Goal: Task Accomplishment & Management: Complete application form

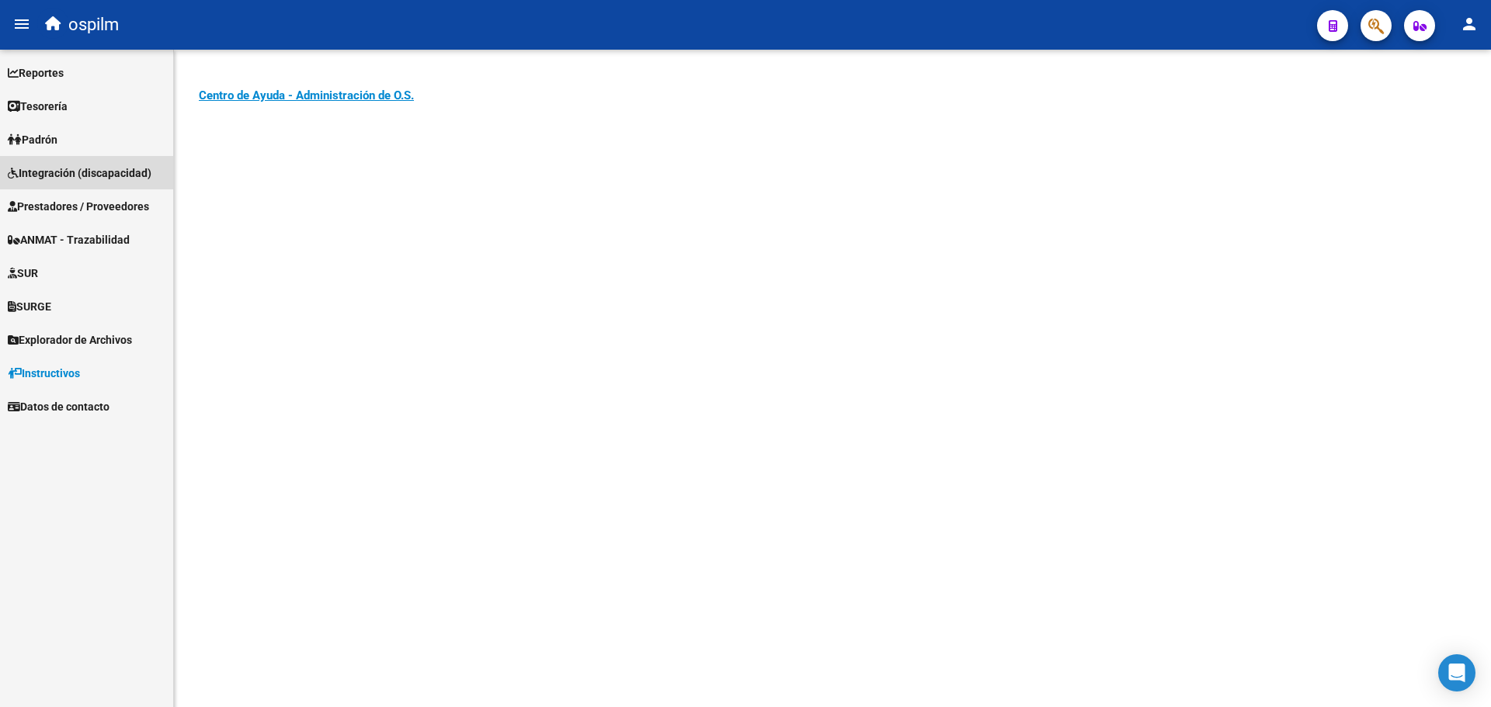
click at [84, 176] on span "Integración (discapacidad)" at bounding box center [80, 173] width 144 height 17
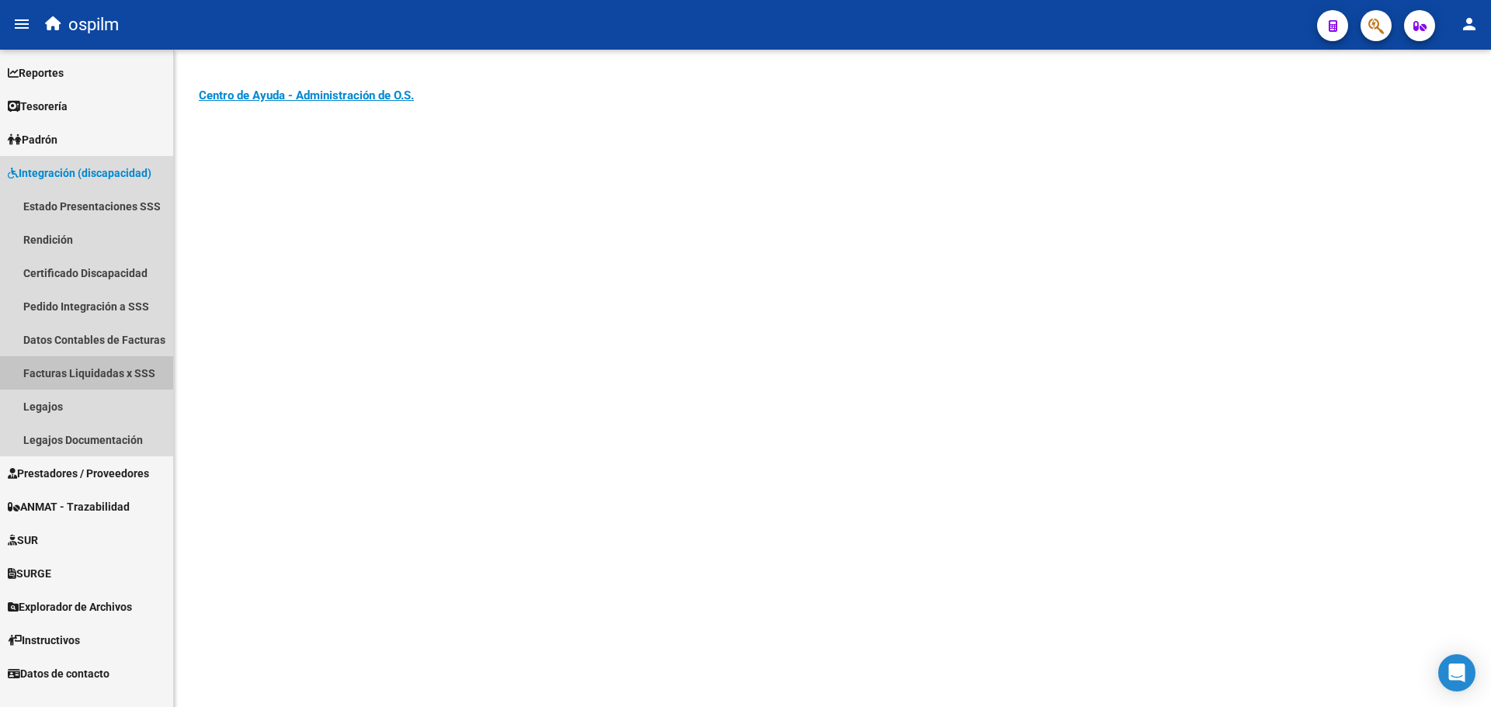
click at [78, 368] on link "Facturas Liquidadas x SSS" at bounding box center [86, 372] width 173 height 33
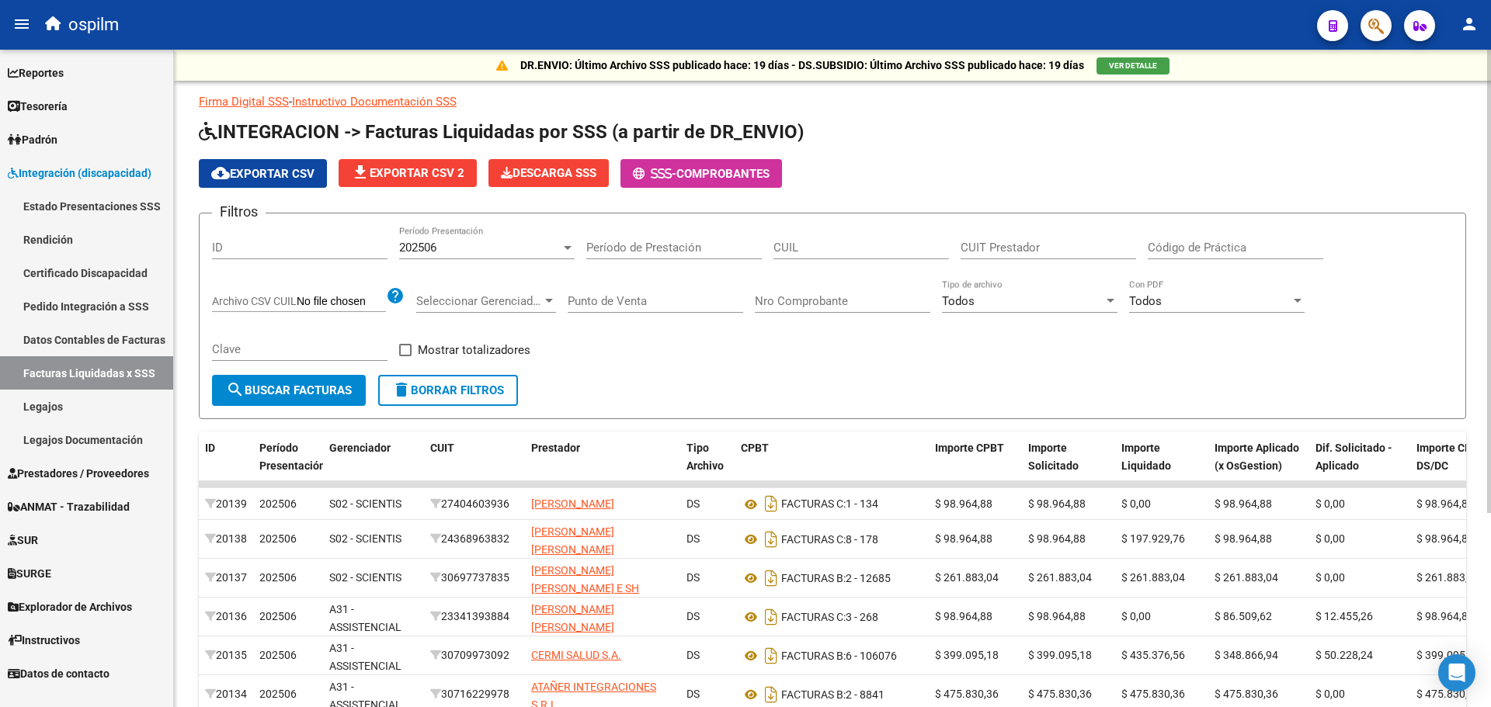
click at [567, 248] on div at bounding box center [568, 248] width 8 height 4
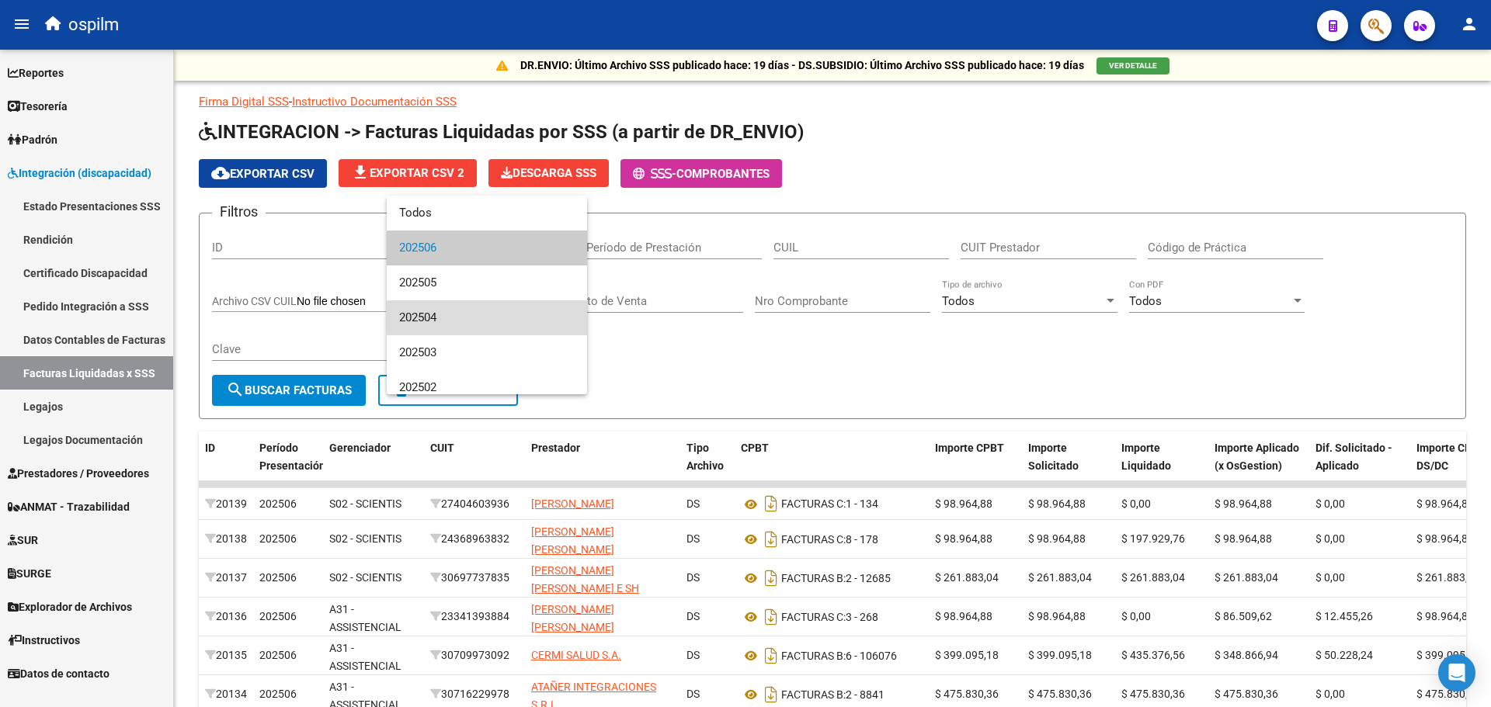
click at [511, 314] on span "202504" at bounding box center [486, 318] width 175 height 35
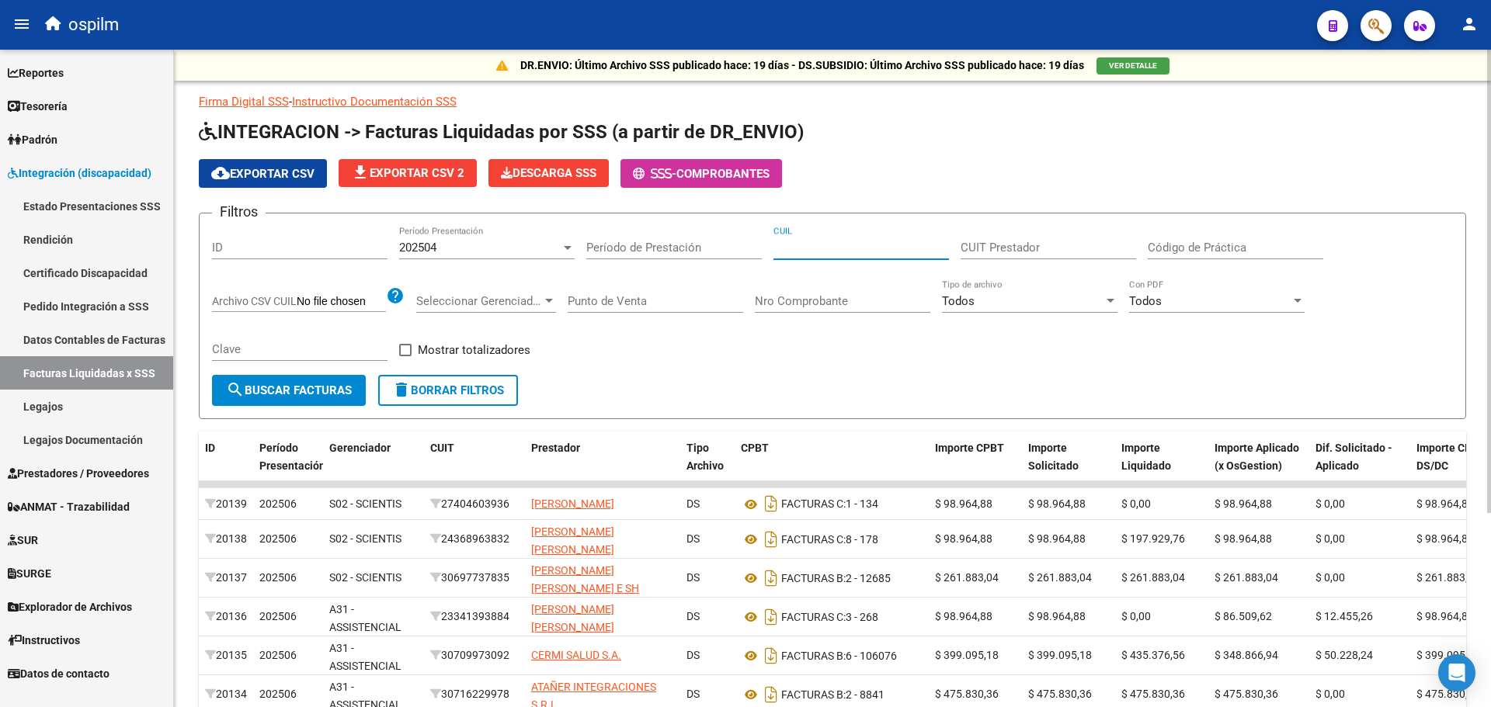
click at [803, 245] on input "CUIL" at bounding box center [860, 248] width 175 height 14
click at [1070, 245] on input "CUIT Prestador" at bounding box center [1048, 248] width 175 height 14
paste input "27-23759436-9"
type input "27-23759436-9"
click at [284, 398] on span "search Buscar Facturas" at bounding box center [289, 391] width 126 height 14
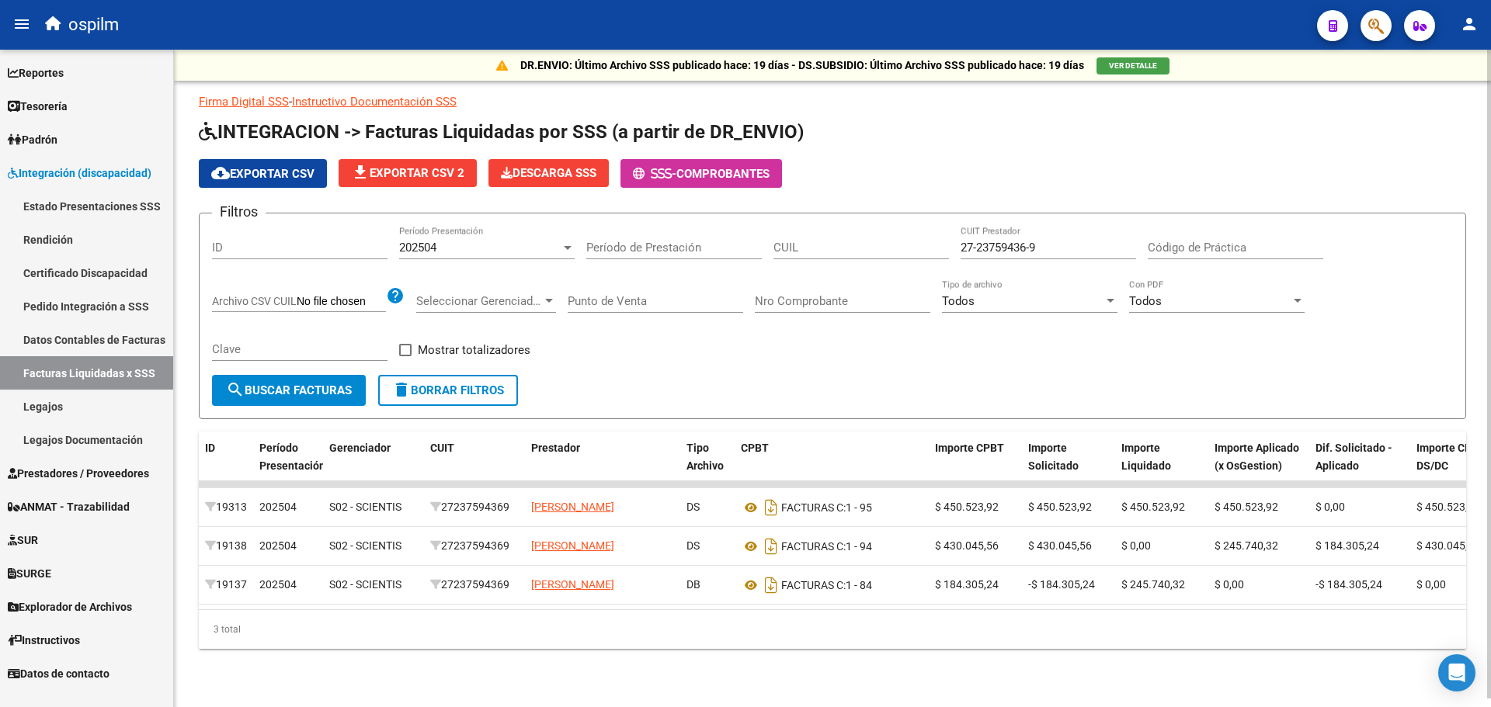
click at [420, 647] on div "3 total" at bounding box center [832, 629] width 1267 height 39
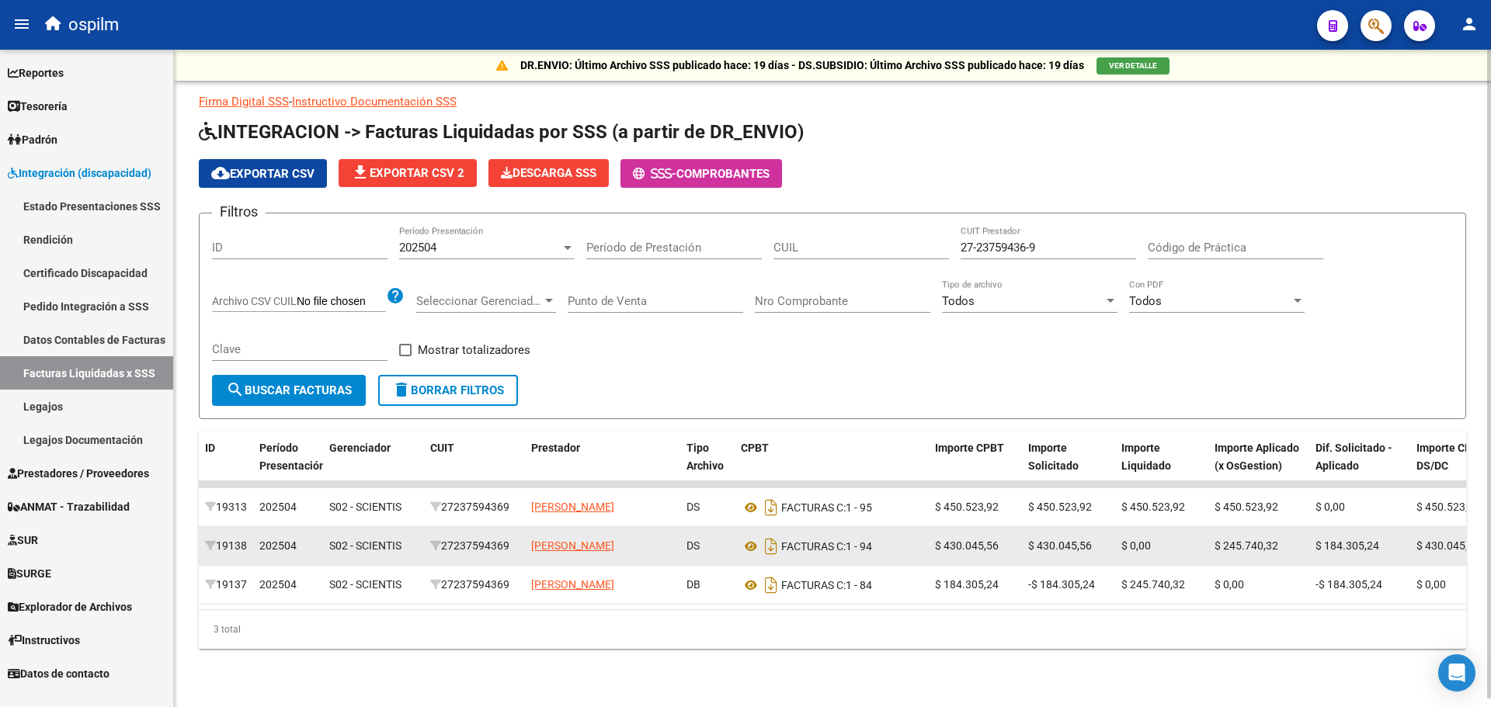
click at [1090, 552] on span "$ 430.045,56" at bounding box center [1060, 546] width 64 height 12
click at [767, 546] on icon "Descargar documento" at bounding box center [771, 546] width 20 height 25
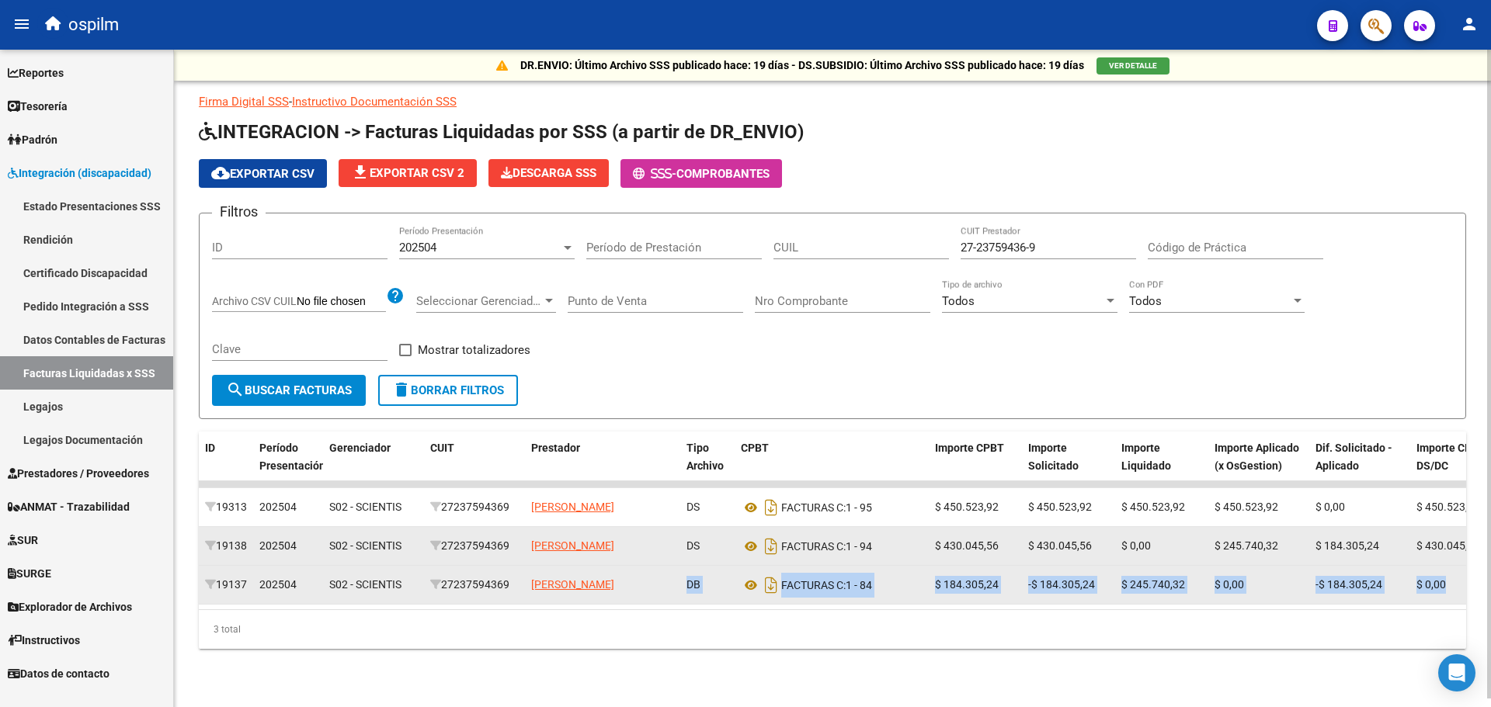
drag, startPoint x: 686, startPoint y: 582, endPoint x: 1449, endPoint y: 595, distance: 763.4
click at [1449, 595] on div "19137 202504 S02 - SCIENTIS 27237594369 [PERSON_NAME] DB FACTURAS C: 1 - 84 $ 1…" at bounding box center [1072, 585] width 1747 height 39
click at [916, 601] on datatable-body-cell "FACTURAS C: 1 - 84" at bounding box center [832, 585] width 194 height 38
drag, startPoint x: 683, startPoint y: 582, endPoint x: 1446, endPoint y: 598, distance: 762.7
click at [1446, 598] on div "19137 202504 S02 - SCIENTIS 27237594369 [PERSON_NAME] DB FACTURAS C: 1 - 84 $ 1…" at bounding box center [1072, 585] width 1747 height 39
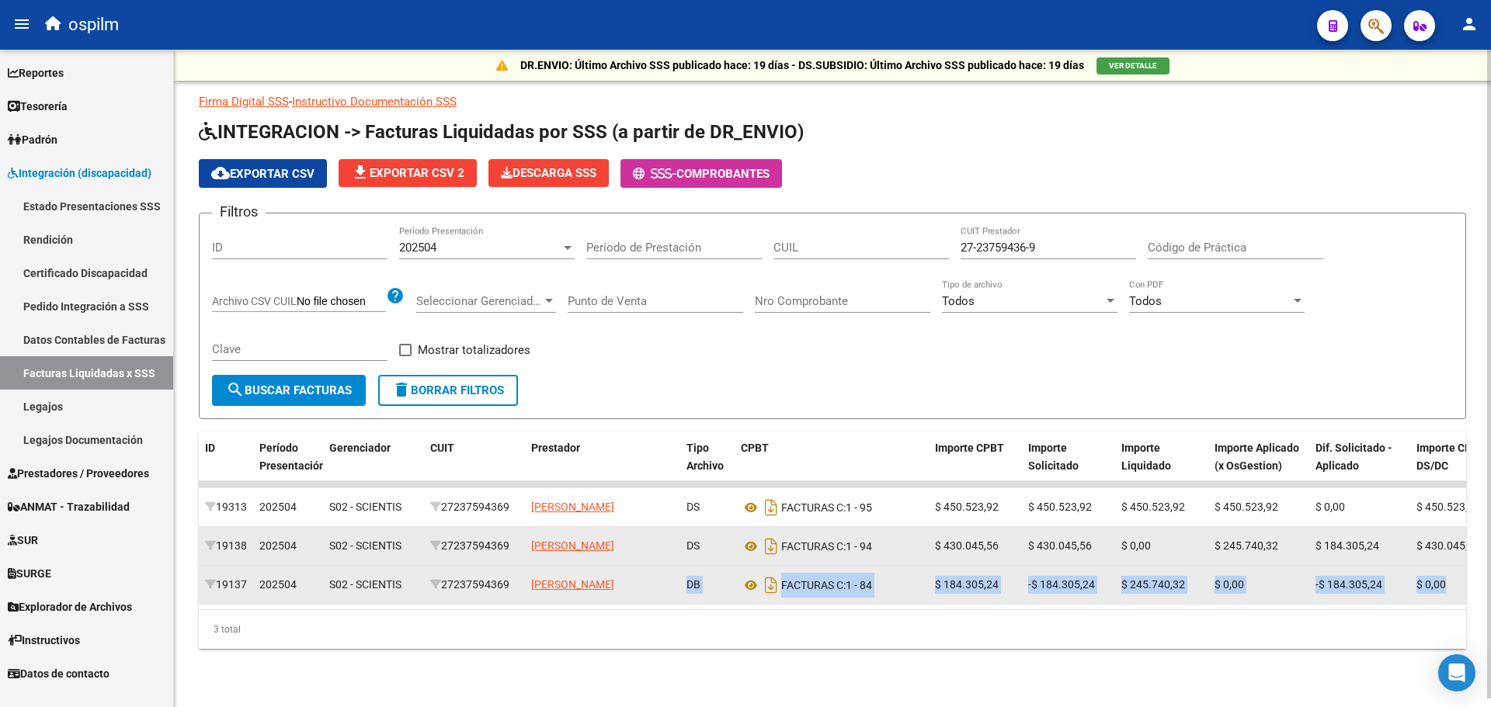
click at [711, 578] on div "DB" at bounding box center [707, 585] width 42 height 18
drag, startPoint x: 674, startPoint y: 580, endPoint x: 895, endPoint y: 578, distance: 221.3
click at [895, 578] on div "19137 202504 S02 - SCIENTIS 27237594369 [PERSON_NAME] DB FACTURAS C: 1 - 84 $ 1…" at bounding box center [1072, 585] width 1747 height 39
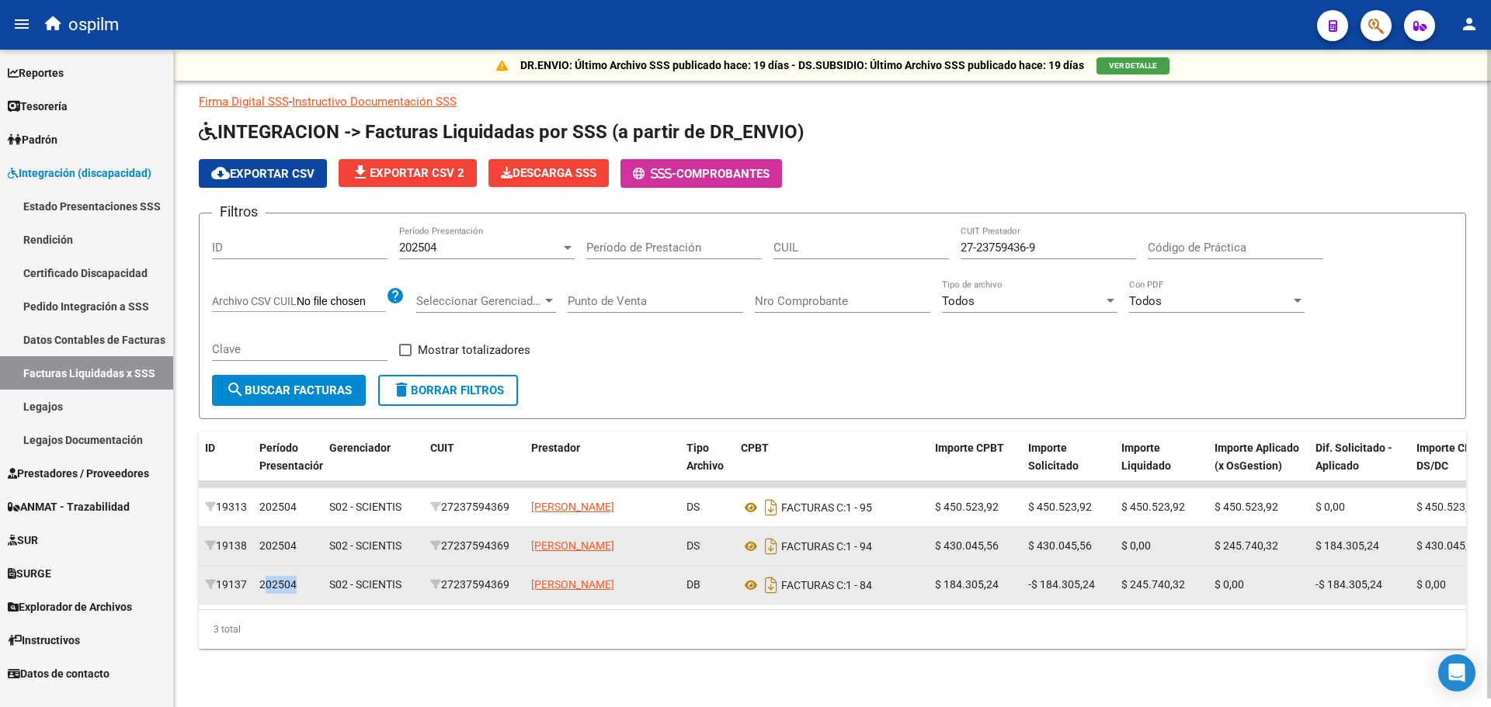
drag, startPoint x: 263, startPoint y: 581, endPoint x: 295, endPoint y: 579, distance: 31.9
click at [295, 579] on span "202504" at bounding box center [277, 584] width 37 height 12
click at [242, 582] on div "19137" at bounding box center [226, 585] width 42 height 18
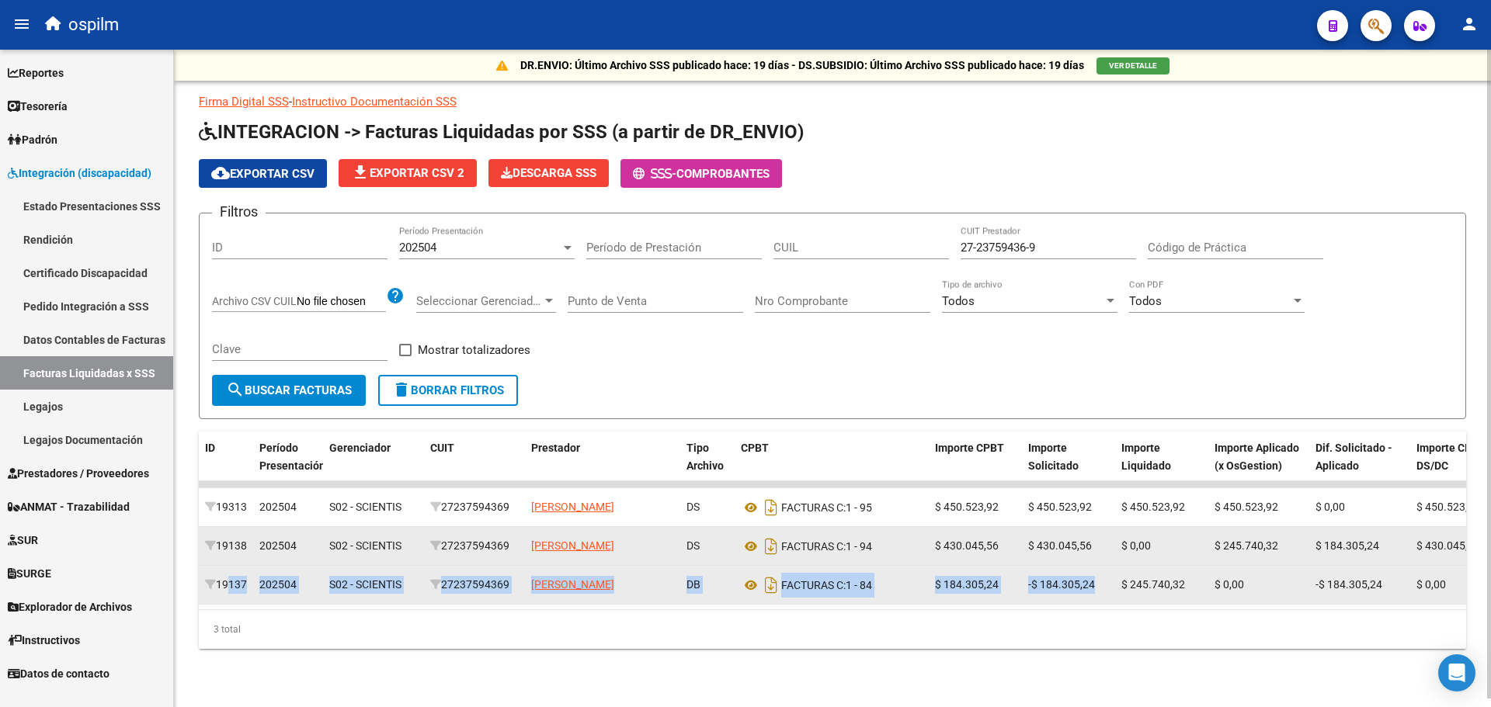
drag, startPoint x: 250, startPoint y: 580, endPoint x: 1110, endPoint y: 573, distance: 859.6
click at [1110, 573] on div "19137 202504 S02 - SCIENTIS 27237594369 [PERSON_NAME] DB FACTURAS C: 1 - 84 $ 1…" at bounding box center [1072, 585] width 1747 height 39
click at [700, 601] on datatable-body-cell "DB" at bounding box center [707, 585] width 54 height 38
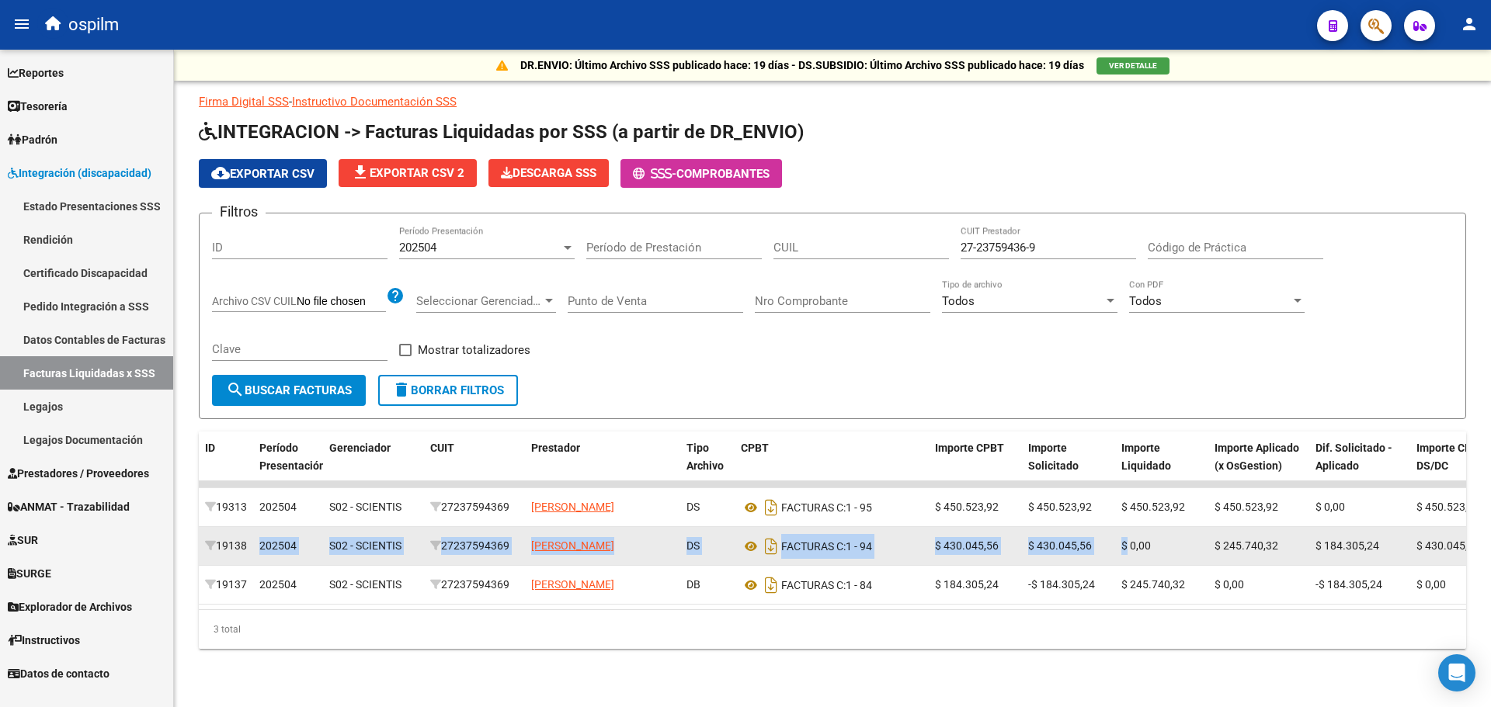
drag, startPoint x: 259, startPoint y: 545, endPoint x: 1127, endPoint y: 533, distance: 867.4
click at [1127, 533] on div "19138 202504 S02 - SCIENTIS 27237594369 [PERSON_NAME] DS FACTURAS C: 1 - 94 $ 4…" at bounding box center [1072, 546] width 1747 height 39
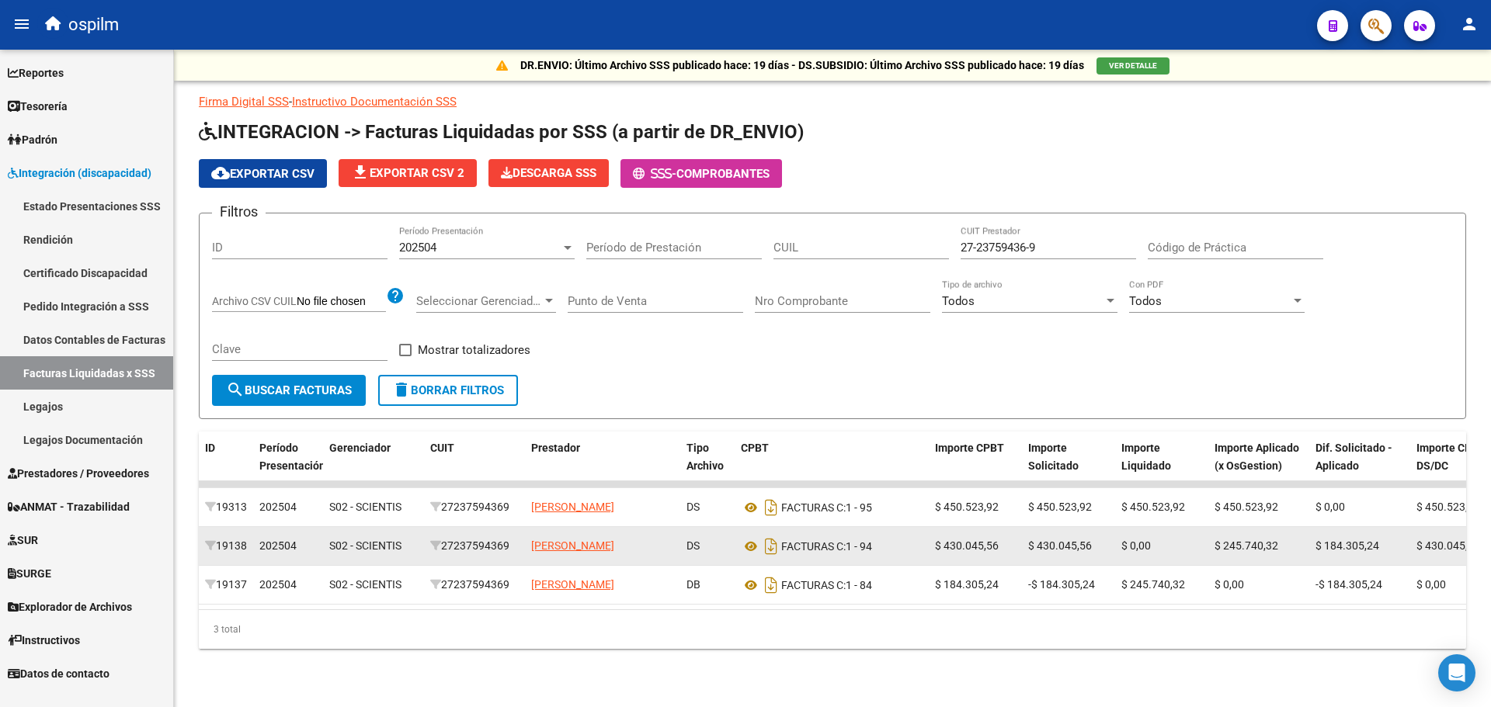
click at [1230, 540] on span "$ 245.740,32" at bounding box center [1246, 546] width 64 height 12
click at [1197, 537] on div "$ 0,00" at bounding box center [1161, 546] width 81 height 18
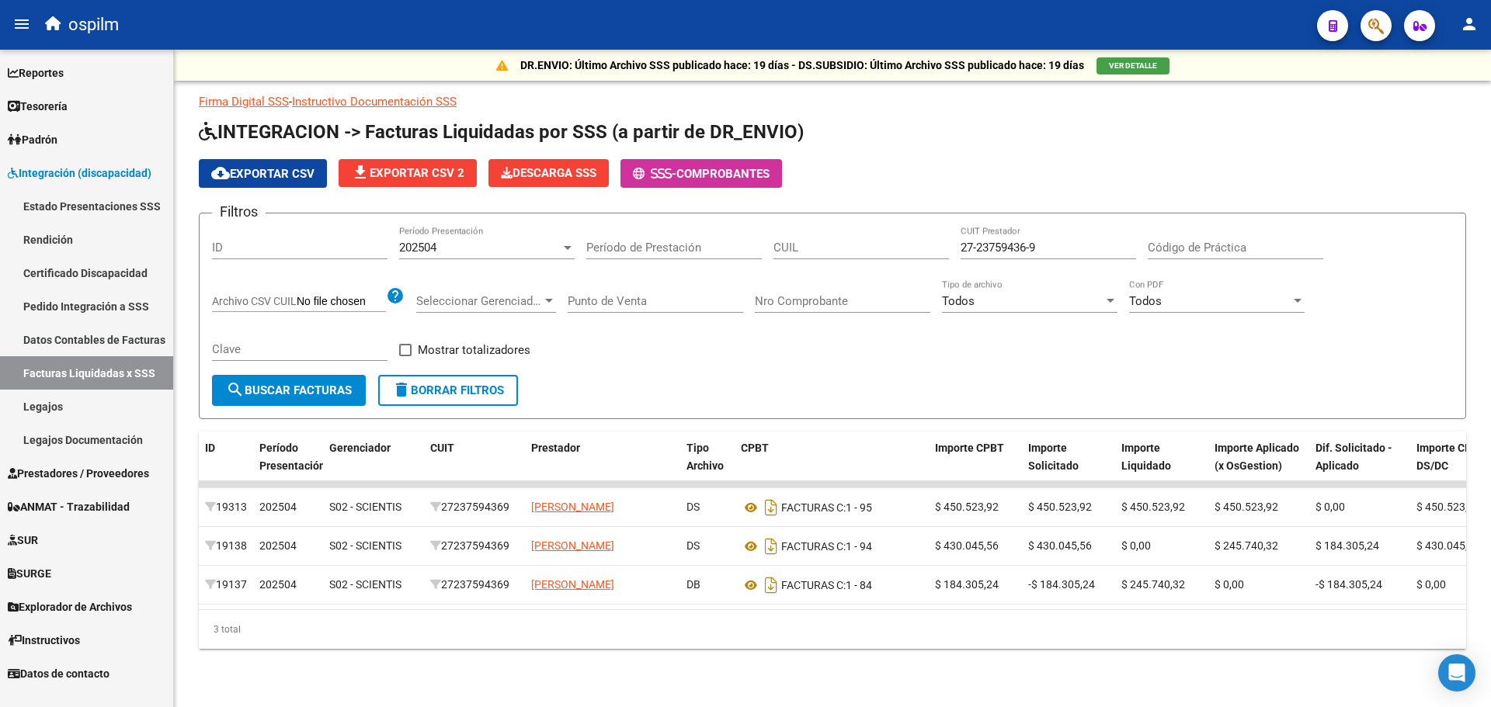
click at [361, 649] on div "3 total" at bounding box center [832, 629] width 1267 height 39
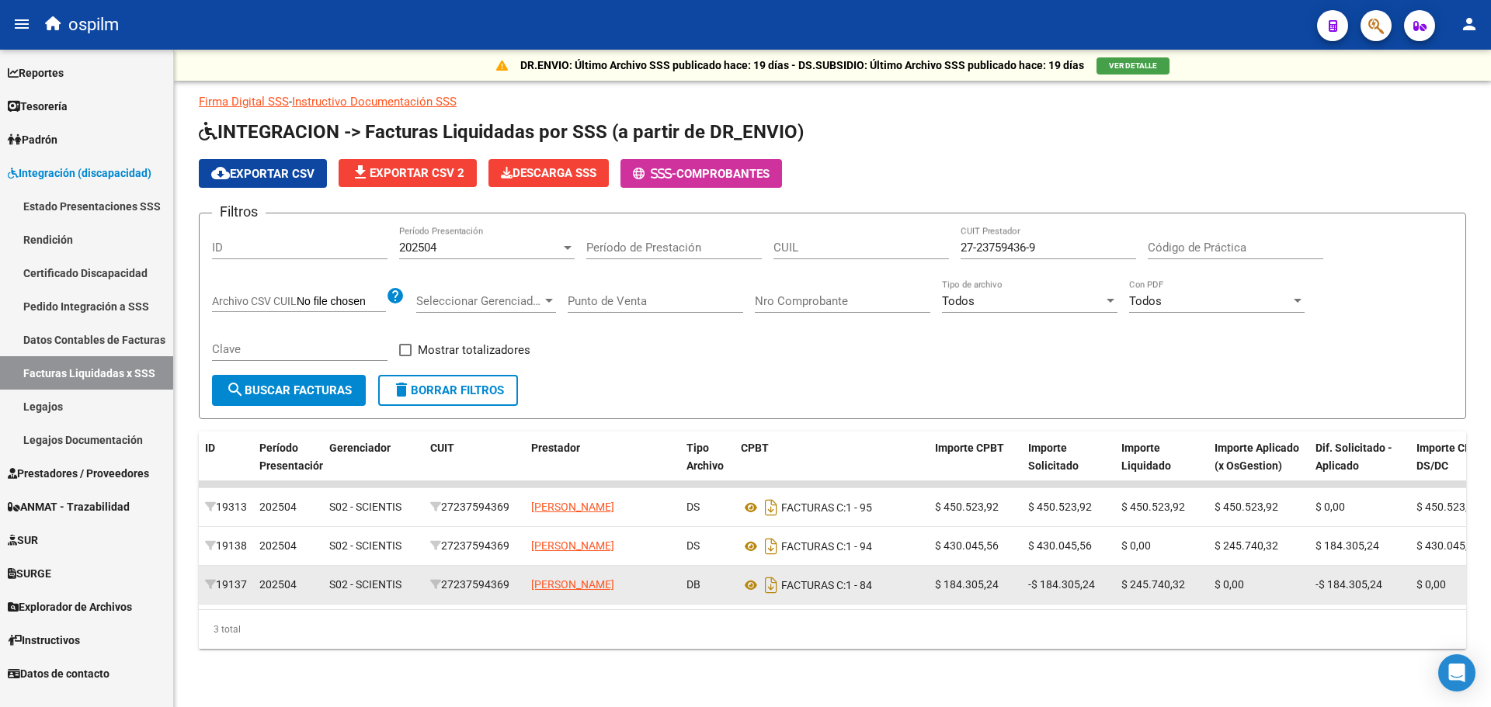
click at [481, 578] on div "27237594369" at bounding box center [474, 585] width 89 height 18
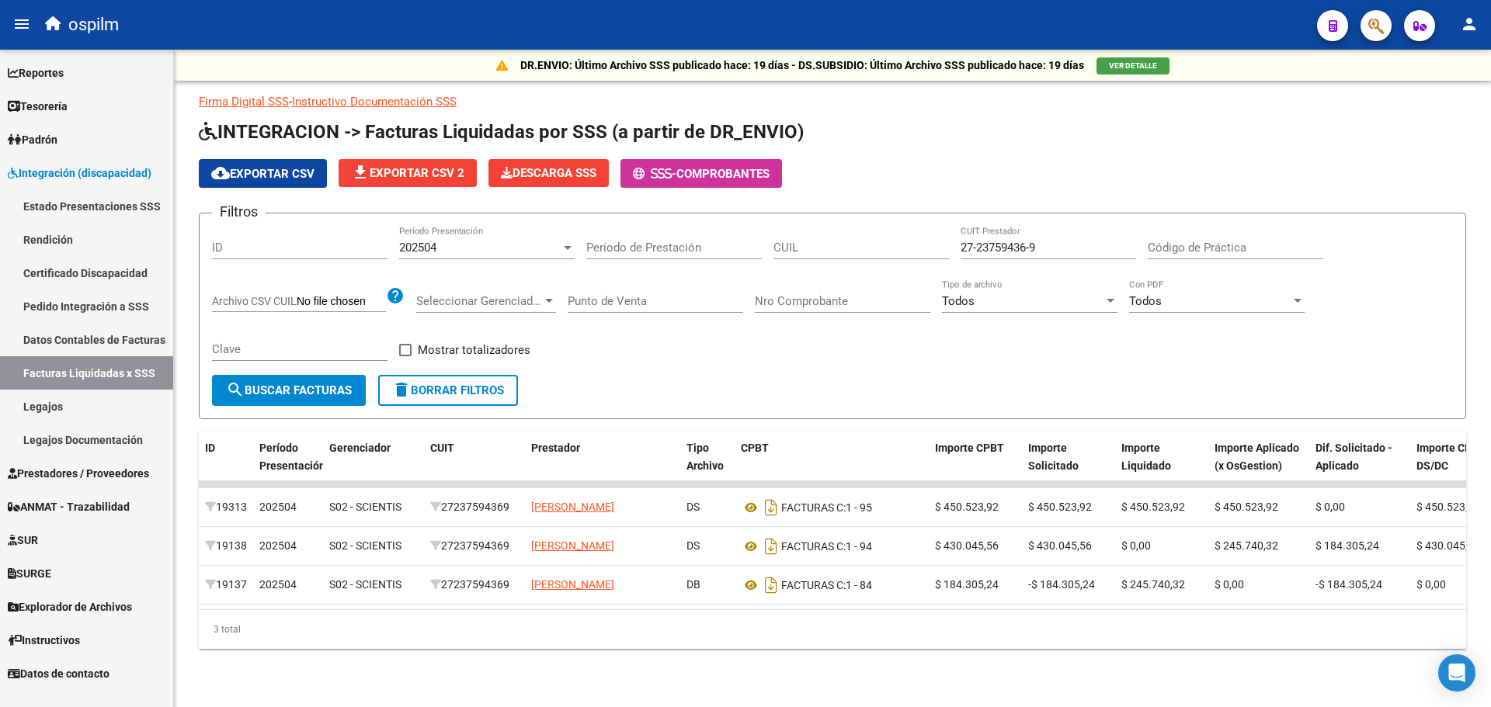
copy div "27237594369"
click at [43, 238] on link "Rendición" at bounding box center [86, 239] width 173 height 33
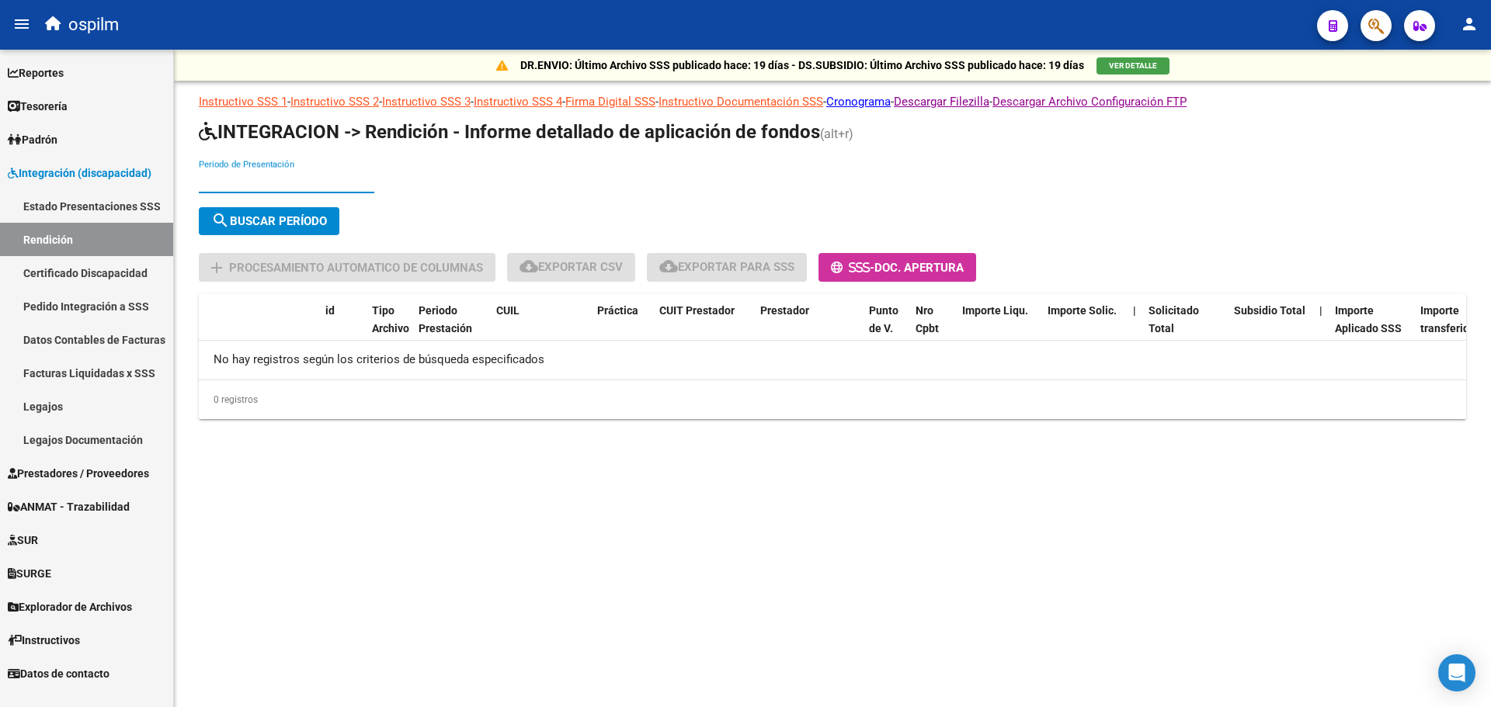
click at [236, 177] on input "Periodo de Presentación" at bounding box center [286, 181] width 175 height 14
type input "202504"
click at [247, 220] on span "search Buscar Período" at bounding box center [269, 221] width 116 height 14
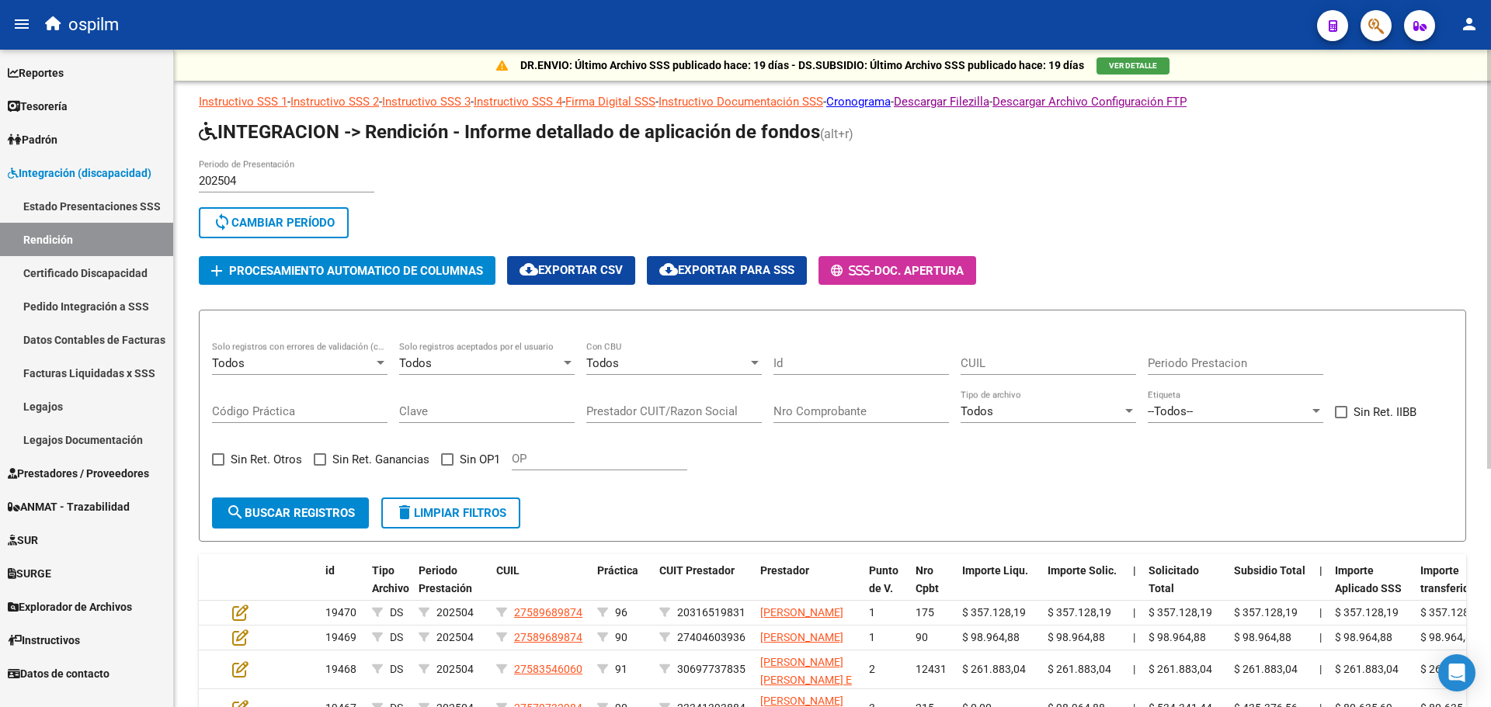
click at [662, 412] on input "Prestador CUIT/Razon Social" at bounding box center [673, 412] width 175 height 14
paste input "27237594369"
type input "27237594369"
click at [324, 515] on span "search Buscar registros" at bounding box center [290, 513] width 129 height 14
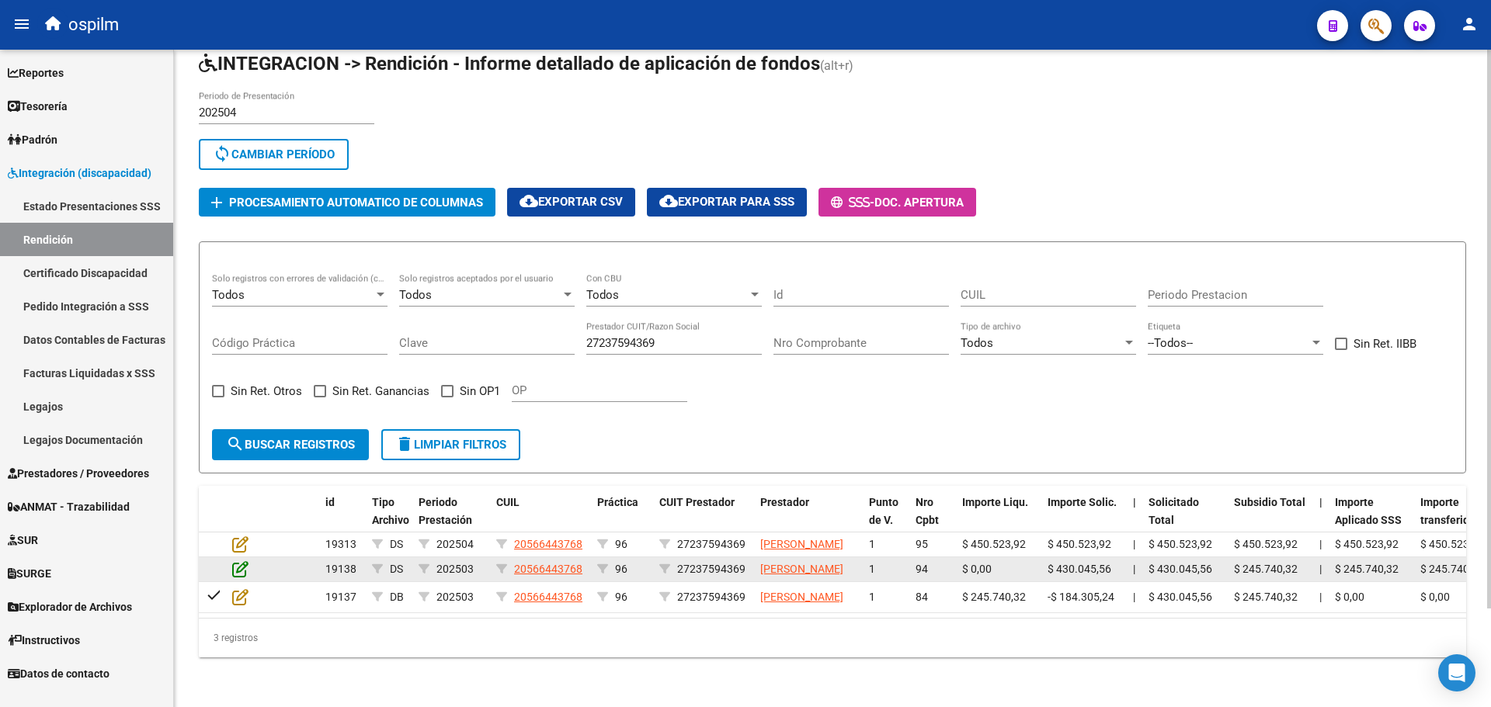
click at [238, 561] on icon at bounding box center [240, 569] width 16 height 17
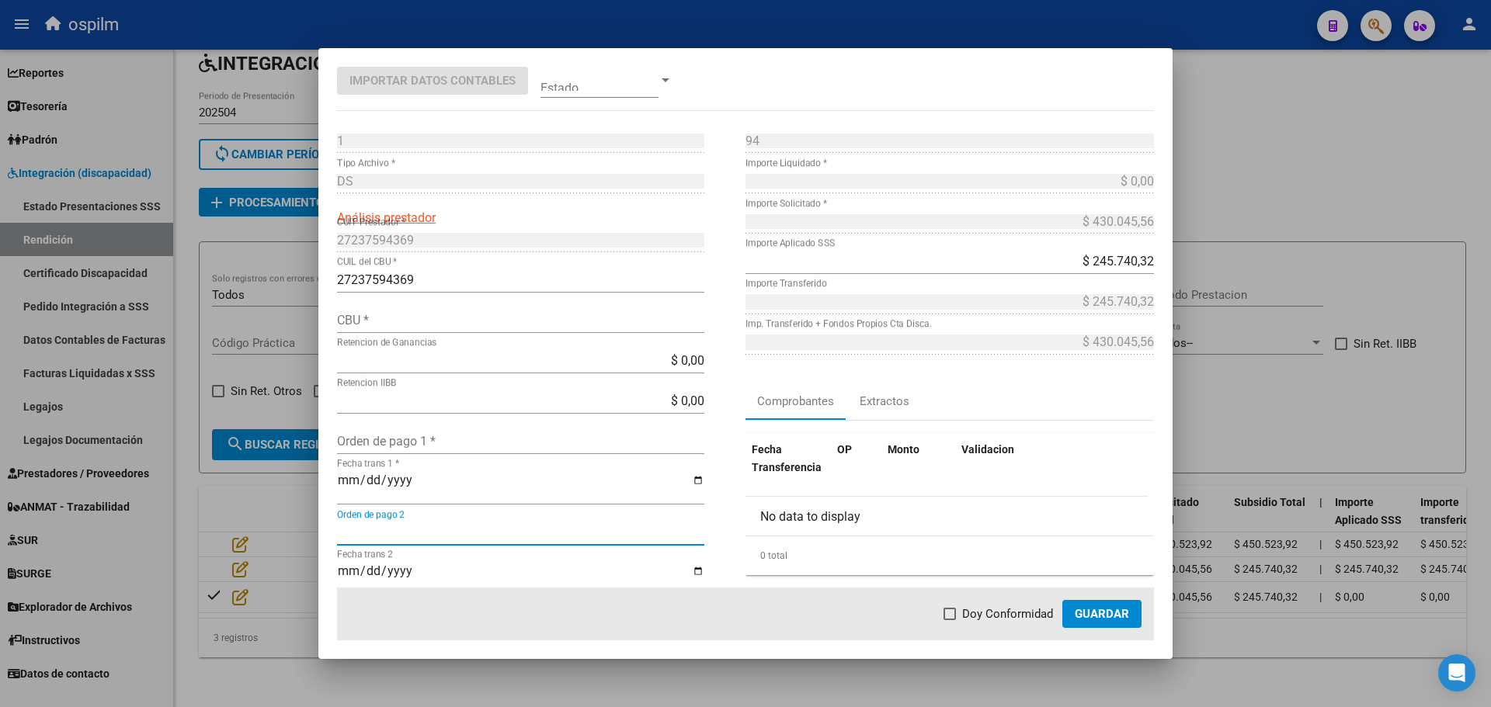
click at [387, 531] on input "Orden de pago 2" at bounding box center [520, 533] width 367 height 15
paste input "33871"
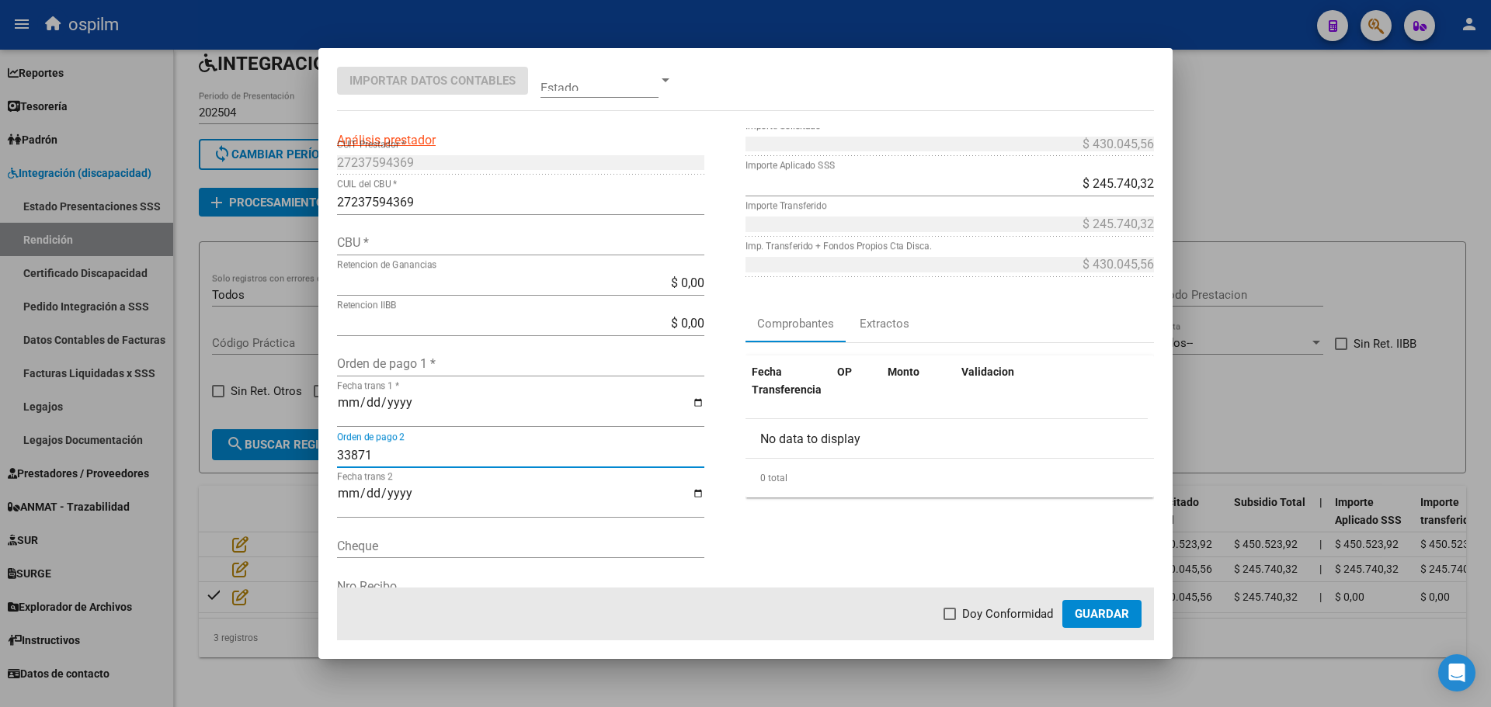
type input "33871"
click at [429, 495] on input "Fecha trans 2" at bounding box center [520, 500] width 367 height 26
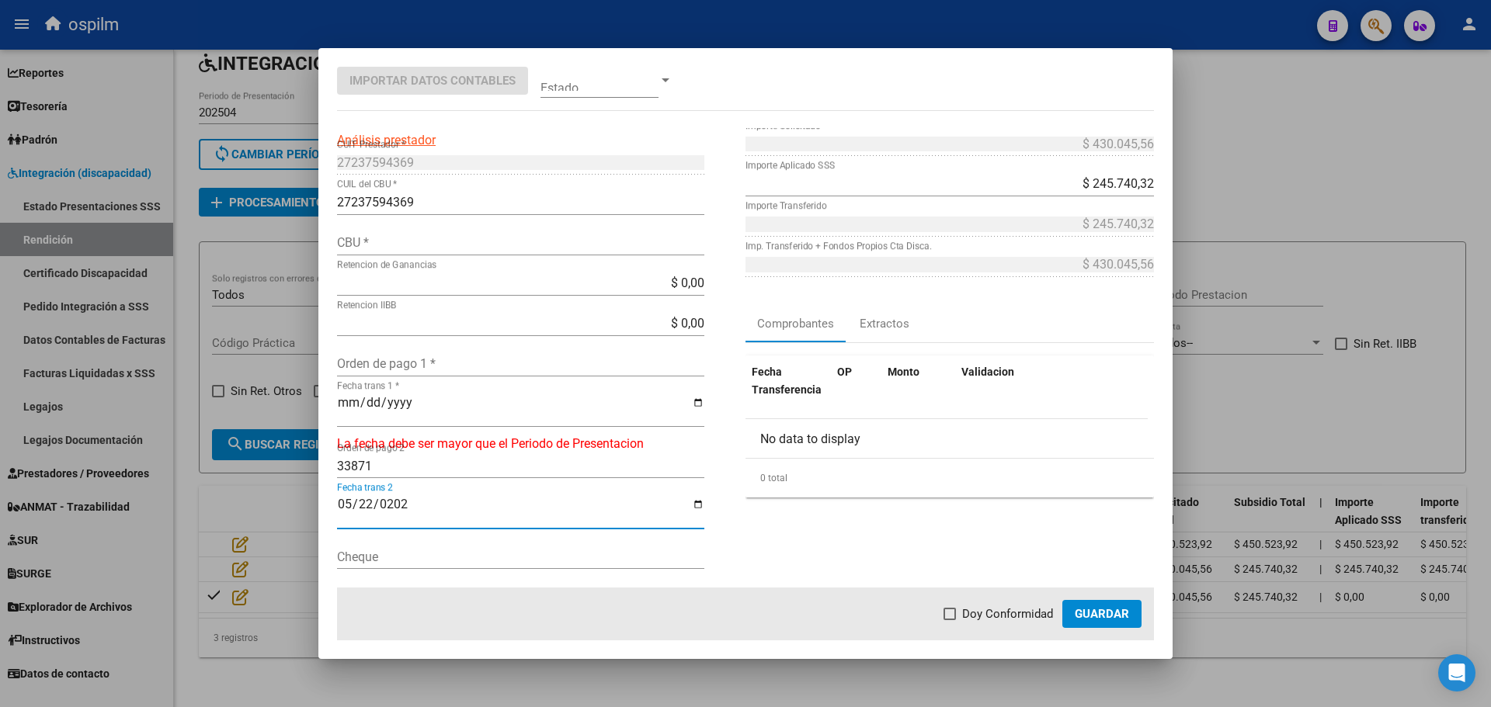
type input "[DATE]"
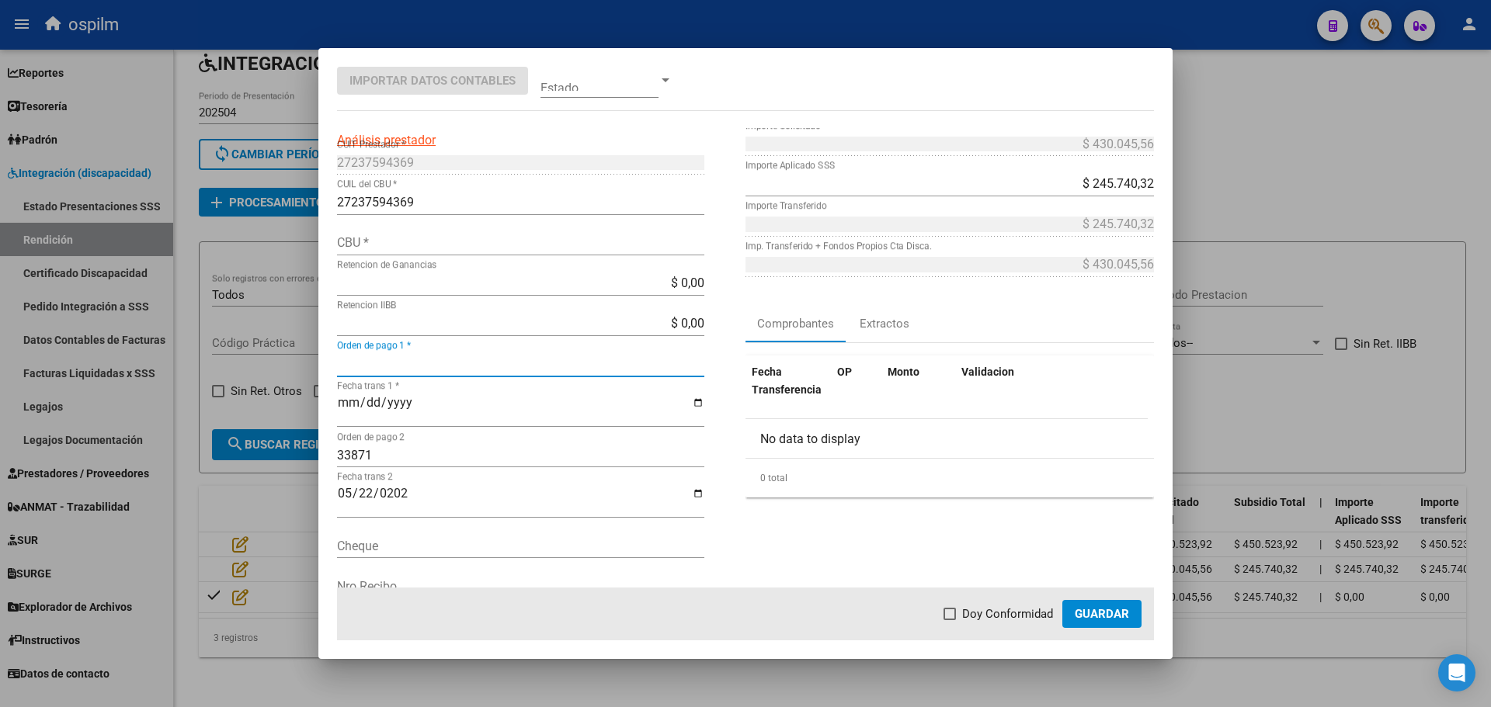
click at [419, 367] on input "Orden de pago 1 *" at bounding box center [520, 363] width 367 height 15
click at [759, 552] on div "94 Nro Comprobante * $ 0,00 Importe Liquidado * $ 430.045,56 Importe Solicitado…" at bounding box center [949, 352] width 408 height 604
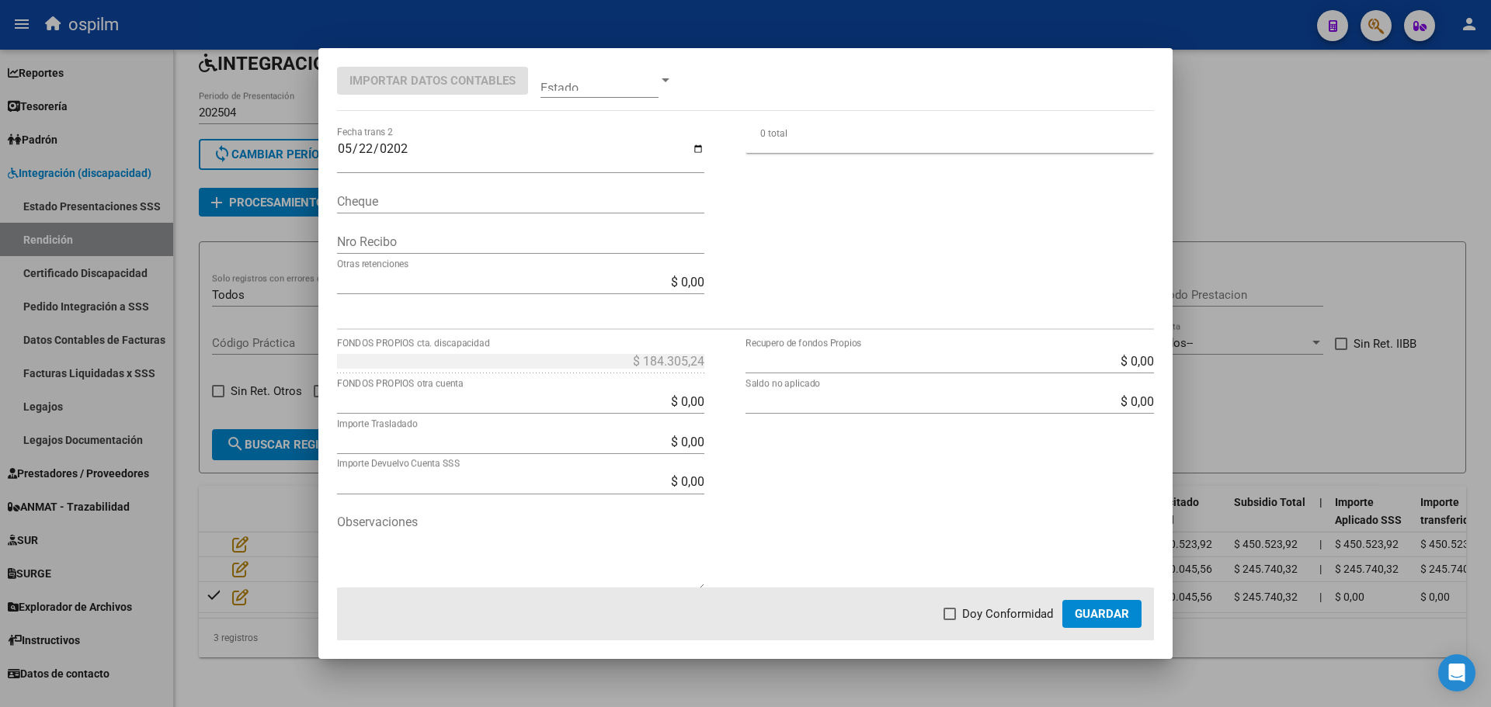
scroll to position [445, 0]
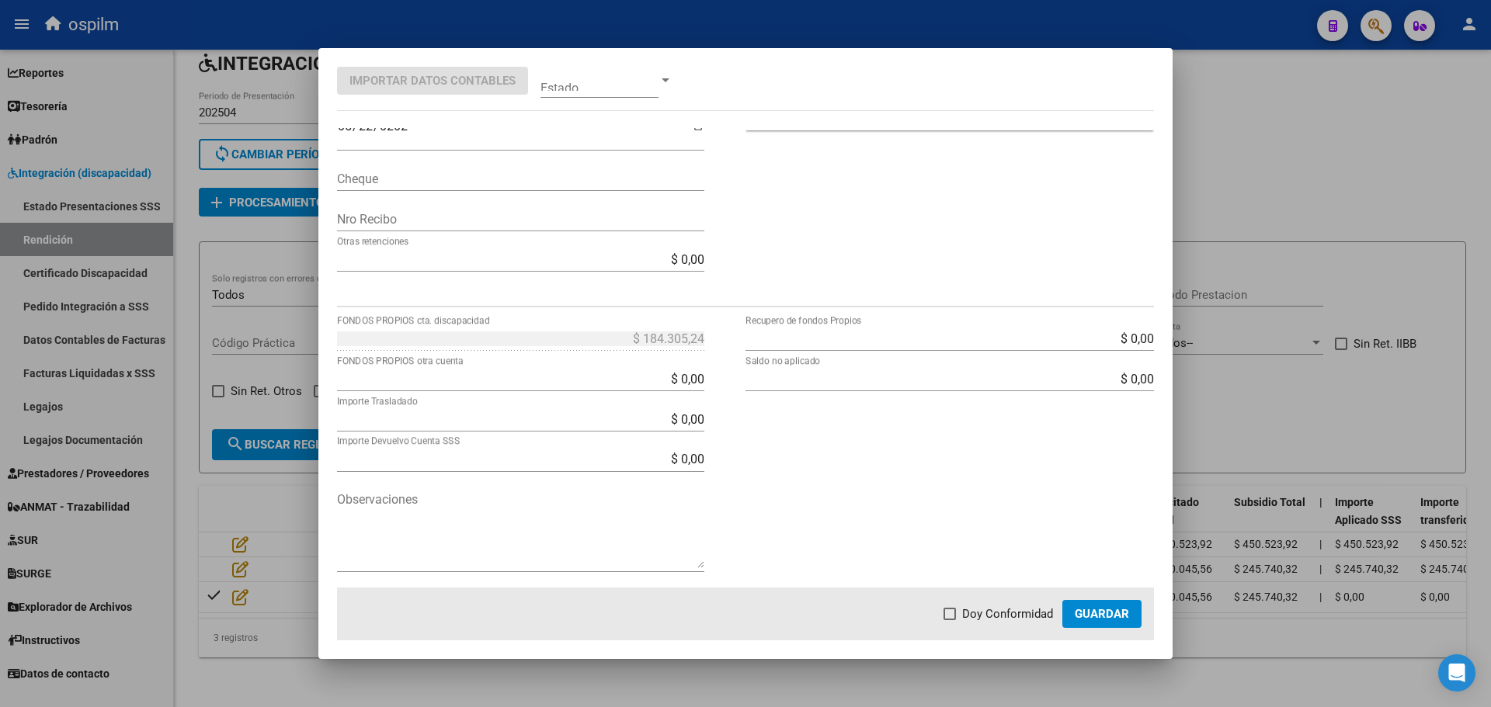
click at [445, 566] on textarea "Observaciones" at bounding box center [520, 530] width 367 height 78
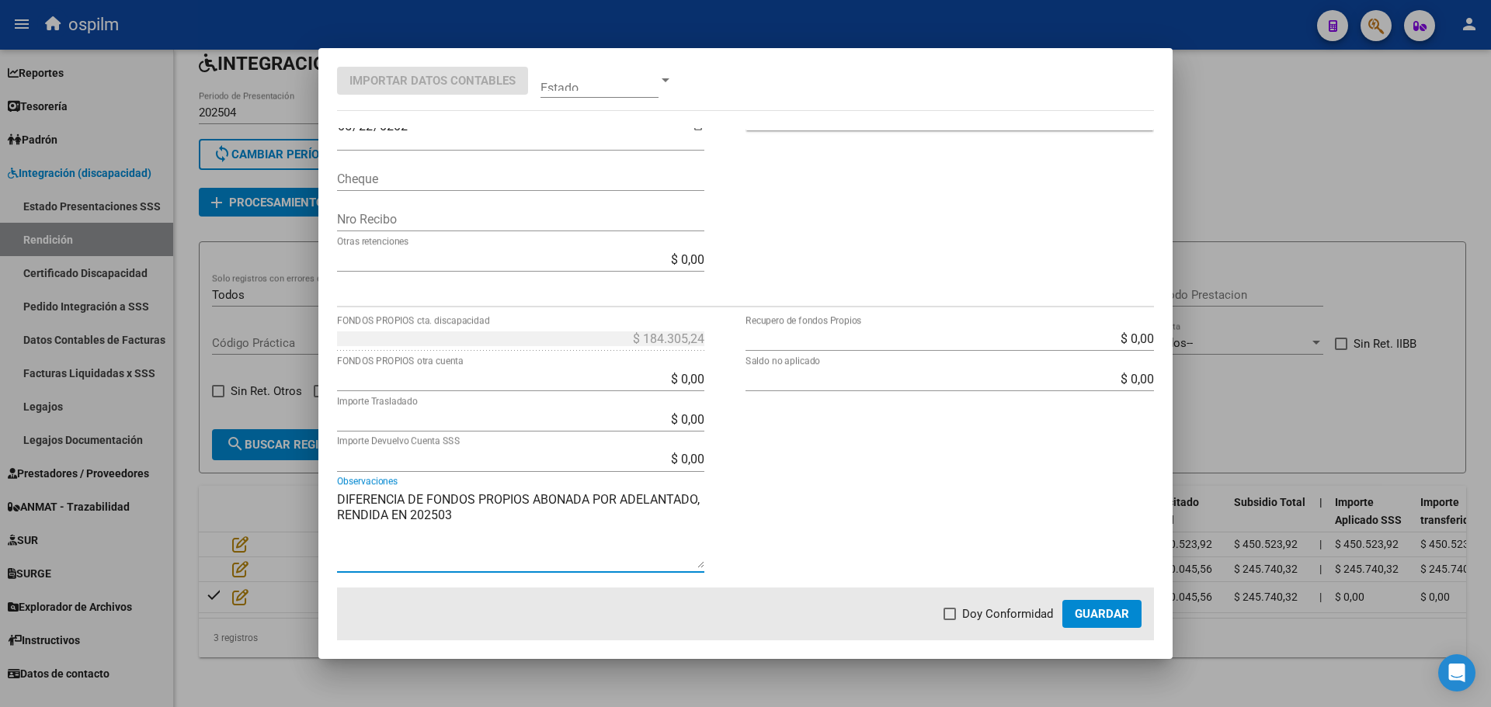
type textarea "DIFERENCIA DE FONDOS PROPIOS ABONADA POR ADELANTADO, RENDIDA EN 202503"
click at [956, 620] on span at bounding box center [949, 614] width 12 height 12
click at [950, 620] on input "Doy Conformidad" at bounding box center [949, 620] width 1 height 1
checkbox input "true"
click at [1096, 617] on span "Guardar" at bounding box center [1102, 614] width 54 height 14
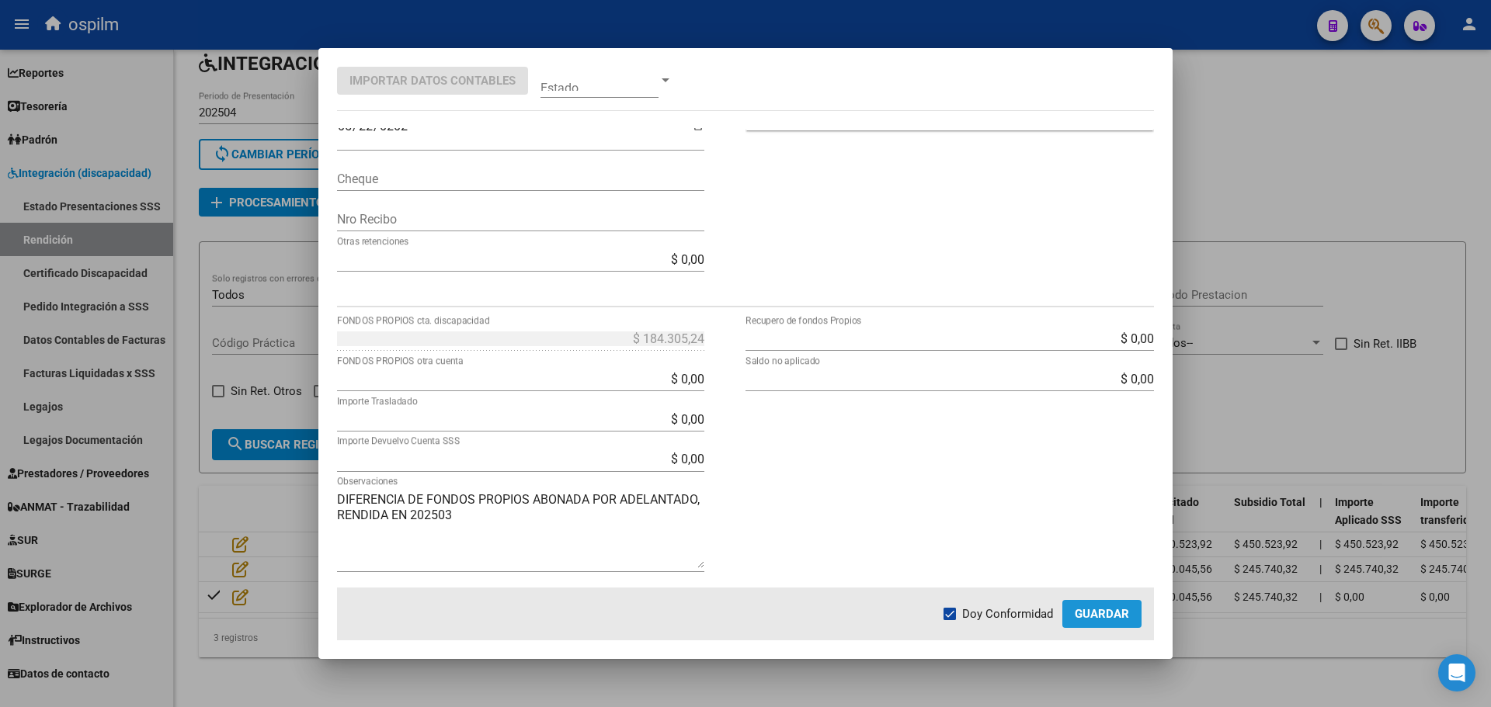
scroll to position [478, 0]
click at [1095, 612] on span "Guardar" at bounding box center [1102, 614] width 54 height 14
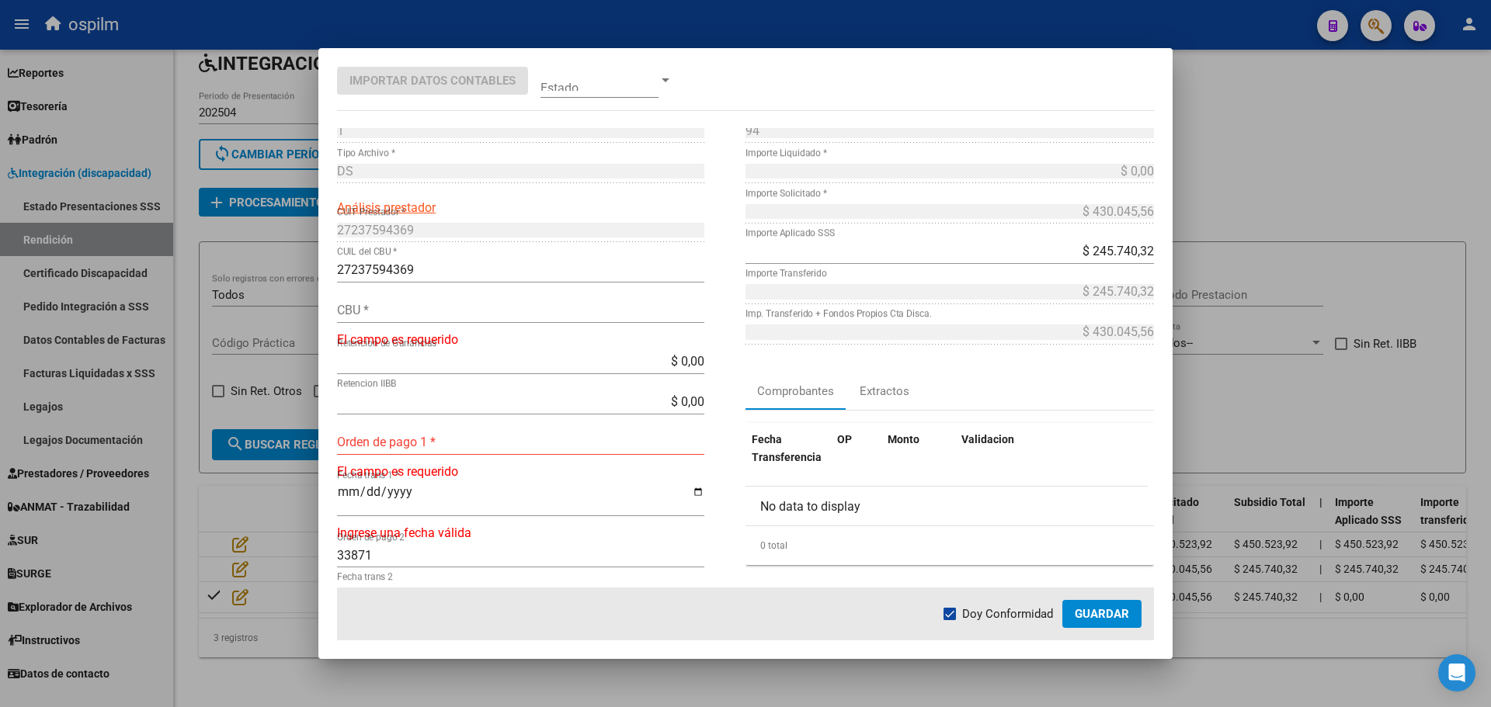
scroll to position [0, 0]
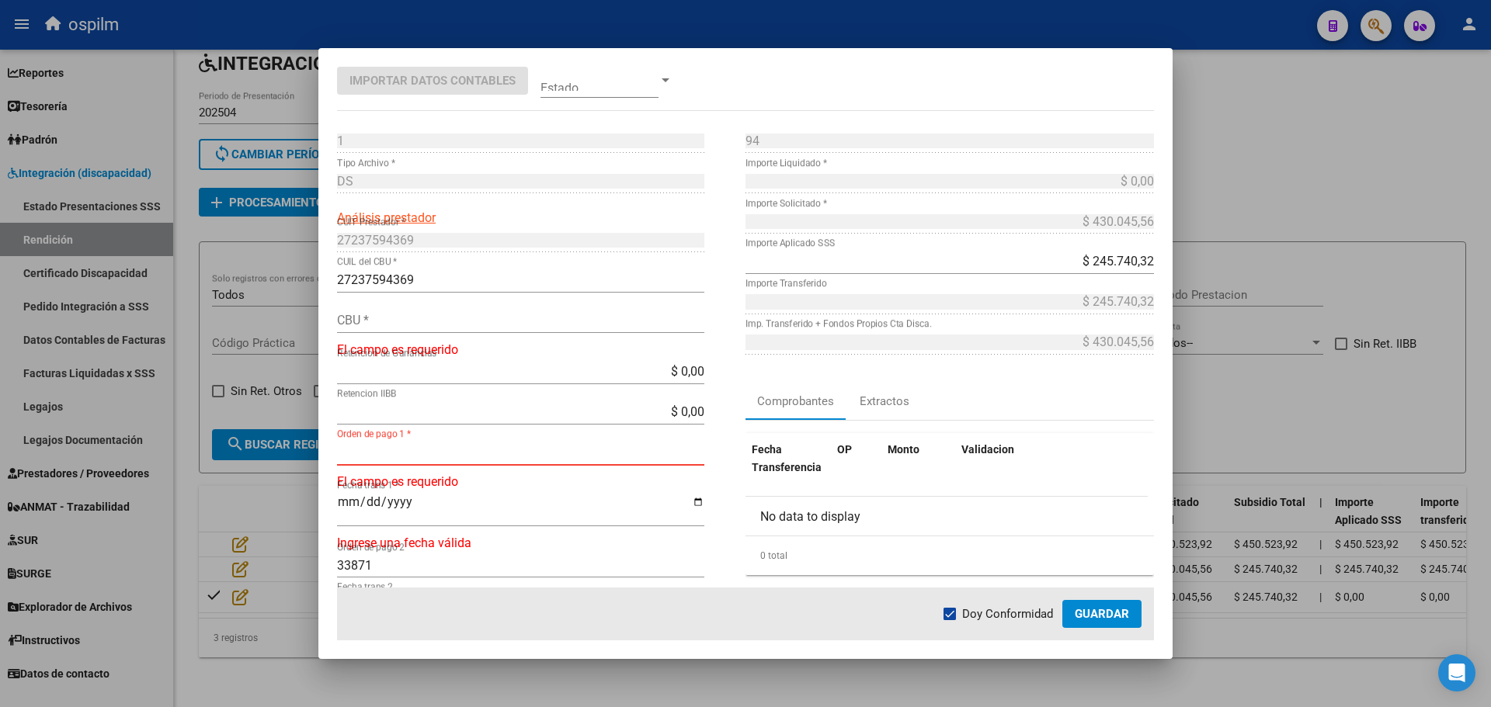
click at [446, 447] on input "Orden de pago 1 *" at bounding box center [520, 452] width 367 height 15
click at [470, 223] on div "1 Punto de Venta * DS Tipo Archivo * Análisis prestador 27237594369 CUIT Presta…" at bounding box center [541, 446] width 408 height 637
click at [452, 354] on p "El campo es requerido" at bounding box center [541, 350] width 408 height 19
click at [452, 366] on input "$ 0,00" at bounding box center [520, 371] width 367 height 15
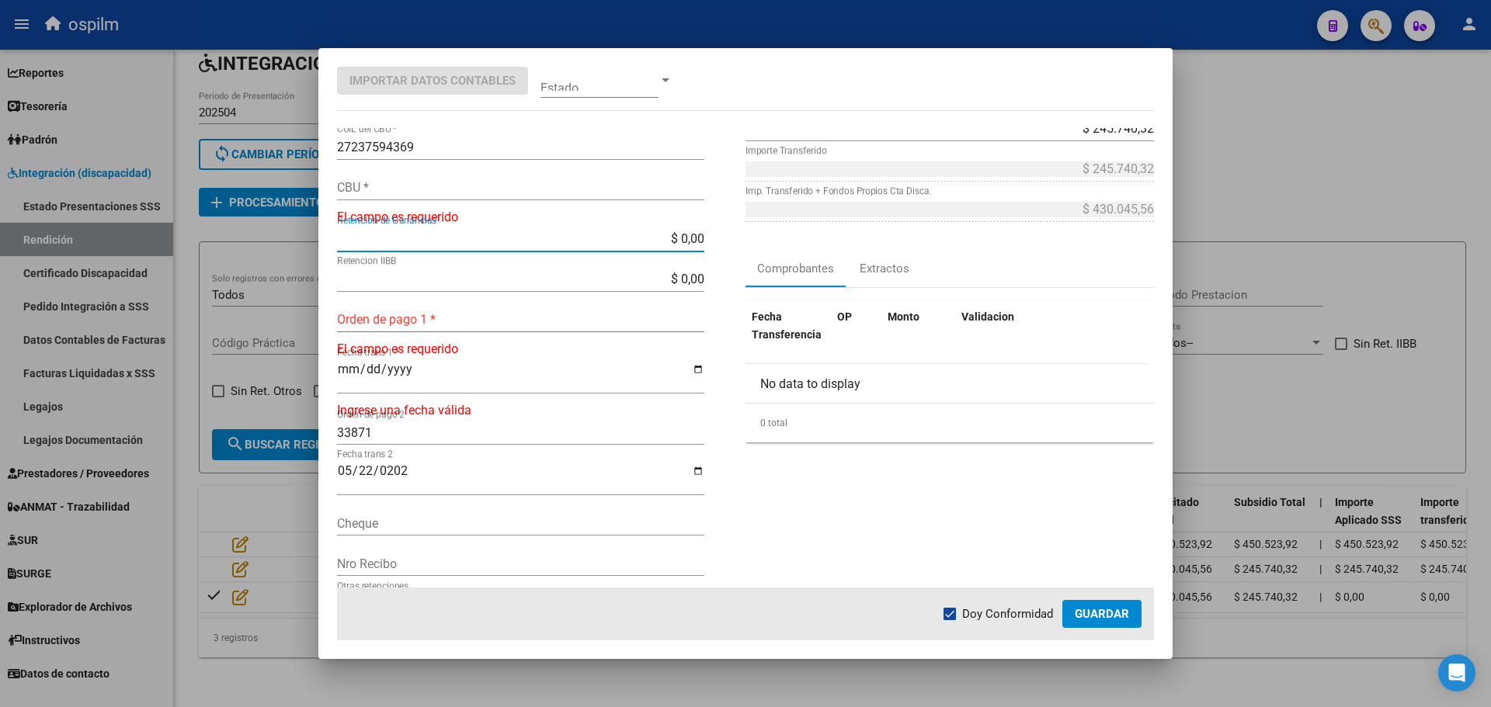
scroll to position [155, 0]
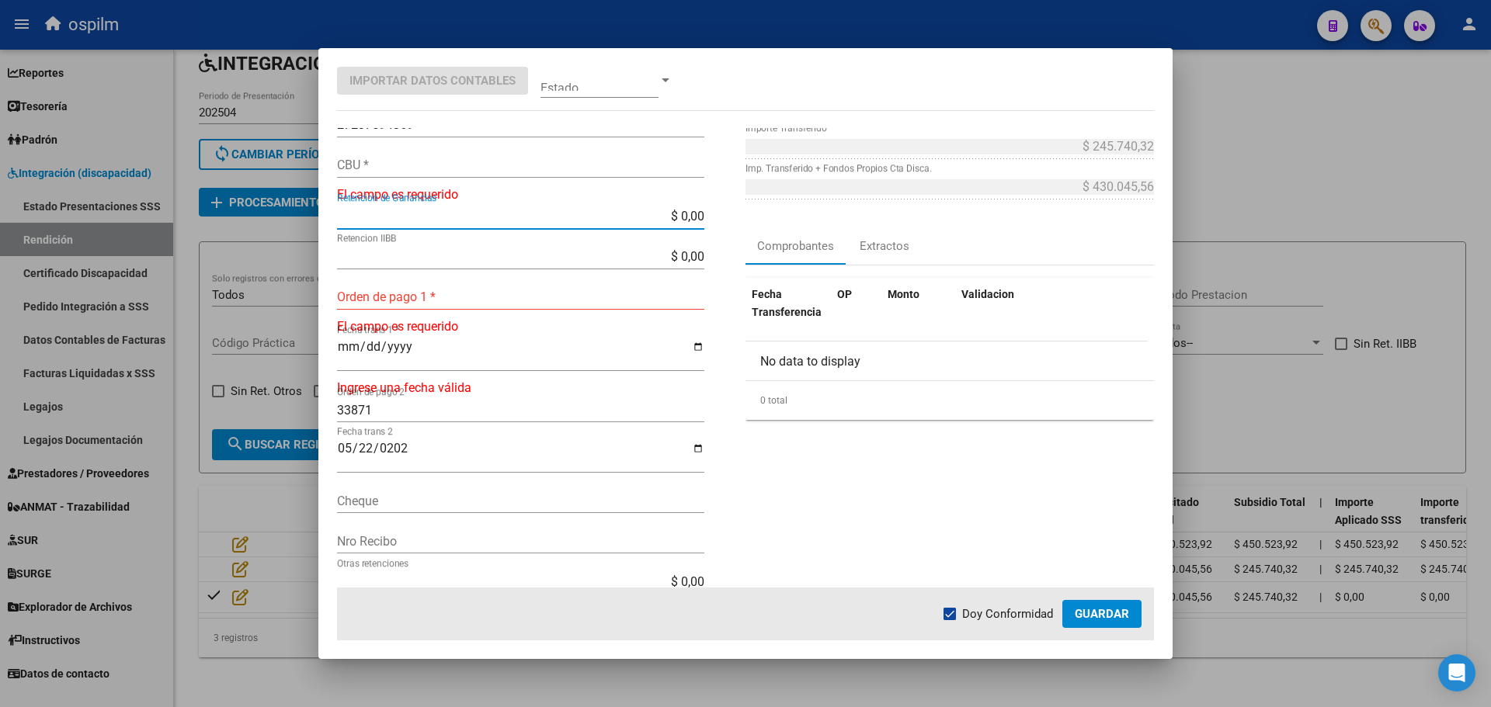
click at [447, 303] on input "Orden de pago 1 *" at bounding box center [520, 297] width 367 height 15
paste input "34258"
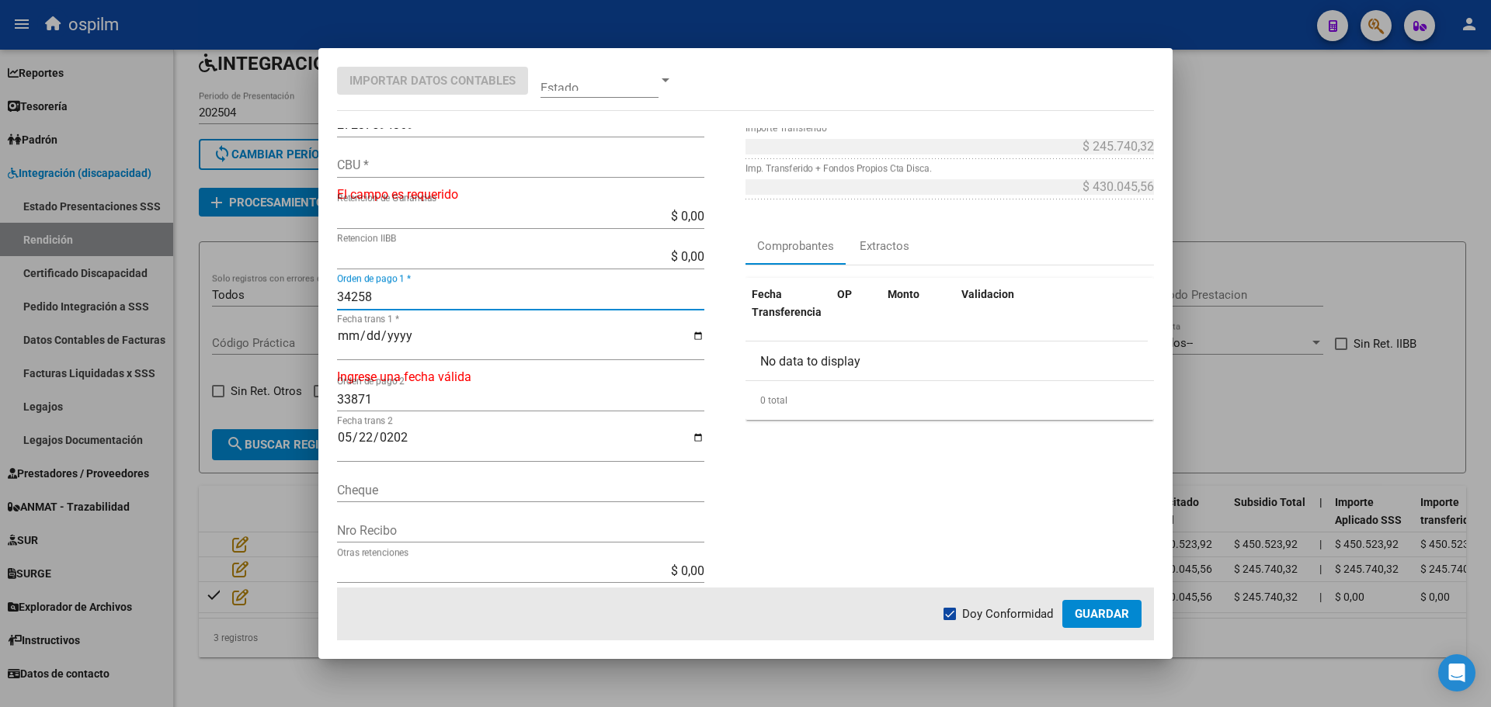
type input "34258"
click at [384, 341] on input "Fecha trans 1 *" at bounding box center [520, 342] width 367 height 26
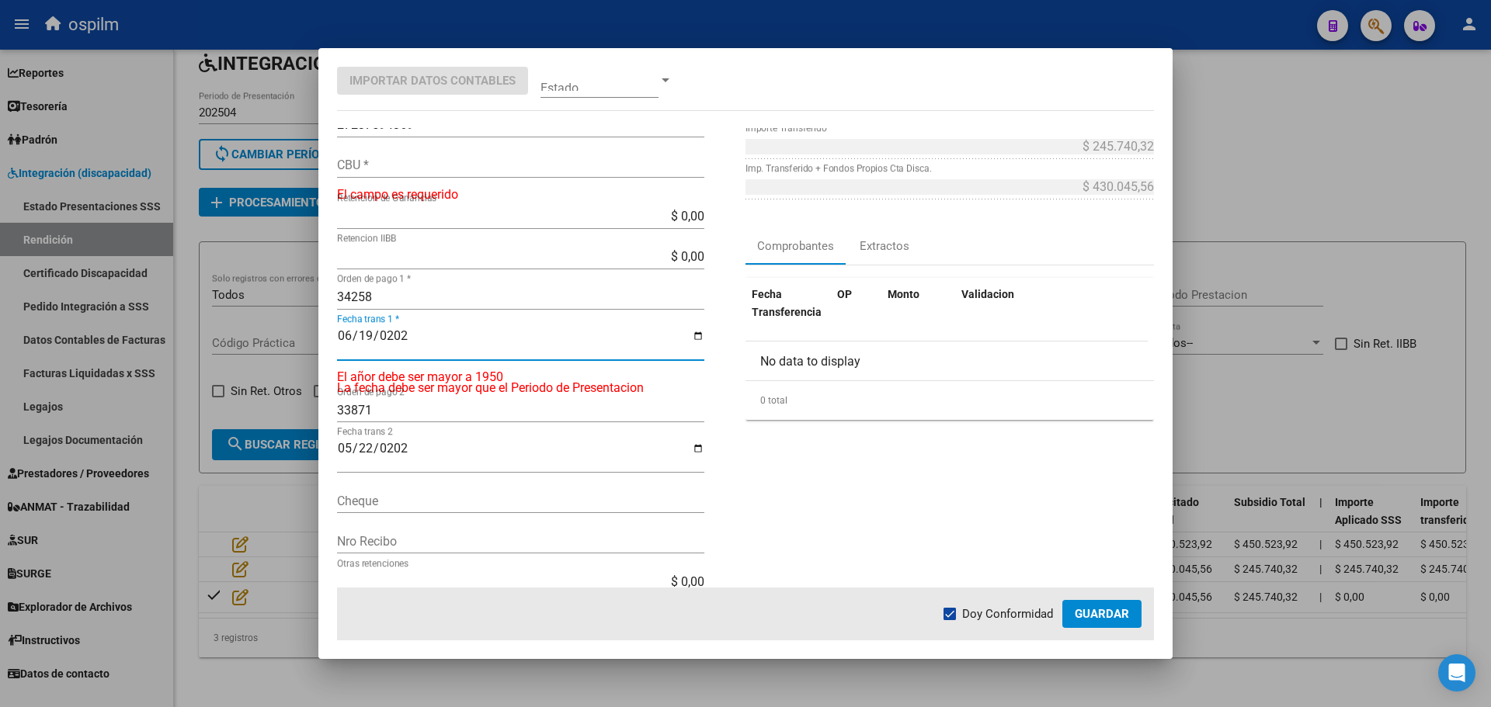
type input "[DATE]"
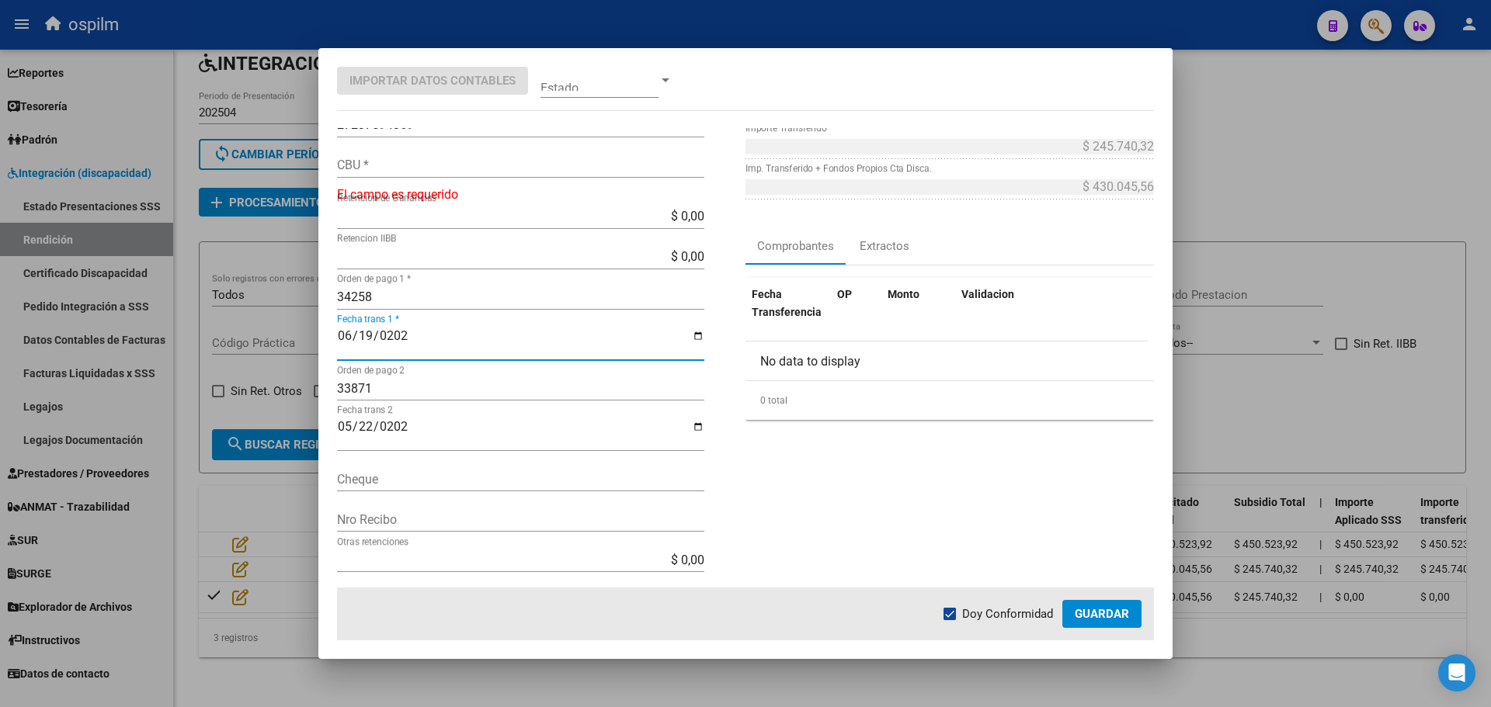
click at [818, 509] on div "94 Nro Comprobante * $ 0,00 Importe Liquidado * $ 430.045,56 Importe Solicitado…" at bounding box center [949, 280] width 408 height 615
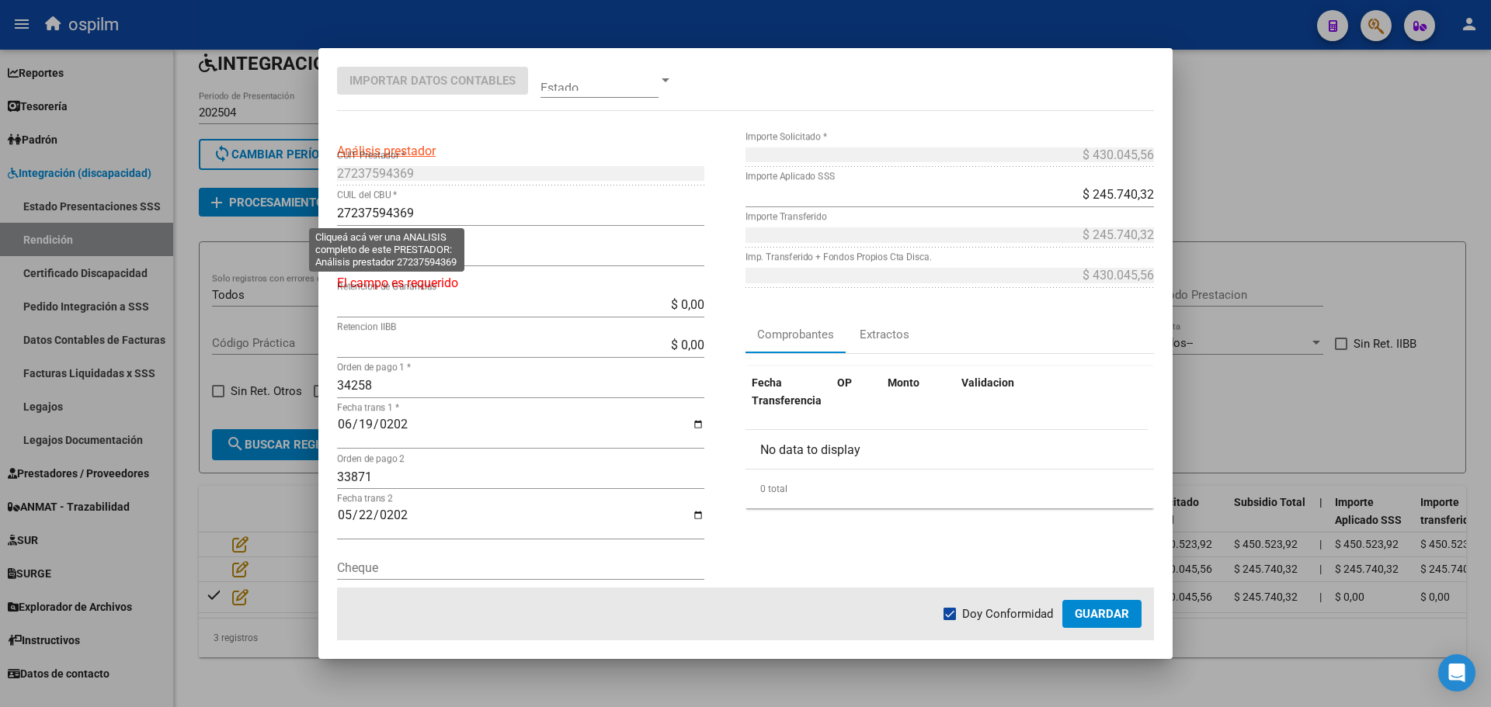
scroll to position [0, 0]
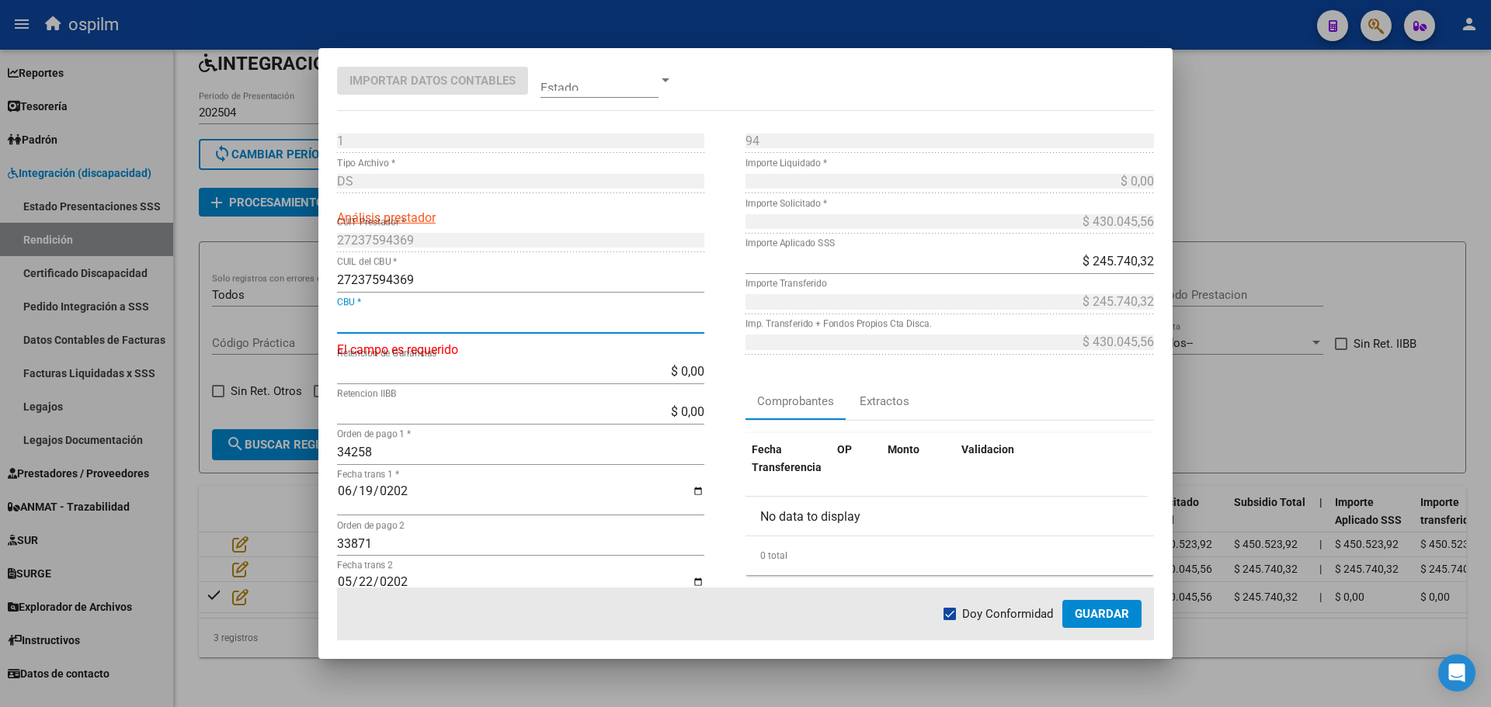
click at [391, 323] on input "CBU *" at bounding box center [520, 320] width 367 height 15
paste input "0140093903700251510747"
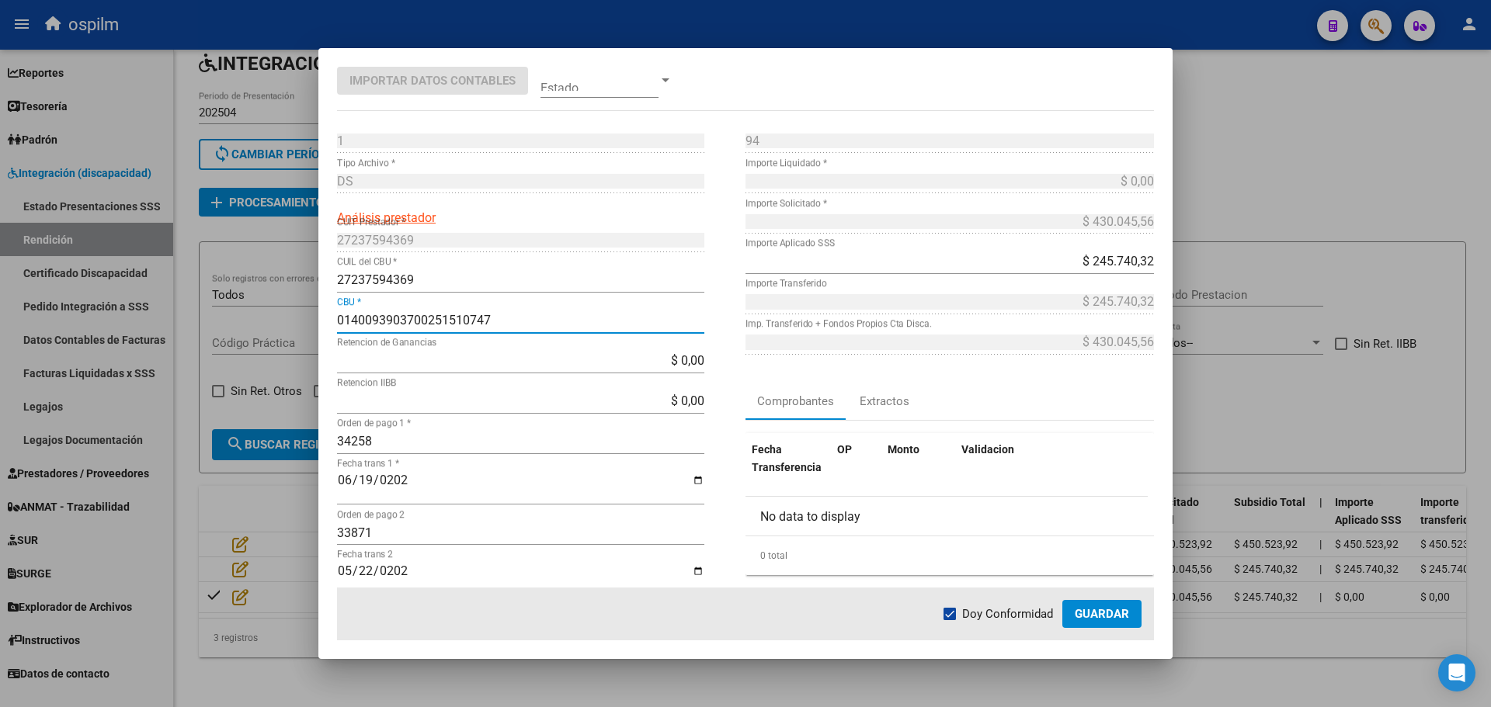
type input "0140093903700251510747"
click at [784, 66] on mat-dialog-container "Importar Datos Contables Estado 1 Punto de Venta * DS Tipo Archivo * Análisis p…" at bounding box center [745, 354] width 854 height 612
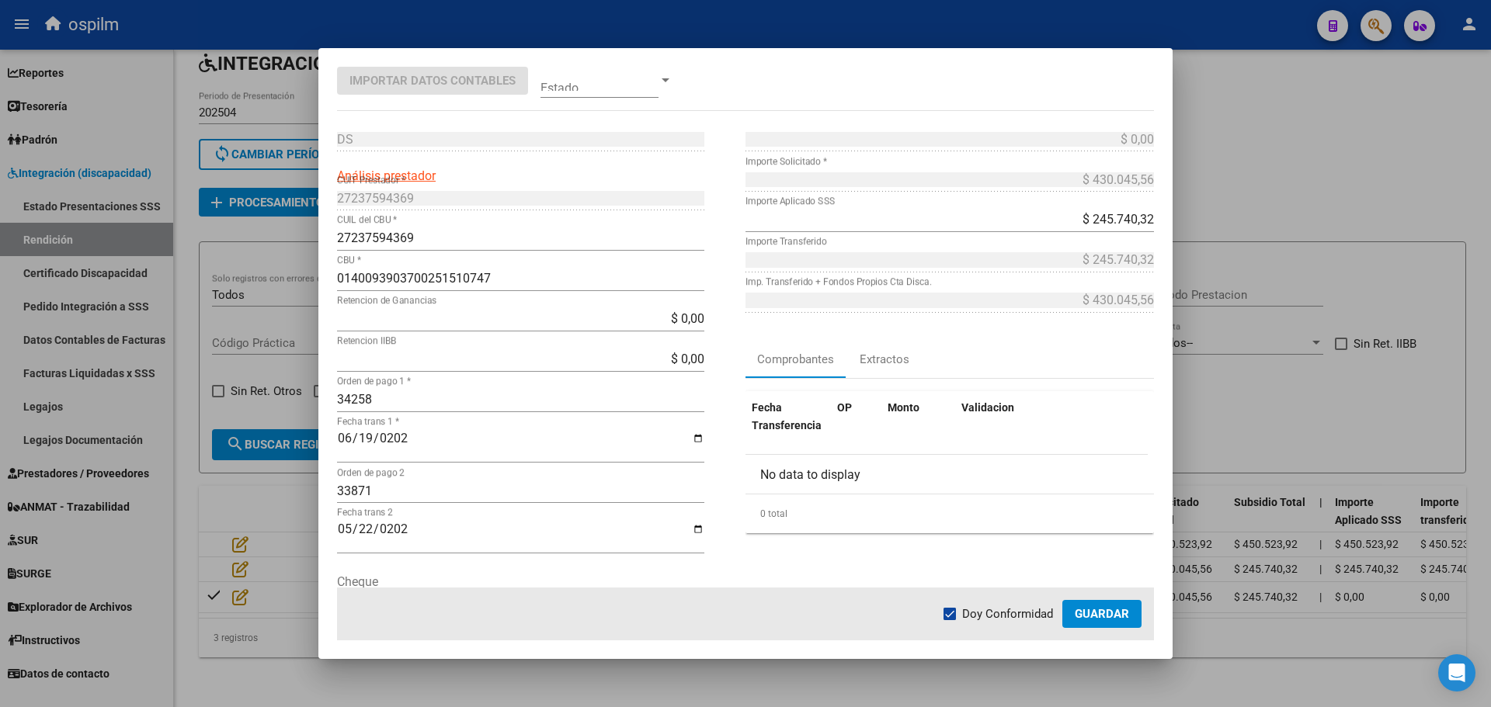
scroll to position [78, 0]
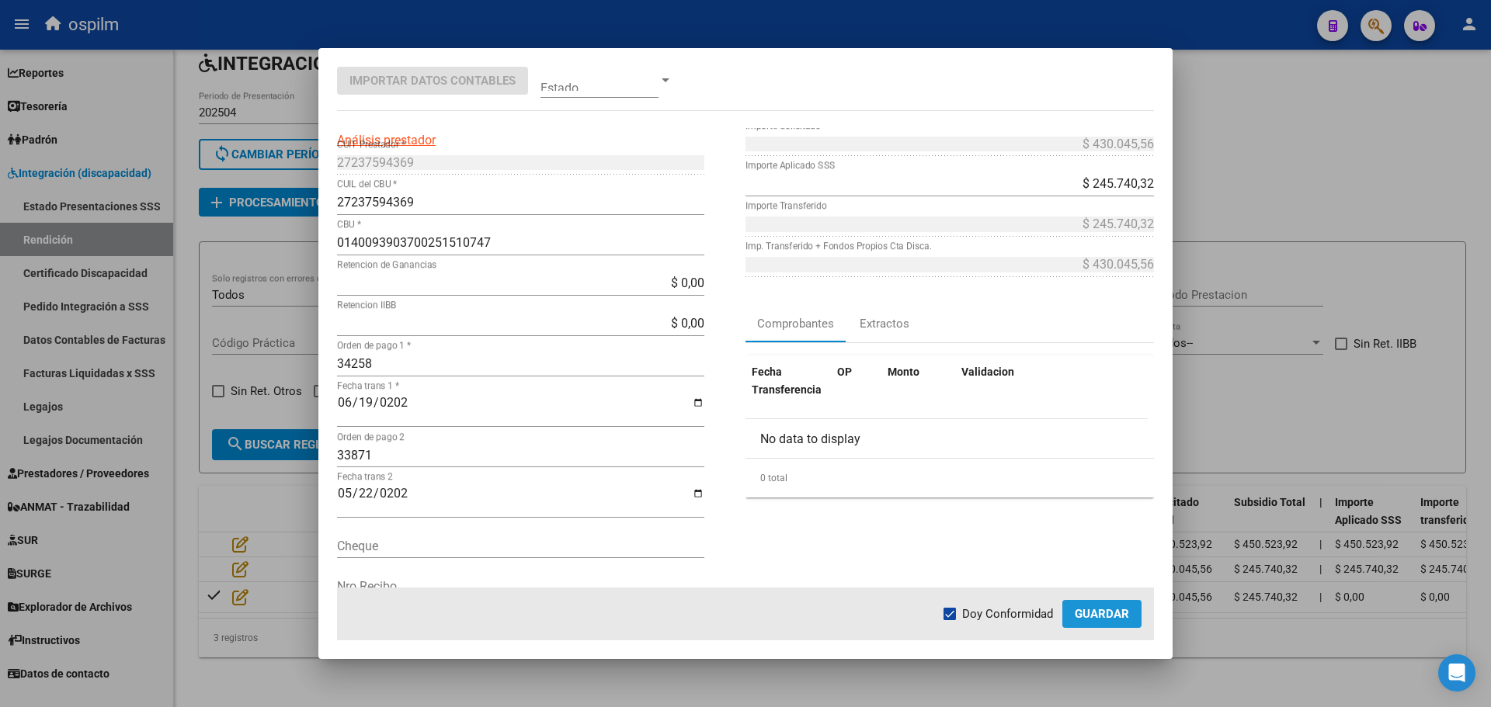
click at [1111, 610] on span "Guardar" at bounding box center [1102, 614] width 54 height 14
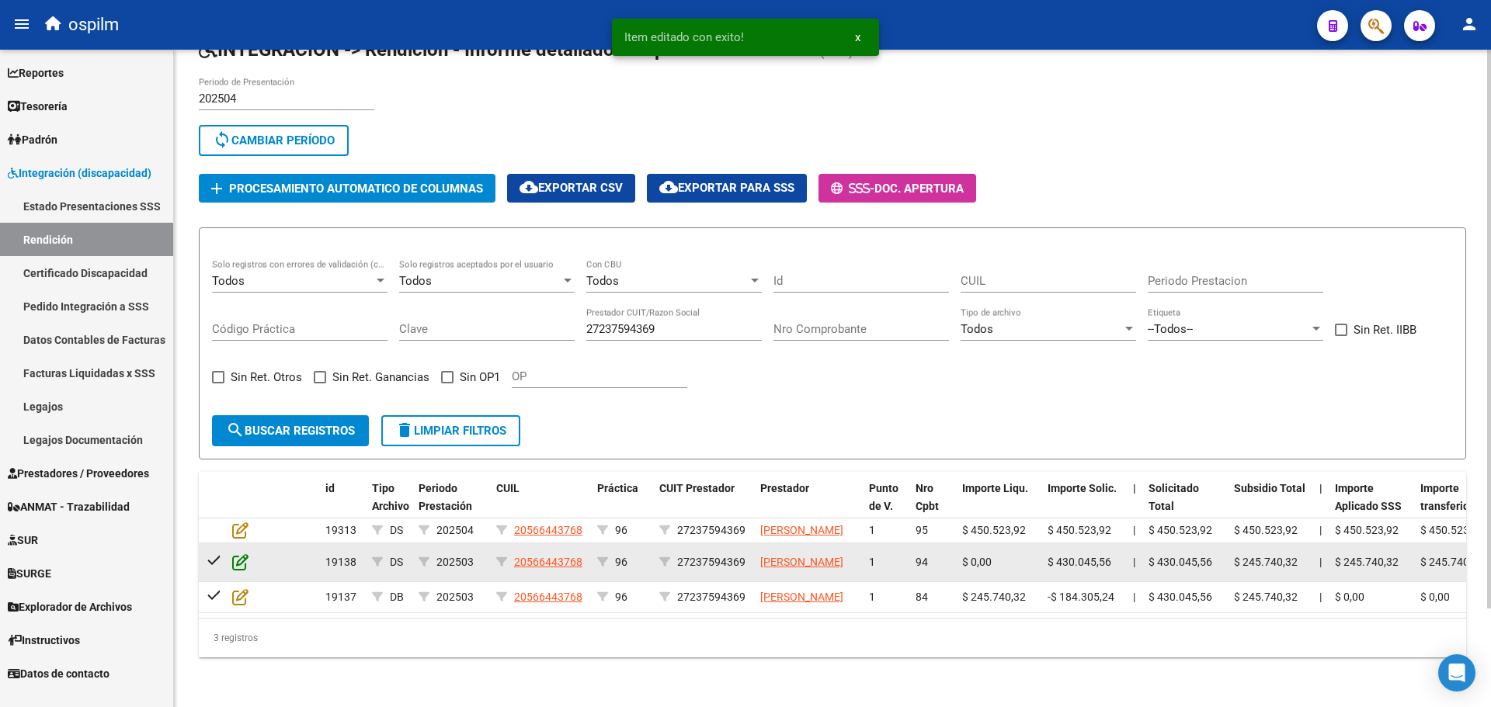
click at [242, 554] on icon at bounding box center [240, 562] width 16 height 17
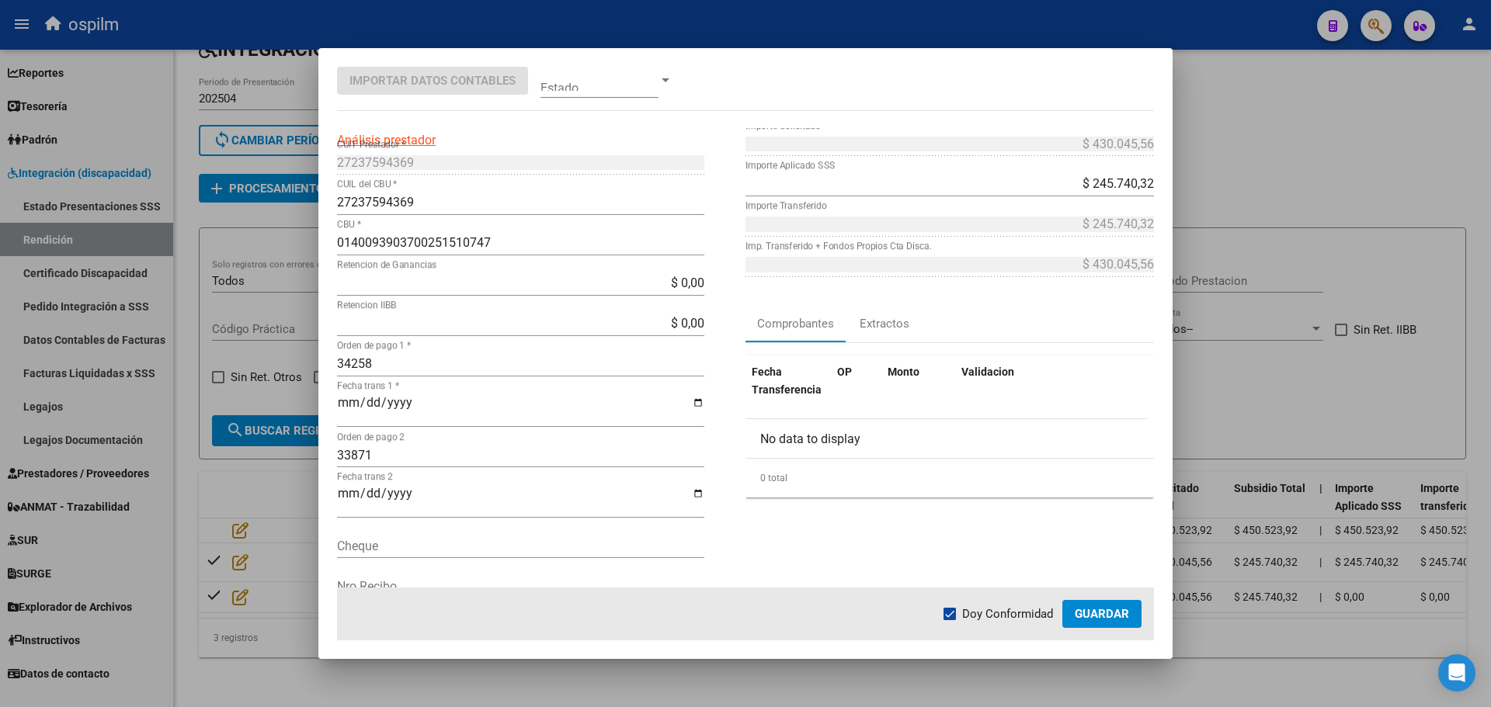
click at [1252, 582] on div at bounding box center [745, 353] width 1491 height 707
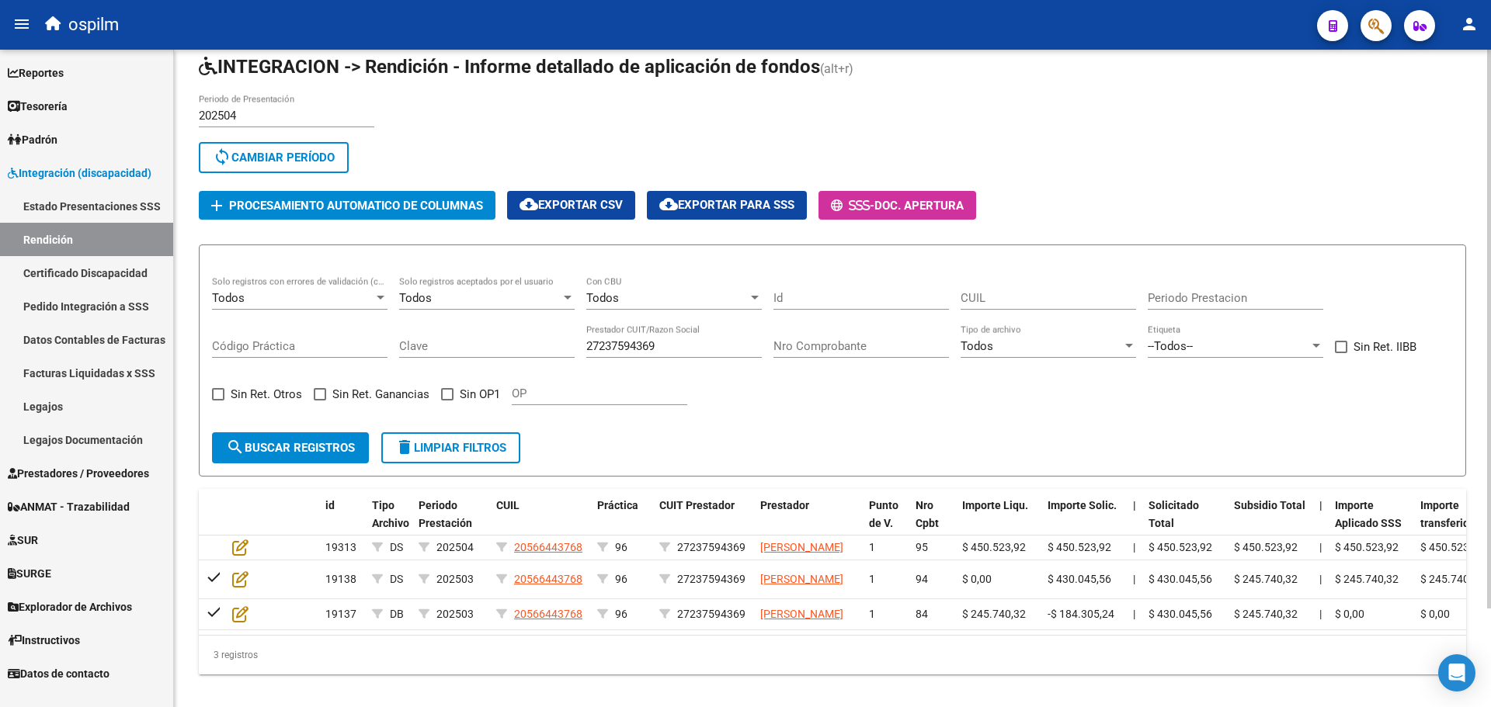
scroll to position [38, 0]
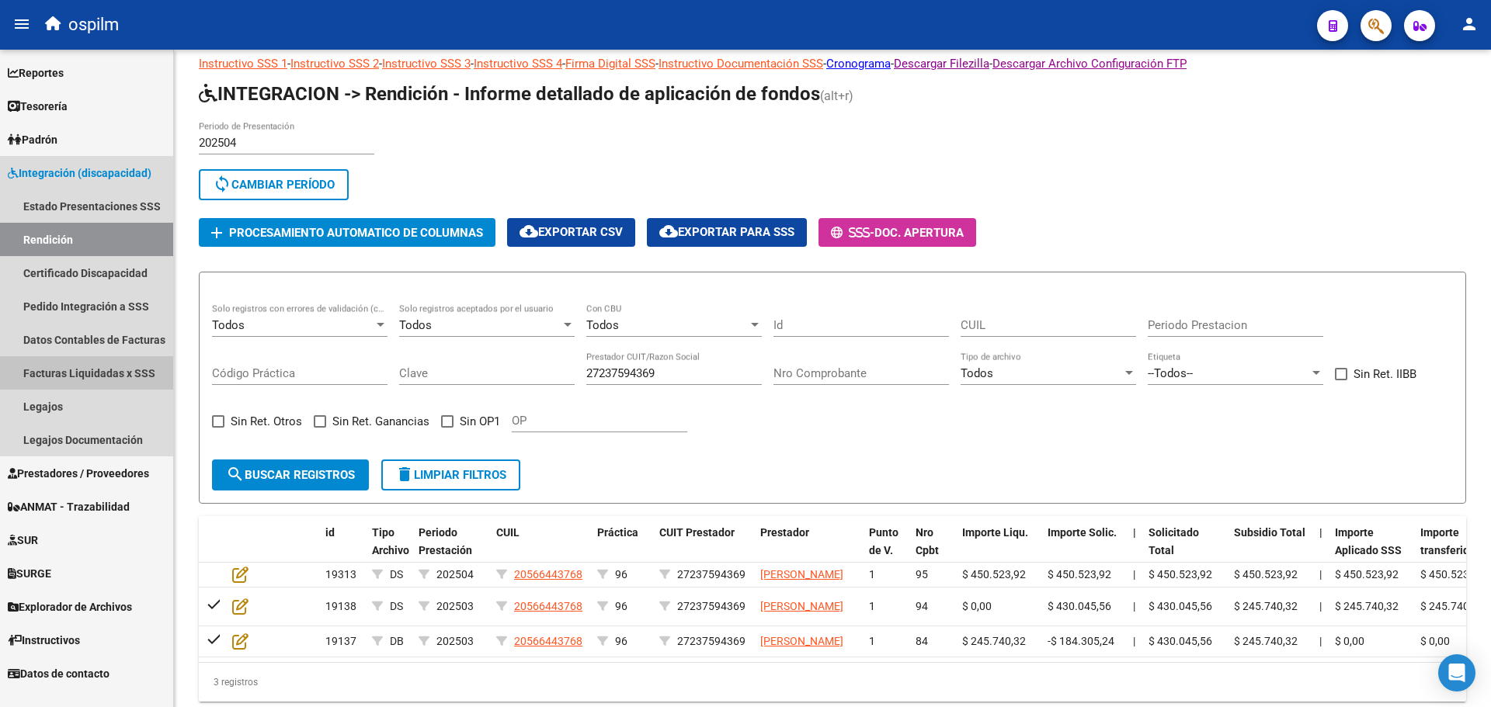
click at [92, 361] on link "Facturas Liquidadas x SSS" at bounding box center [86, 372] width 173 height 33
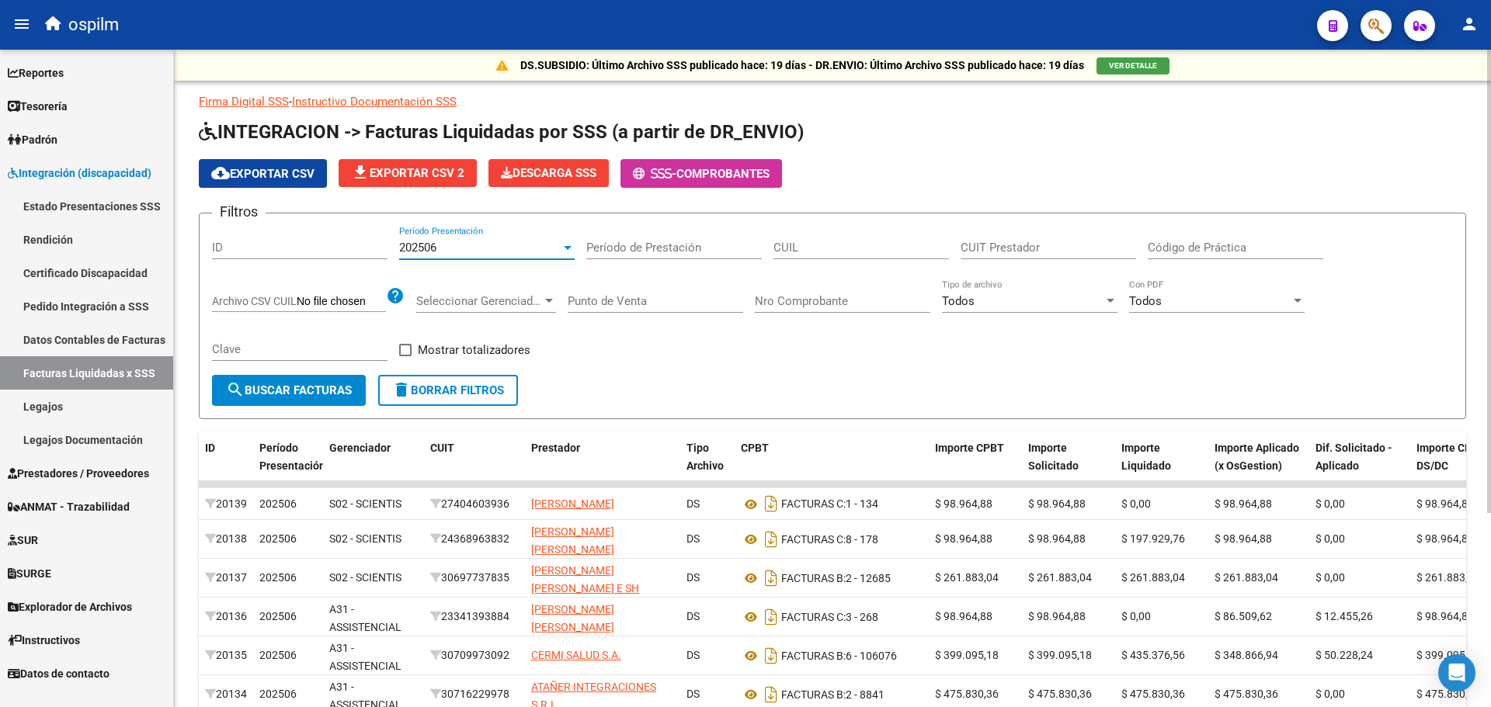
click at [474, 253] on div "202506" at bounding box center [480, 248] width 162 height 14
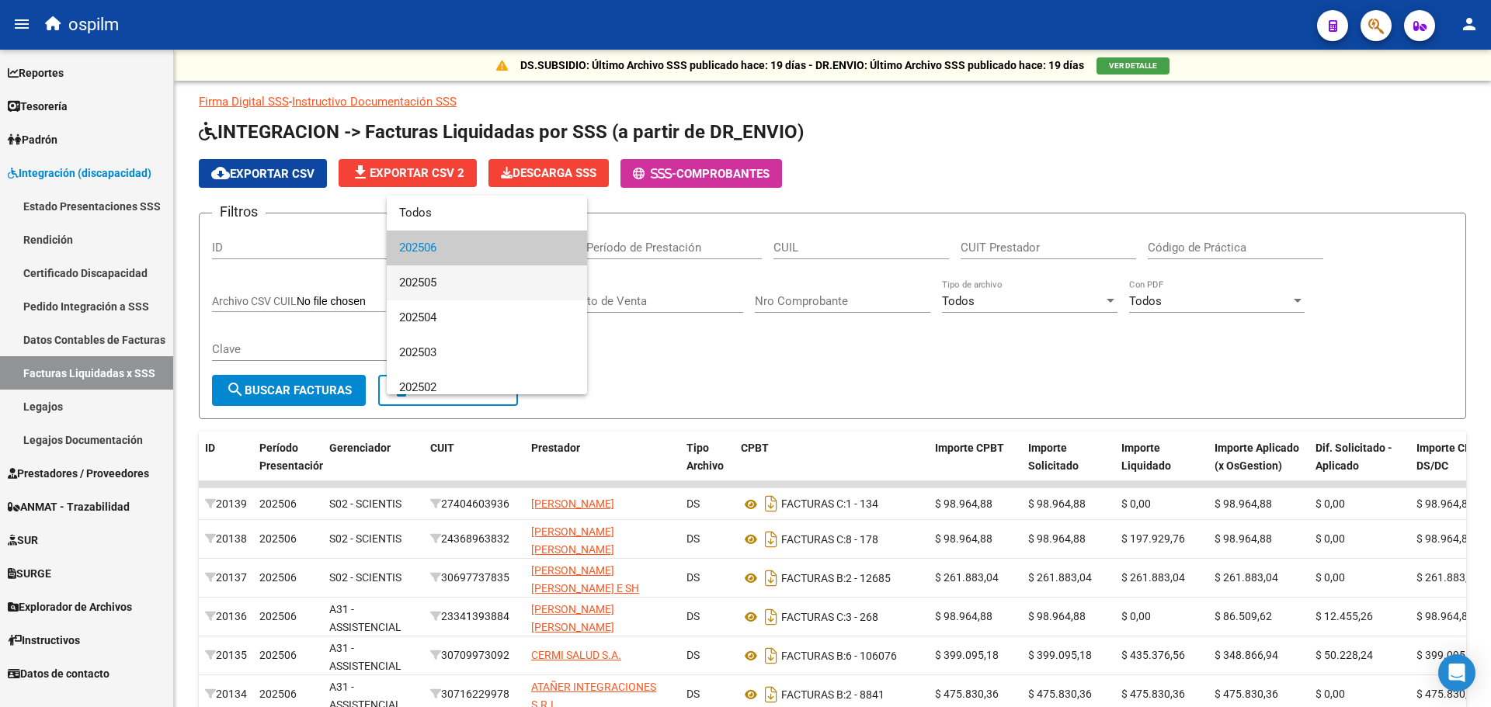
click at [474, 280] on span "202505" at bounding box center [486, 283] width 175 height 35
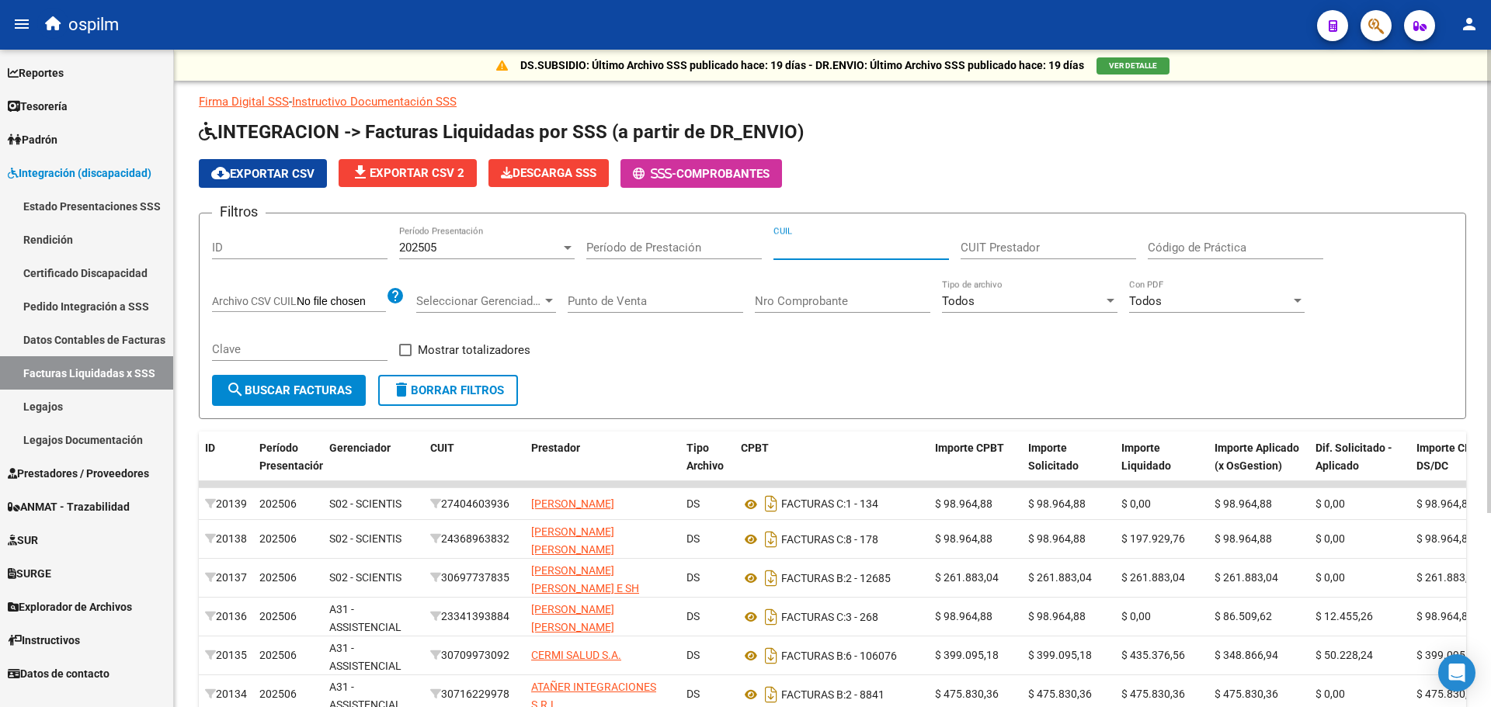
click at [825, 249] on input "CUIL" at bounding box center [860, 248] width 175 height 14
paste input "20-53857518-7"
type input "20-53857518-7"
drag, startPoint x: 809, startPoint y: 244, endPoint x: 691, endPoint y: 239, distance: 118.1
click at [691, 239] on div "Filtros ID 202505 Período Presentación Período de Prestación 20-53857518-7 CUIL…" at bounding box center [832, 300] width 1241 height 149
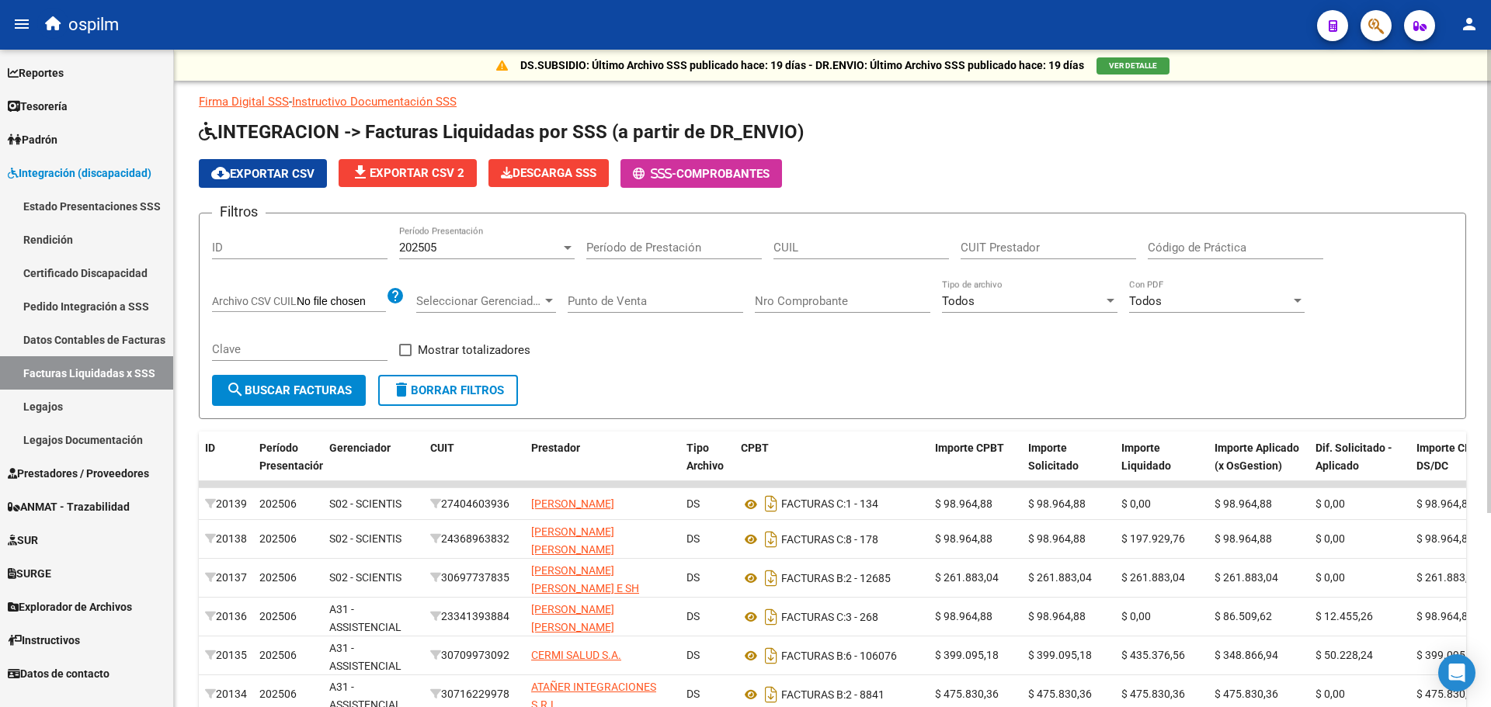
click at [956, 250] on div "Filtros ID 202505 Período Presentación Período de Prestación CUIL CUIT Prestado…" at bounding box center [832, 300] width 1241 height 149
click at [987, 250] on input "CUIT Prestador" at bounding box center [1048, 248] width 175 height 14
paste input "27-35130508-3"
click at [304, 387] on span "search Buscar Facturas" at bounding box center [289, 391] width 126 height 14
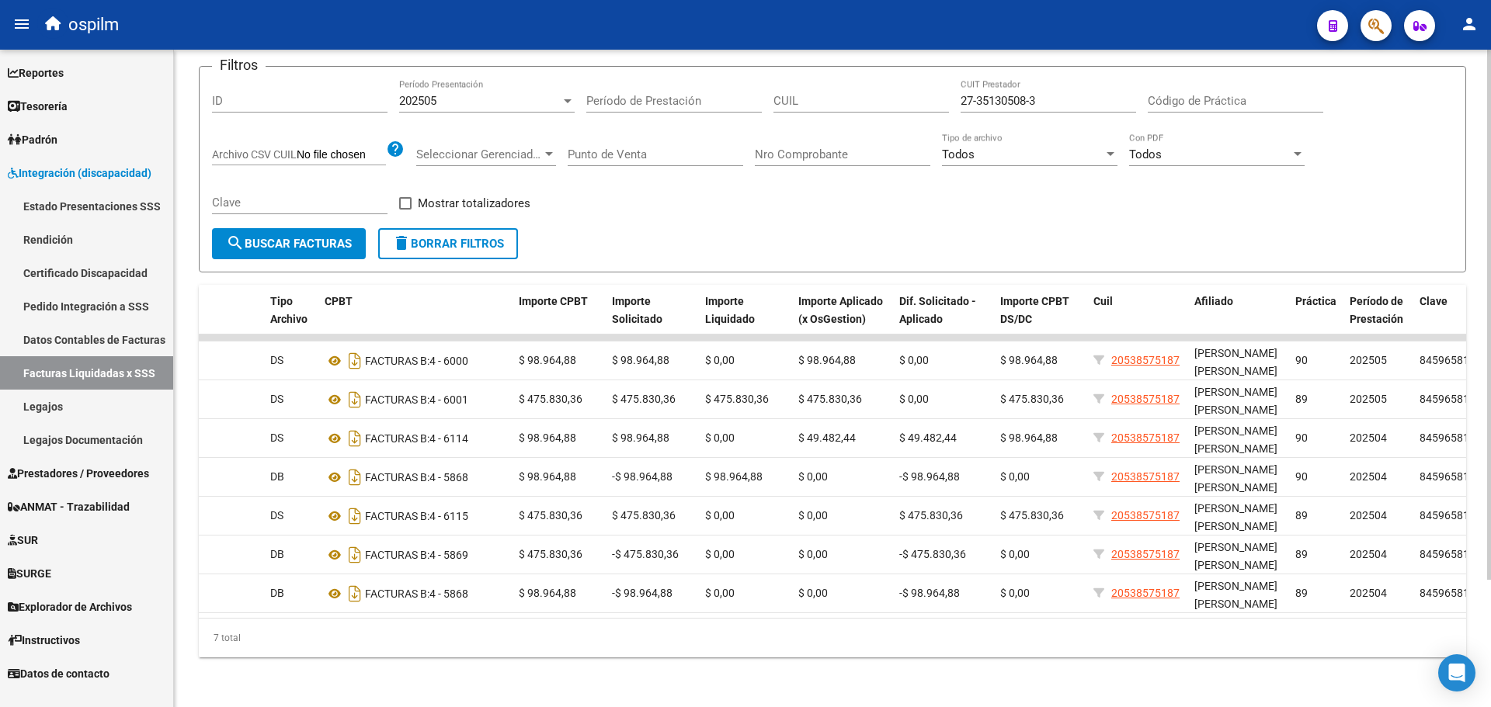
scroll to position [0, 432]
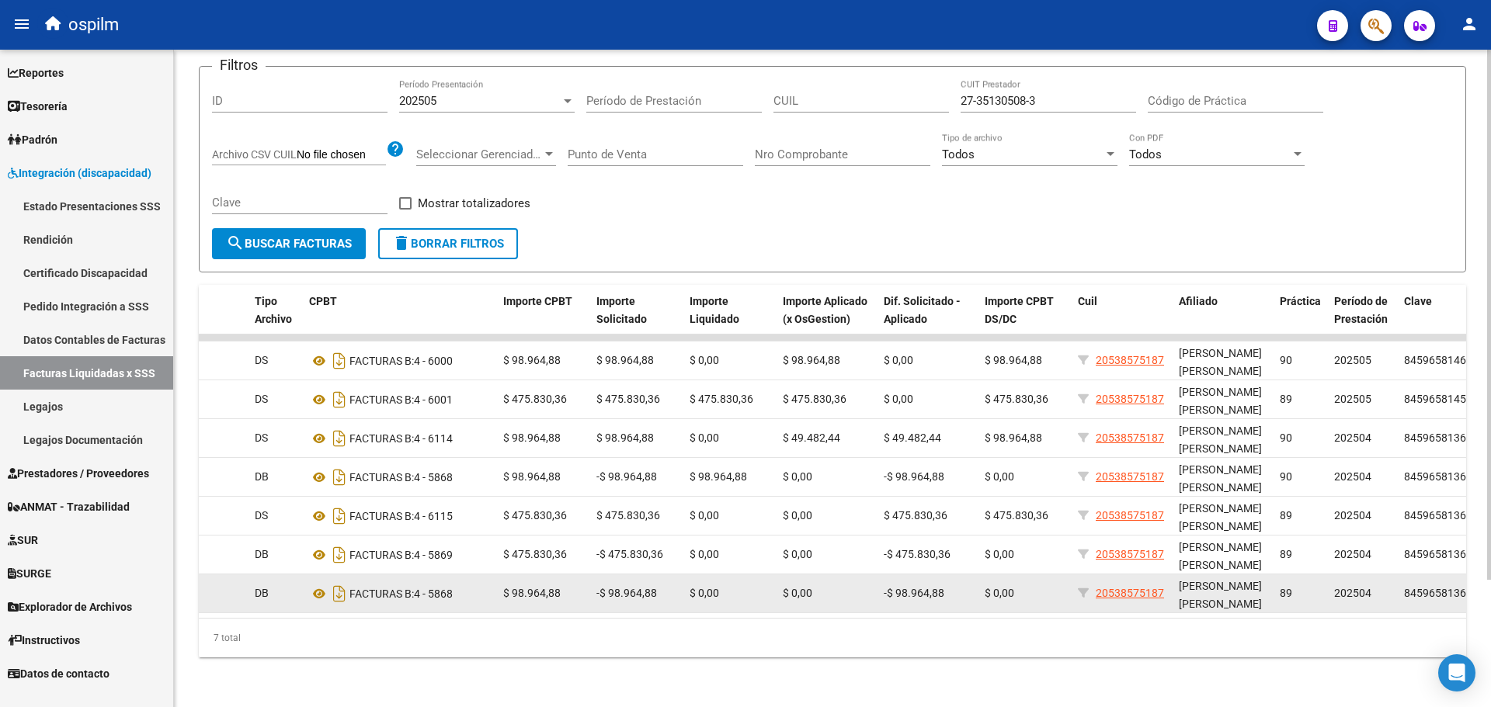
drag, startPoint x: 244, startPoint y: 585, endPoint x: 1332, endPoint y: 575, distance: 1087.9
click at [1332, 575] on div "19478 202505 S02 - SCIENTIS 27351305083 [PERSON_NAME] DB FACTURAS B: 4 - 5868 $…" at bounding box center [640, 594] width 1747 height 39
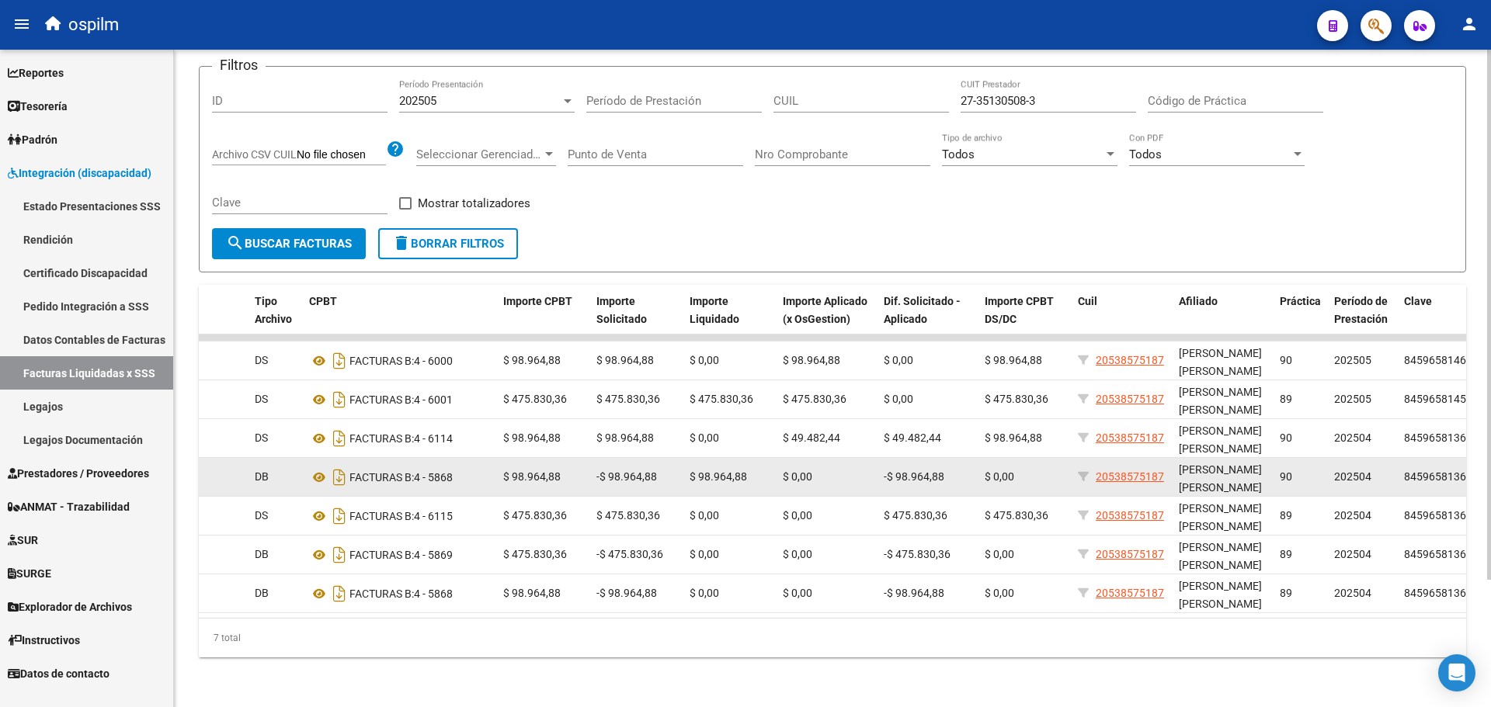
drag, startPoint x: 250, startPoint y: 468, endPoint x: 1342, endPoint y: 464, distance: 1091.8
click at [1342, 464] on div "19481 202505 S02 - SCIENTIS 27351305083 [PERSON_NAME] DB FACTURAS B: 4 - 5868 $…" at bounding box center [640, 477] width 1747 height 39
click at [244, 469] on datatable-body-cell "[PERSON_NAME]" at bounding box center [170, 477] width 155 height 38
drag, startPoint x: 252, startPoint y: 468, endPoint x: 472, endPoint y: 461, distance: 220.6
click at [472, 461] on div "19481 202505 S02 - SCIENTIS 27351305083 [PERSON_NAME] DB FACTURAS B: 4 - 5868 $…" at bounding box center [640, 477] width 1747 height 39
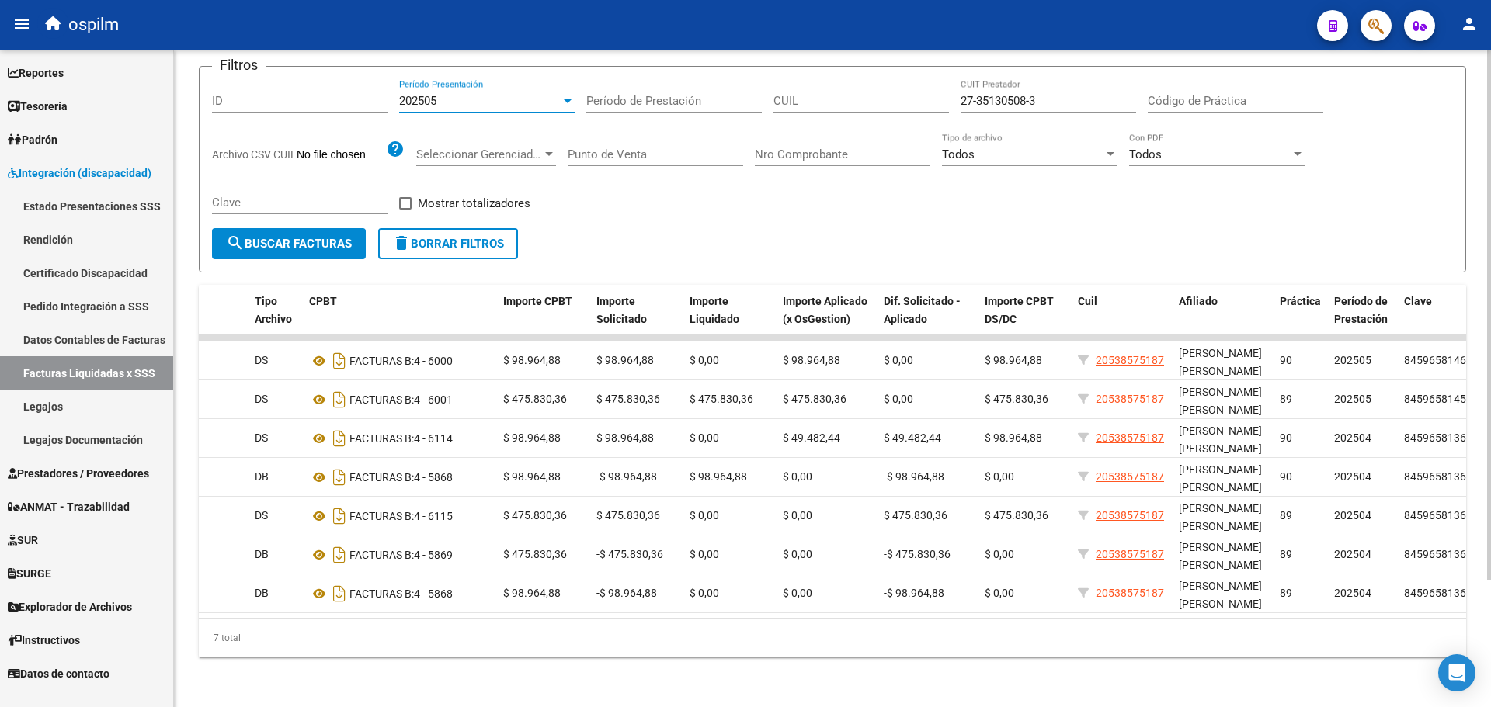
click at [572, 95] on div at bounding box center [568, 101] width 14 height 12
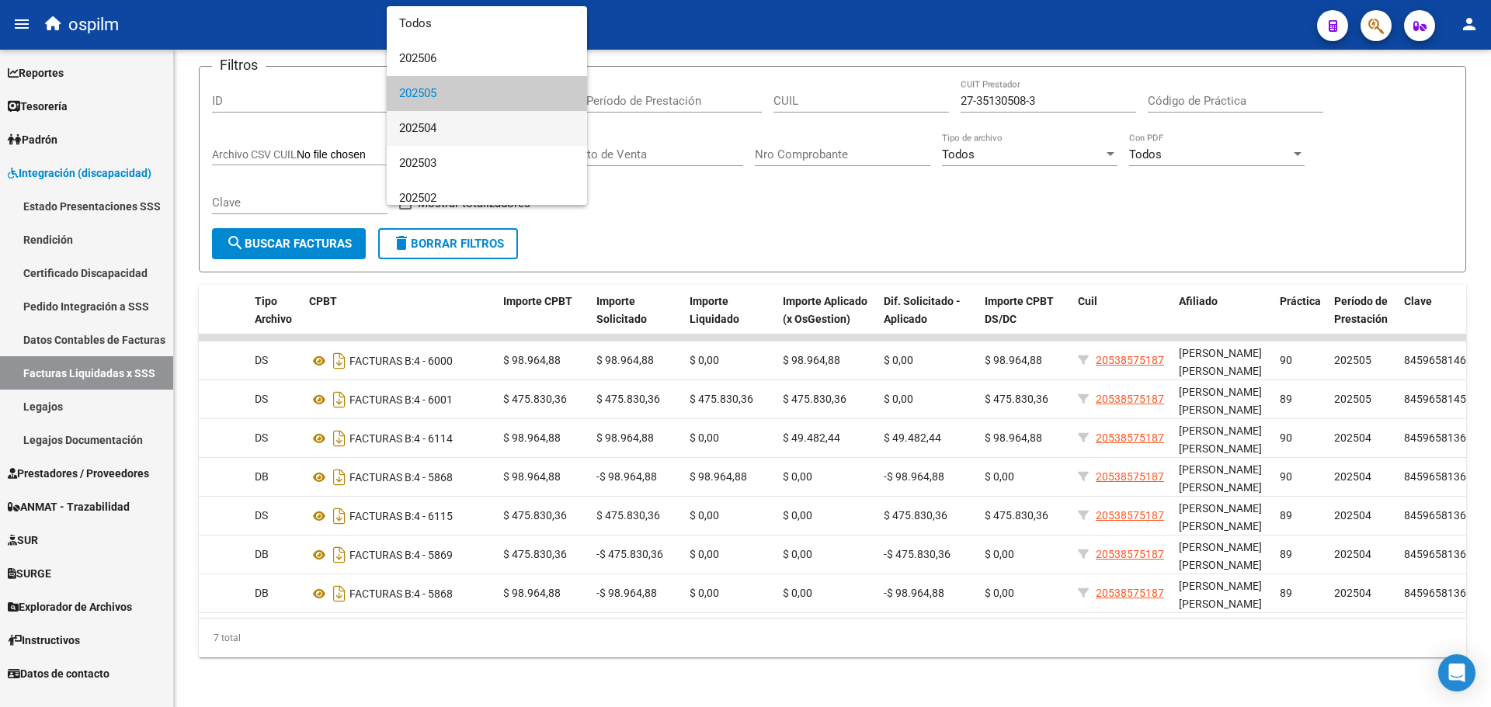
scroll to position [1, 0]
click at [440, 127] on span "202504" at bounding box center [486, 127] width 175 height 35
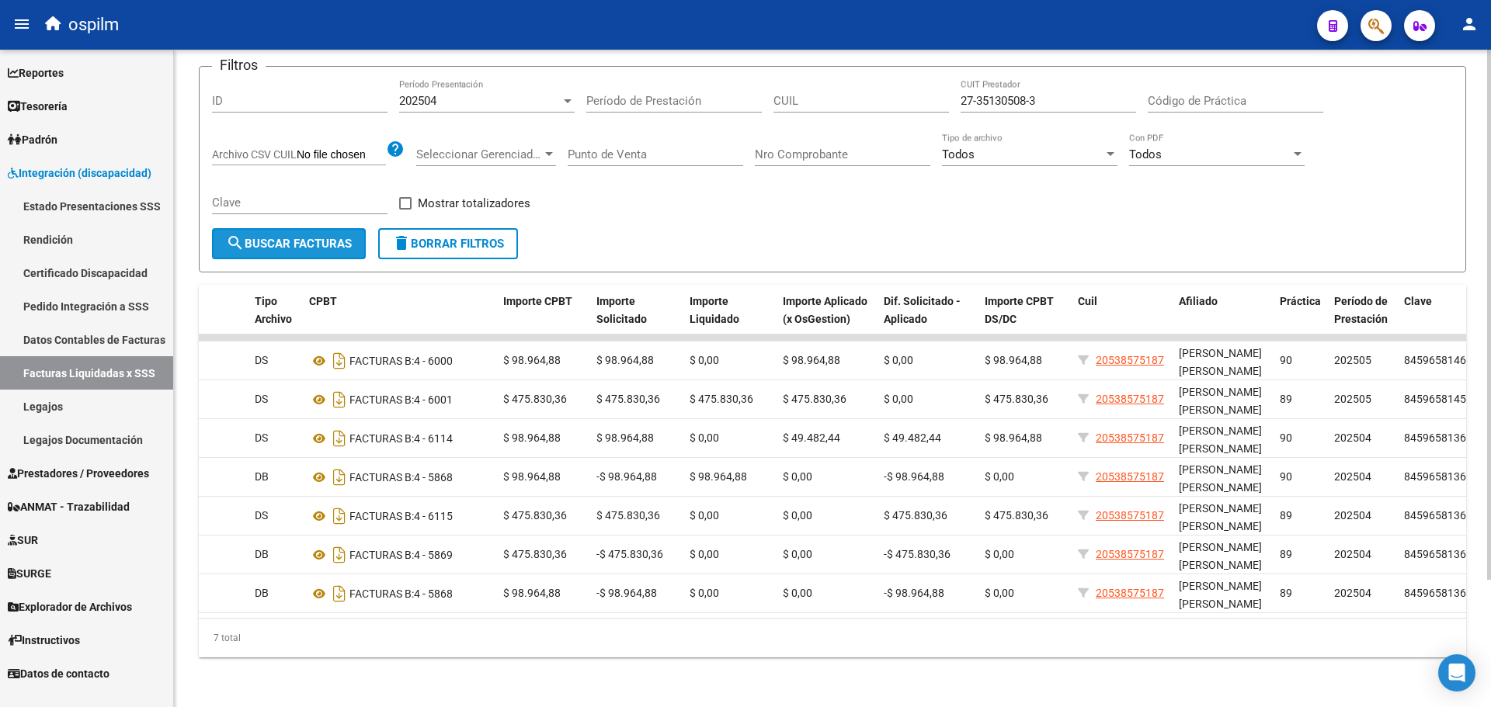
click at [307, 237] on span "search Buscar Facturas" at bounding box center [289, 244] width 126 height 14
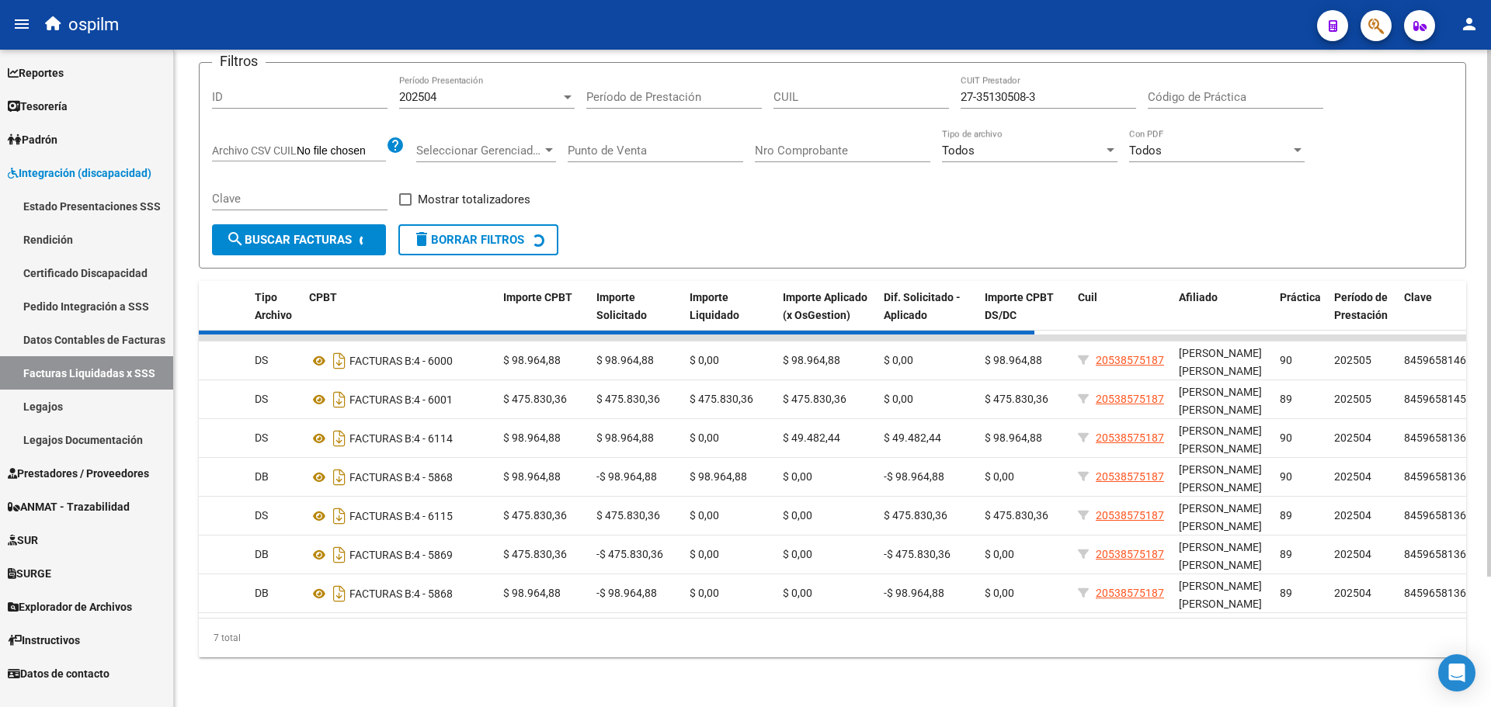
scroll to position [3, 0]
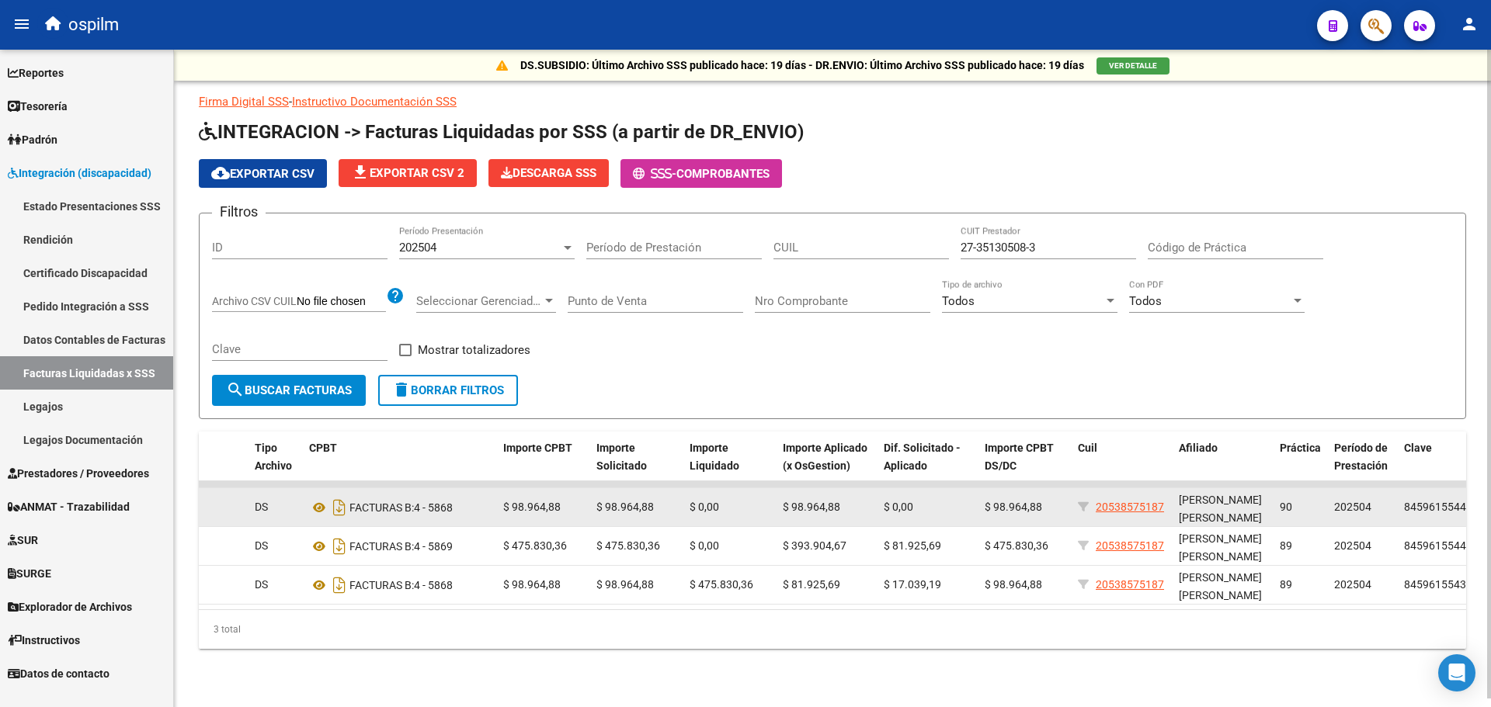
drag, startPoint x: 248, startPoint y: 505, endPoint x: 1302, endPoint y: 506, distance: 1053.7
click at [1302, 506] on div "19236 202504 S02 - SCIENTIS 27351305083 [PERSON_NAME] DS FACTURAS B: 4 - 5868 $…" at bounding box center [640, 507] width 1747 height 39
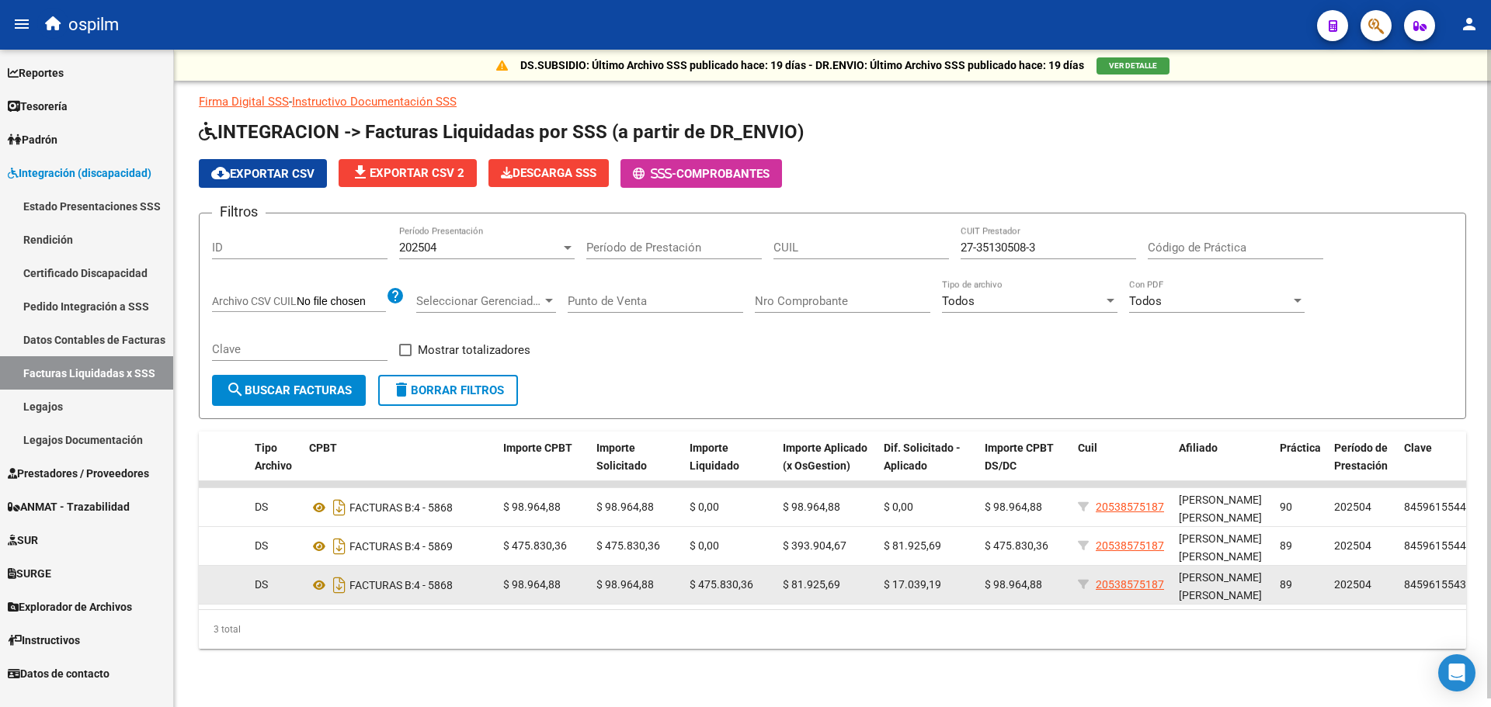
drag, startPoint x: 248, startPoint y: 583, endPoint x: 1309, endPoint y: 585, distance: 1060.7
click at [1309, 585] on div "19233 202504 S02 - SCIENTIS 27351305083 [PERSON_NAME] DS FACTURAS B: 4 - 5868 $…" at bounding box center [640, 585] width 1747 height 39
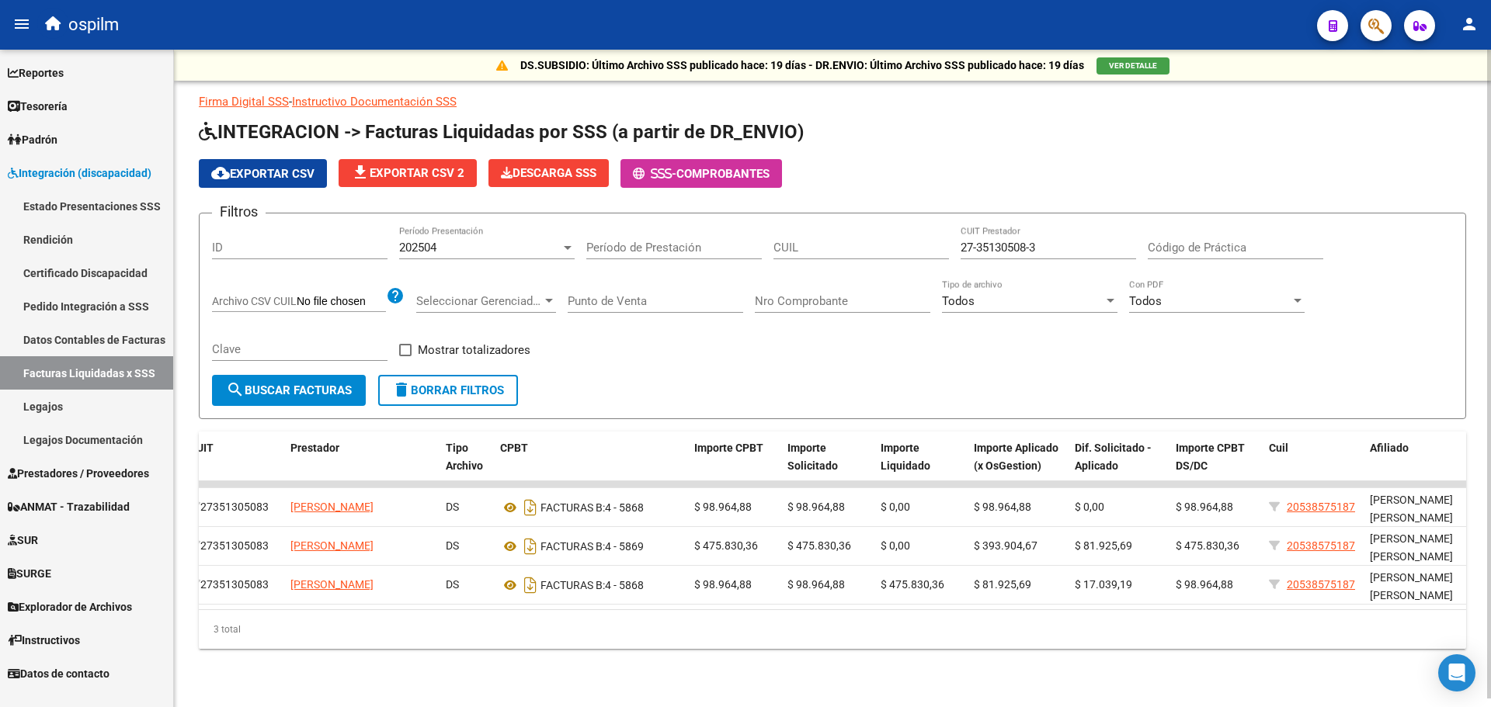
scroll to position [0, 245]
click at [846, 661] on div "DS.SUBSIDIO: Último Archivo SSS publicado hace: 19 días - DR.ENVIO: Último Arch…" at bounding box center [832, 374] width 1317 height 649
click at [1016, 248] on input "27-35130508-3" at bounding box center [1048, 248] width 175 height 14
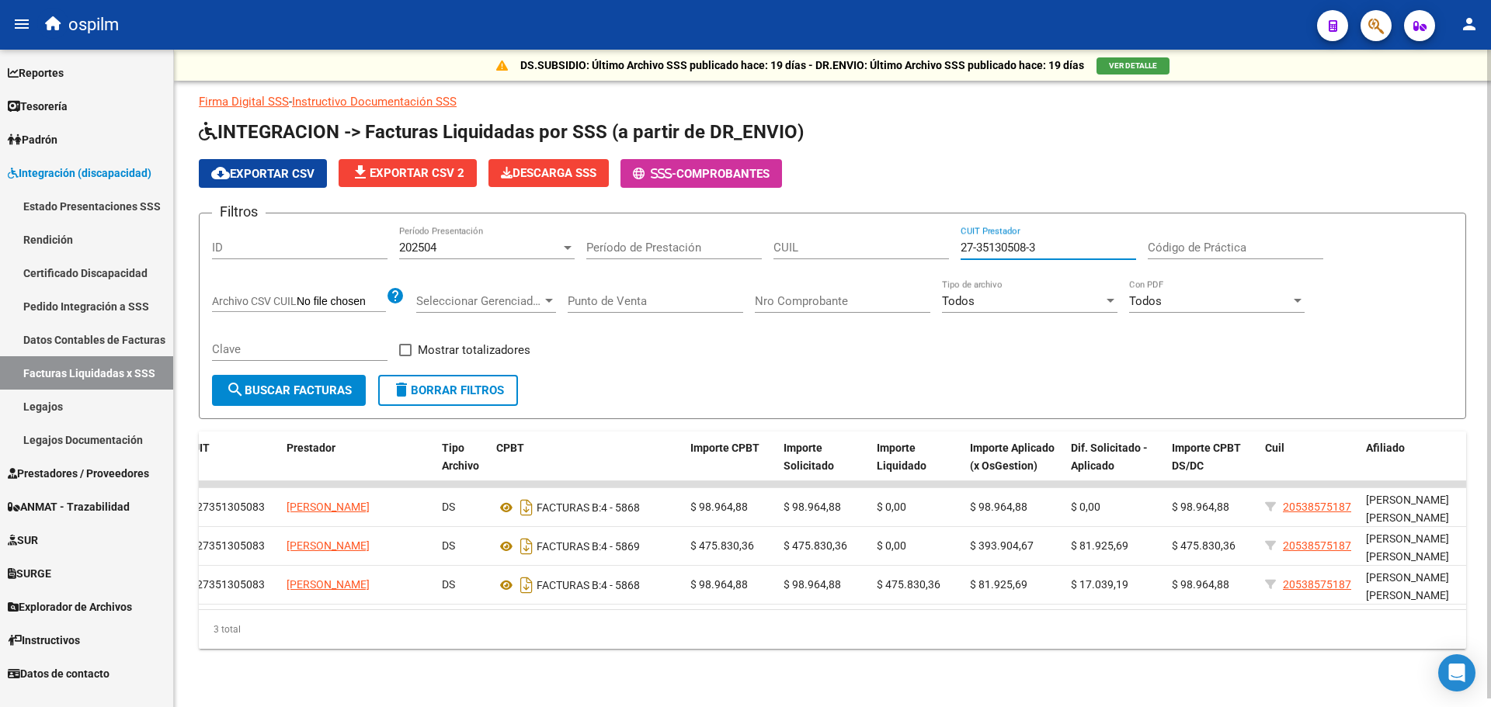
paste input "16470161-7"
type input "27-16470161-7"
click at [322, 385] on span "search Buscar Facturas" at bounding box center [289, 391] width 126 height 14
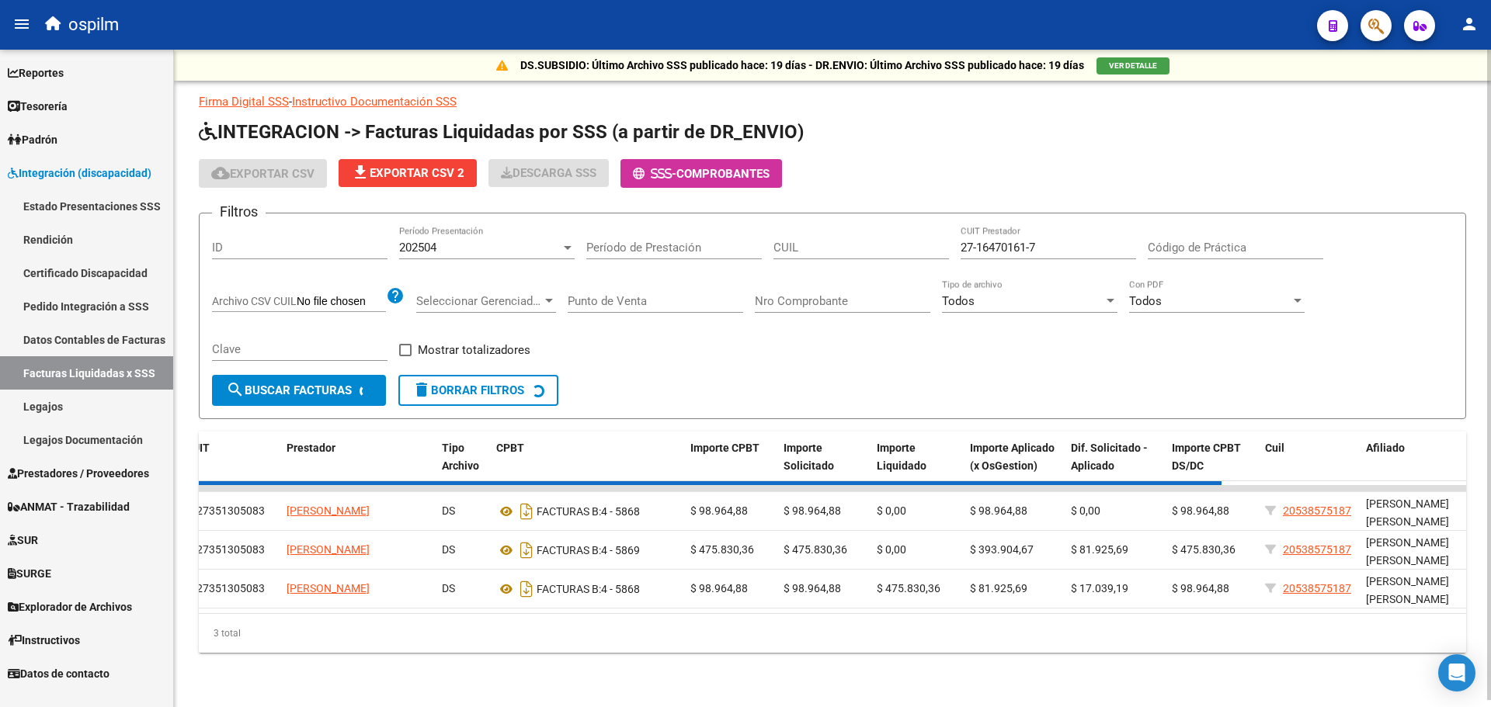
scroll to position [0, 0]
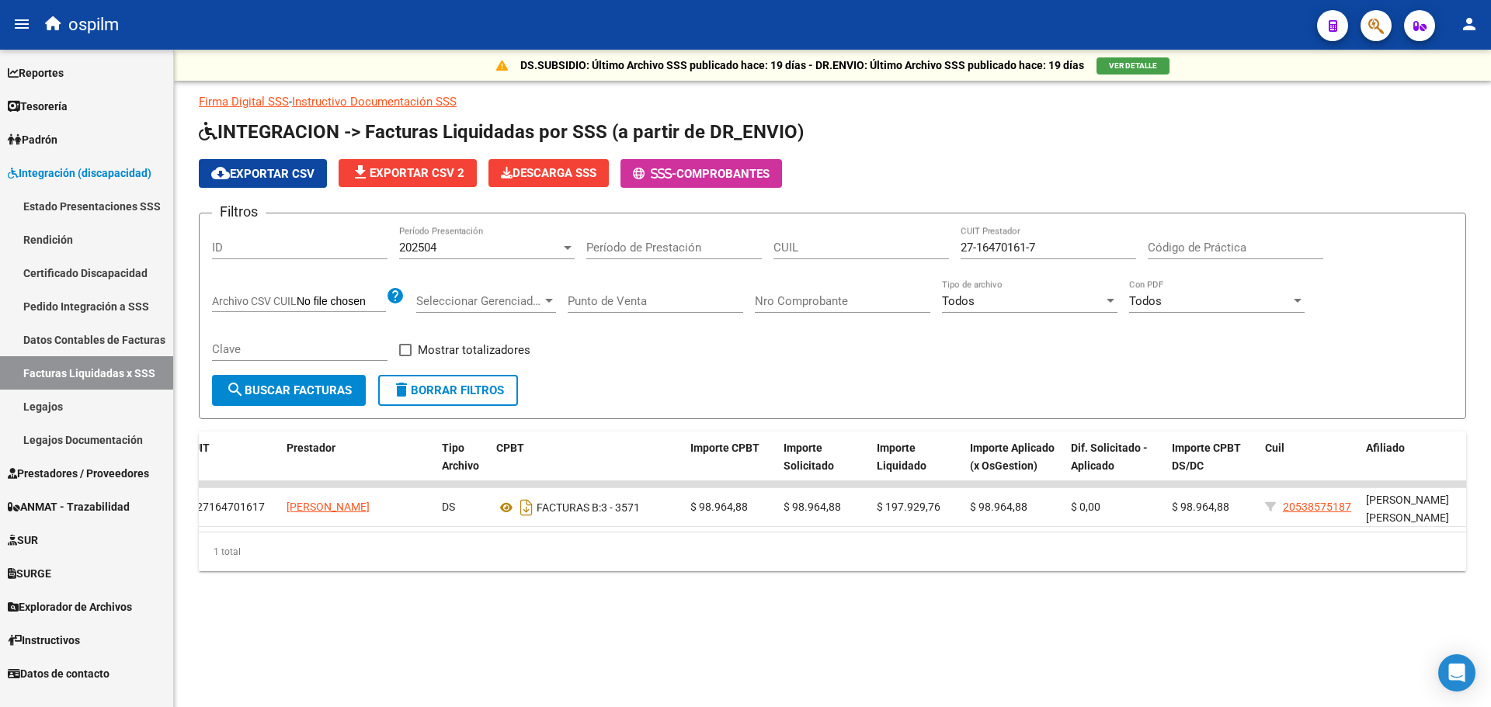
click at [572, 243] on div at bounding box center [568, 247] width 14 height 12
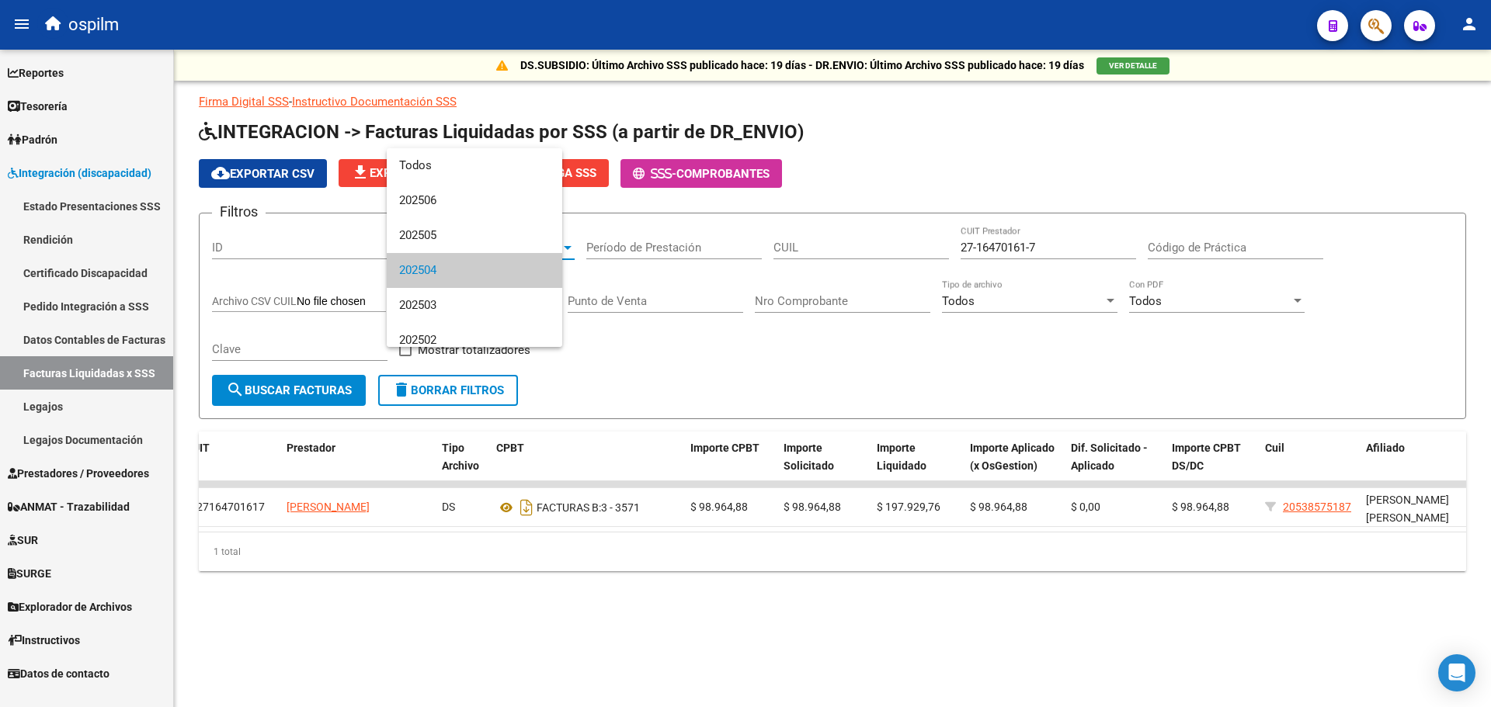
scroll to position [23, 0]
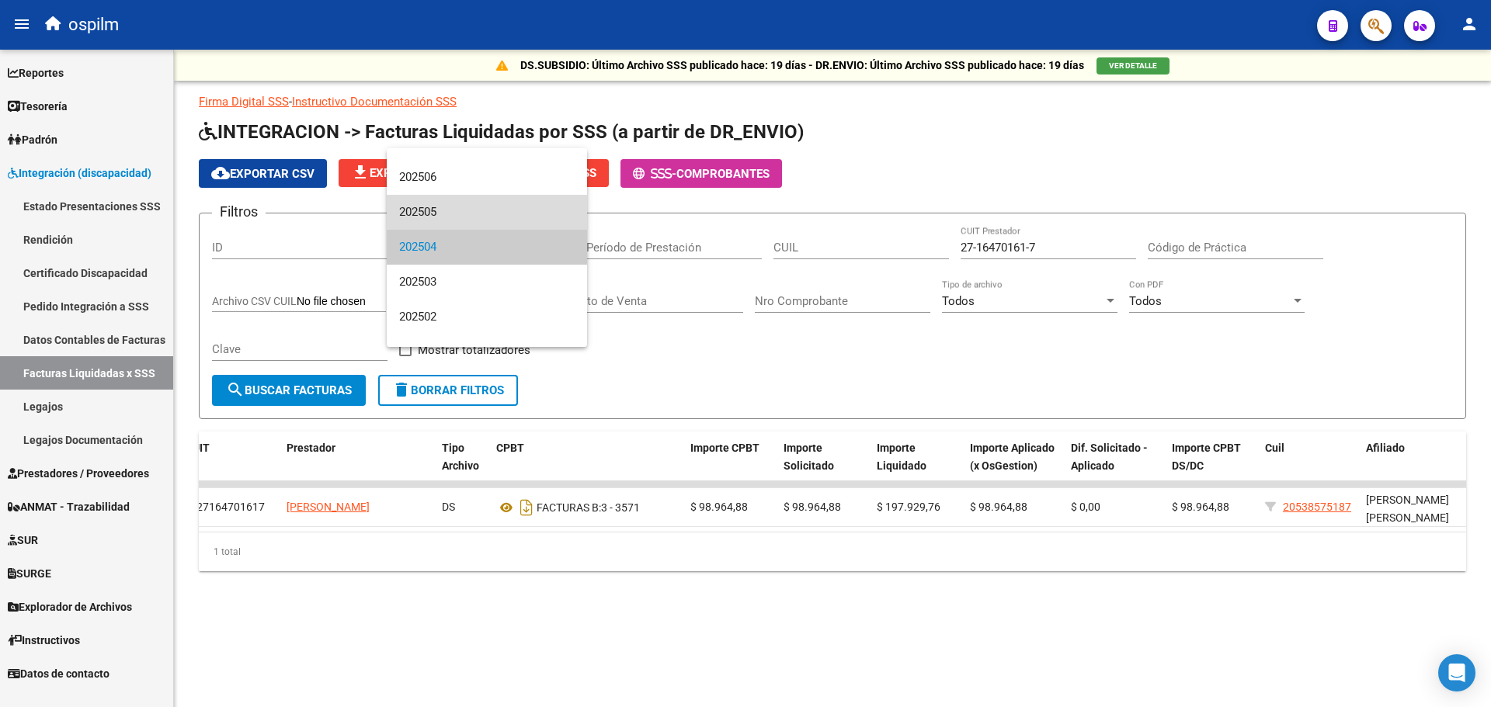
click at [516, 209] on span "202505" at bounding box center [486, 212] width 175 height 35
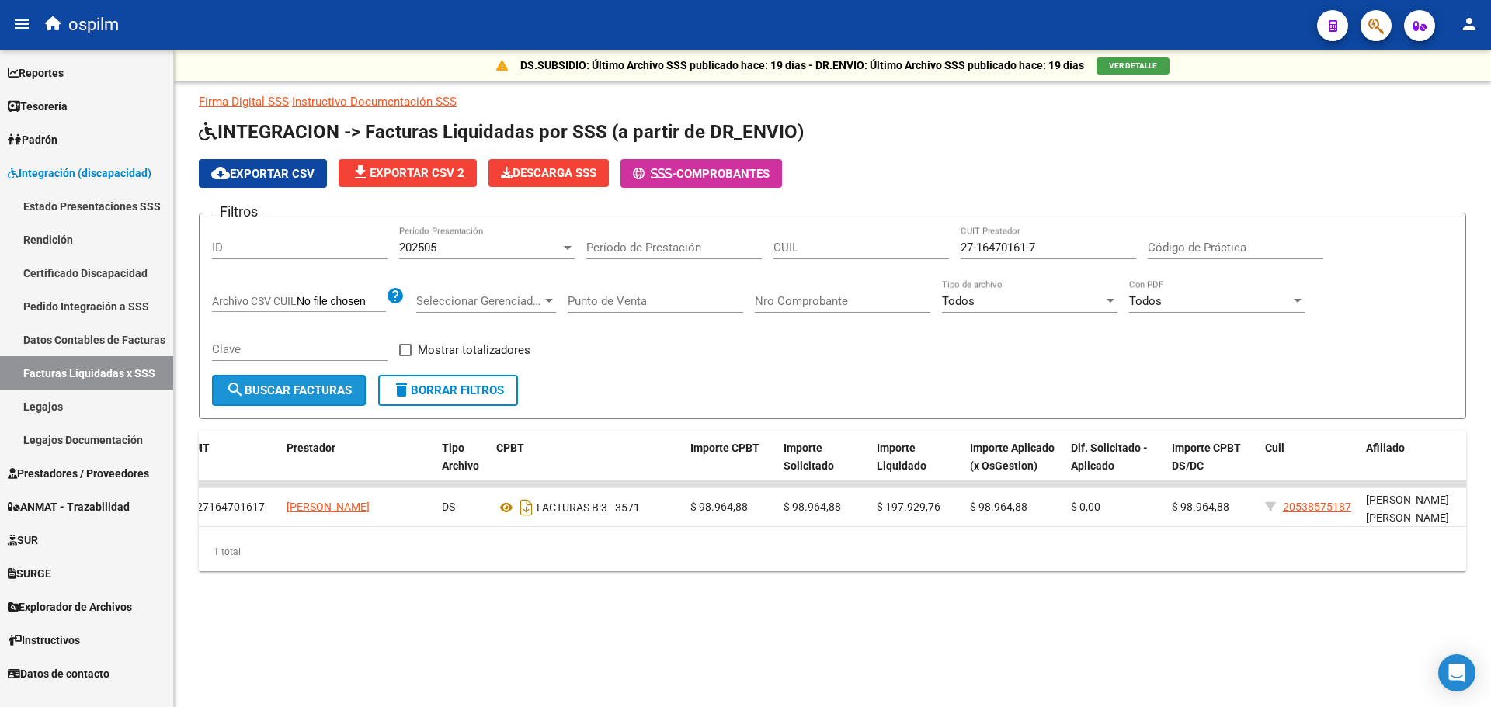
click at [297, 401] on button "search Buscar Facturas" at bounding box center [289, 390] width 154 height 31
click at [567, 249] on div at bounding box center [568, 248] width 8 height 4
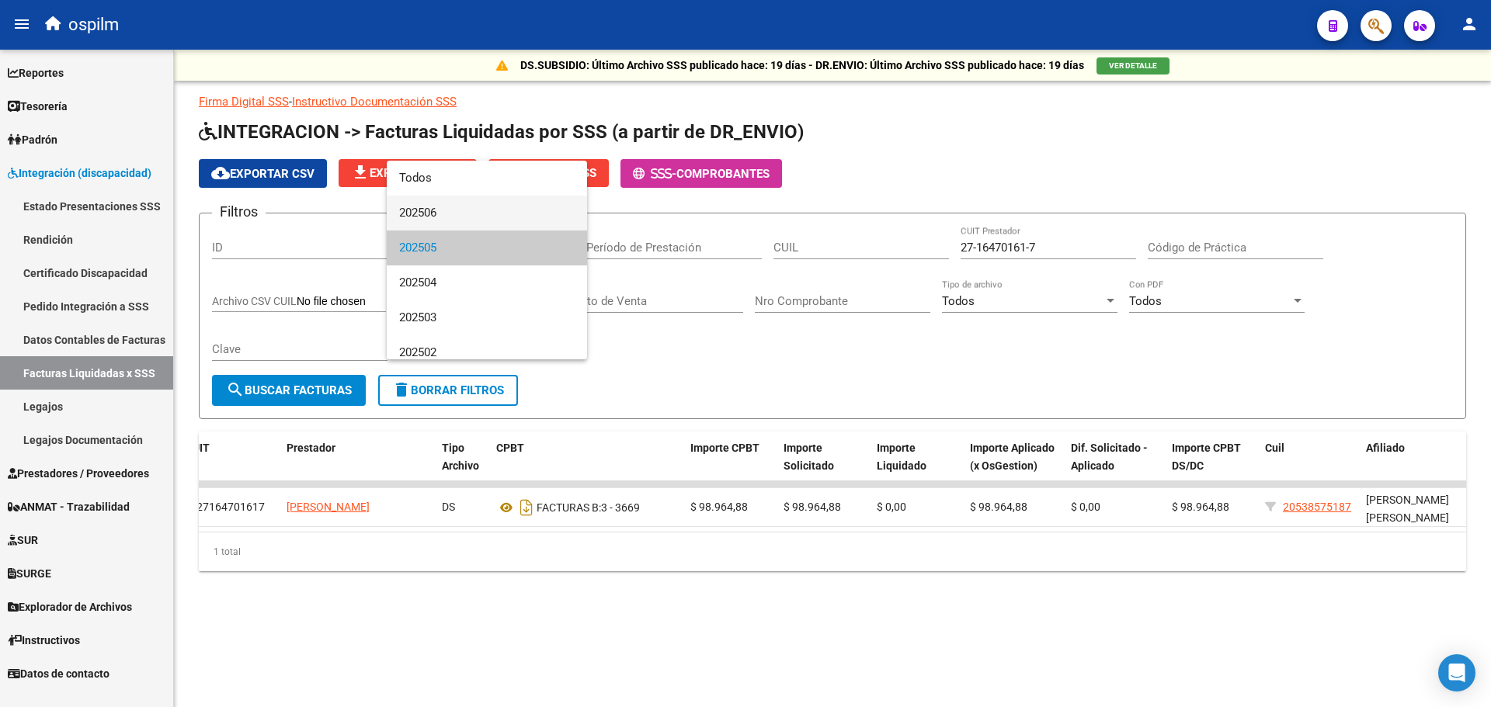
click at [518, 208] on span "202506" at bounding box center [486, 213] width 175 height 35
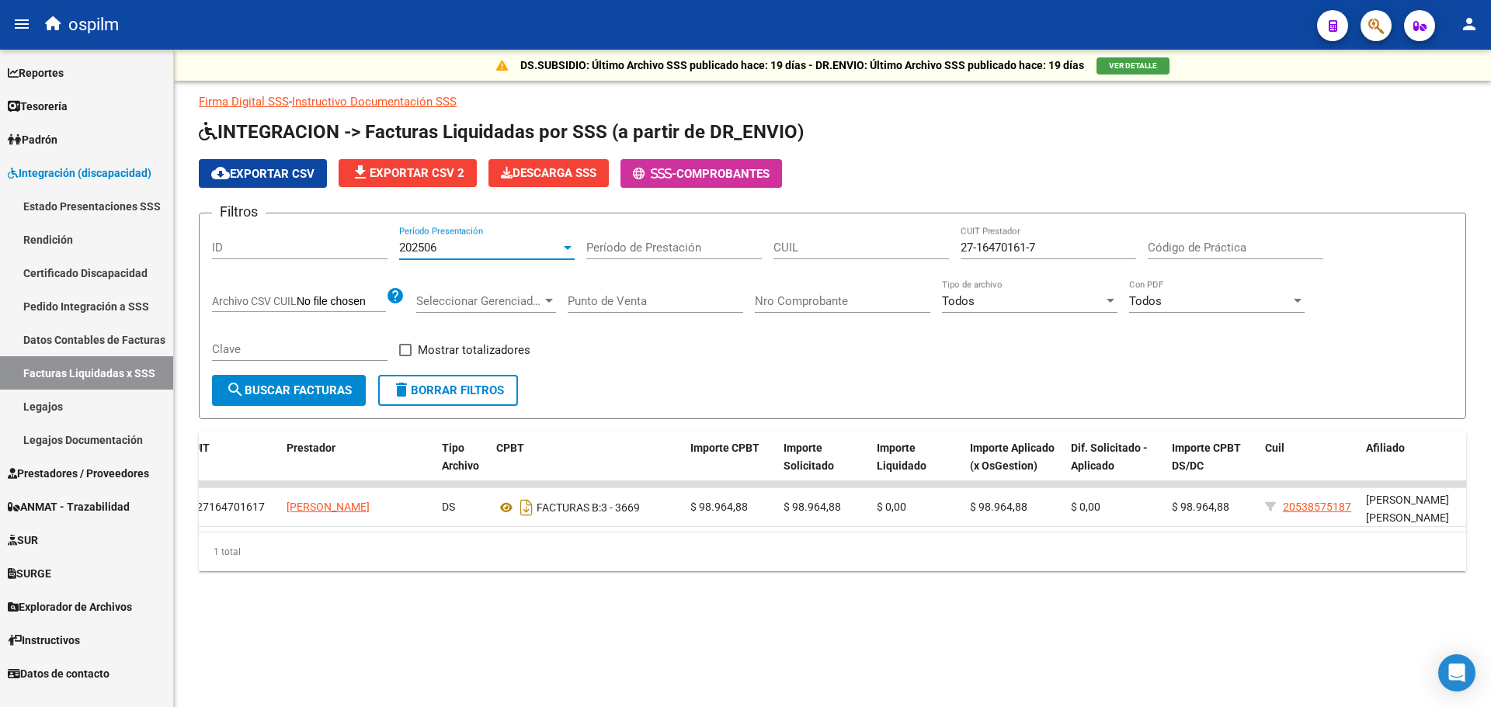
click at [310, 392] on span "search Buscar Facturas" at bounding box center [289, 391] width 126 height 14
